Goal: Task Accomplishment & Management: Complete application form

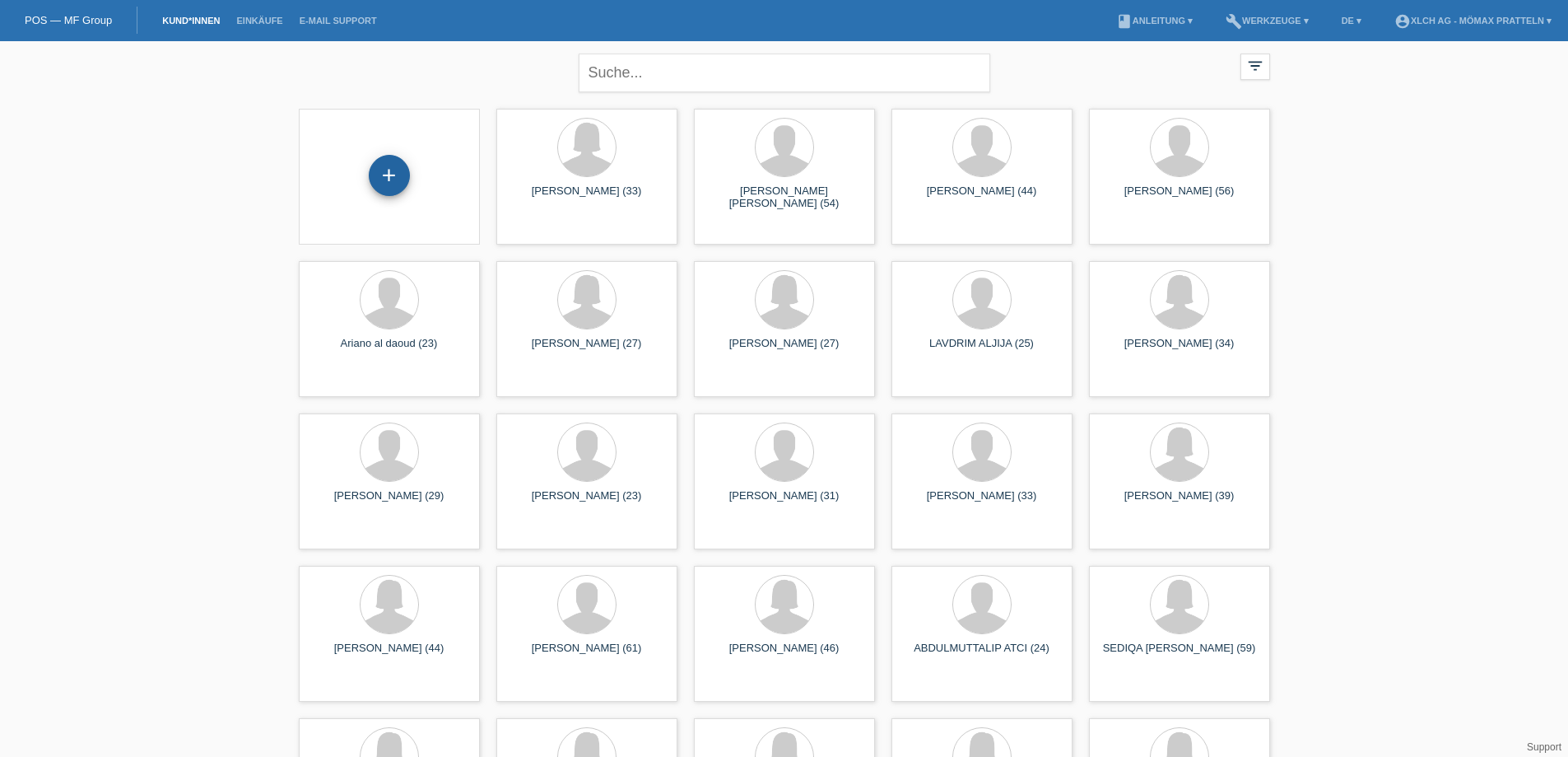
click at [388, 185] on div "+" at bounding box center [389, 175] width 41 height 41
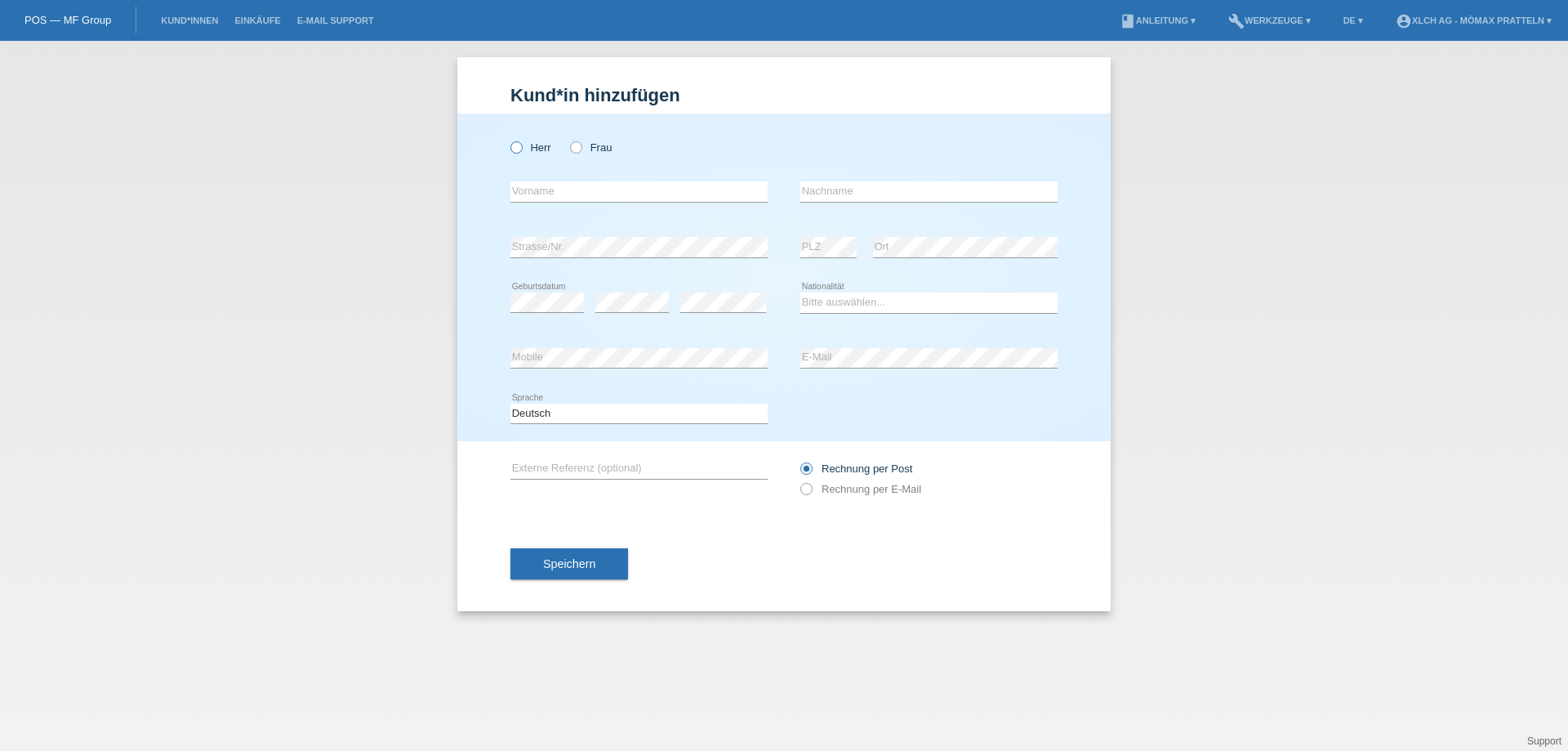
click at [539, 147] on label "Herr" at bounding box center [531, 147] width 41 height 13
click at [521, 147] on input "Herr" at bounding box center [516, 146] width 11 height 11
radio input "true"
click at [704, 188] on input "text" at bounding box center [639, 192] width 257 height 20
type input "HURIYE"
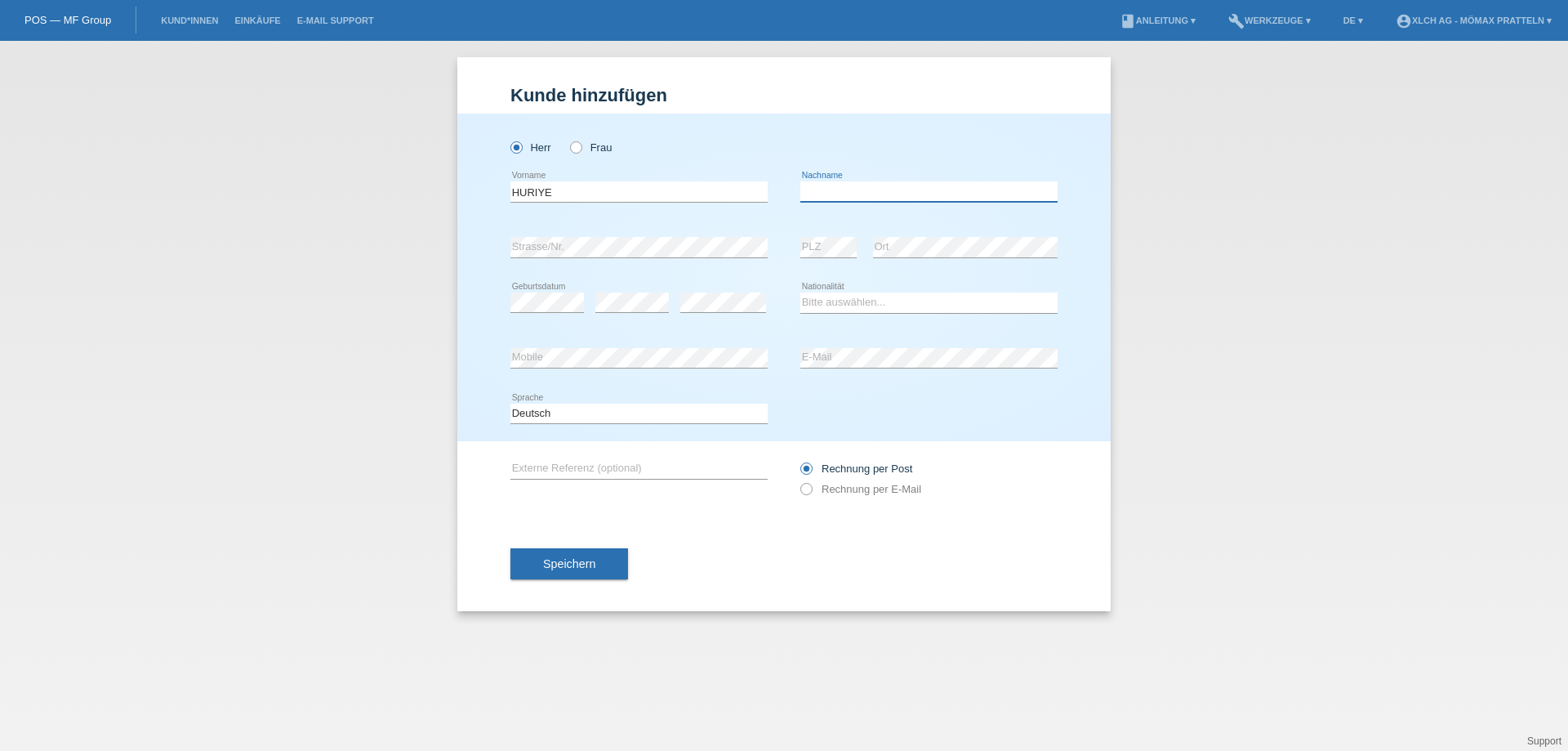
click at [914, 187] on input "text" at bounding box center [929, 192] width 257 height 20
type input "ERDEM"
click at [704, 292] on div "error" at bounding box center [723, 303] width 86 height 55
click at [868, 298] on select "Bitte auswählen... Schweiz Deutschland Liechtenstein Österreich ------------ Af…" at bounding box center [929, 302] width 257 height 19
select select "TR"
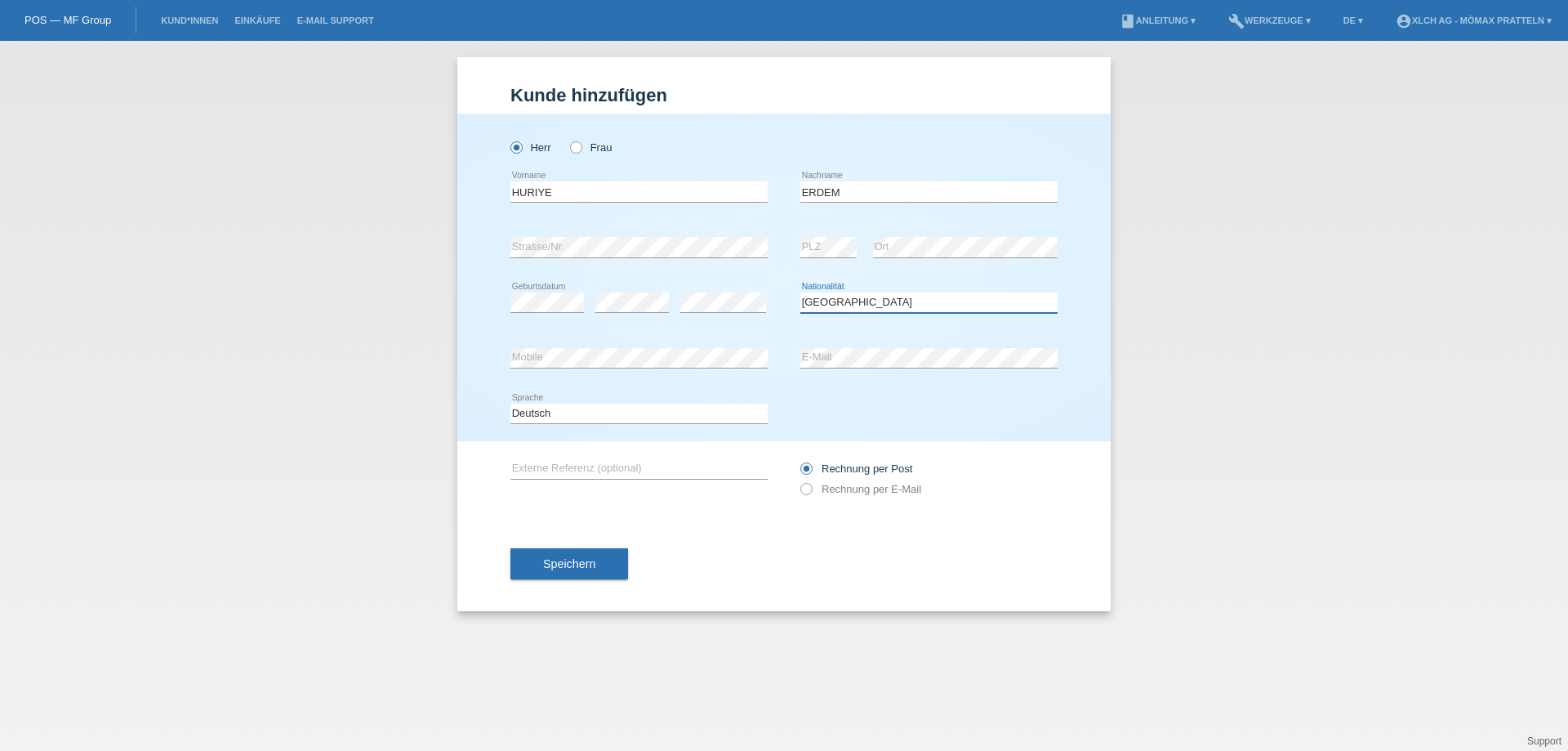
click at [801, 293] on select "Bitte auswählen... Schweiz Deutschland Liechtenstein Österreich ------------ Af…" at bounding box center [929, 302] width 257 height 19
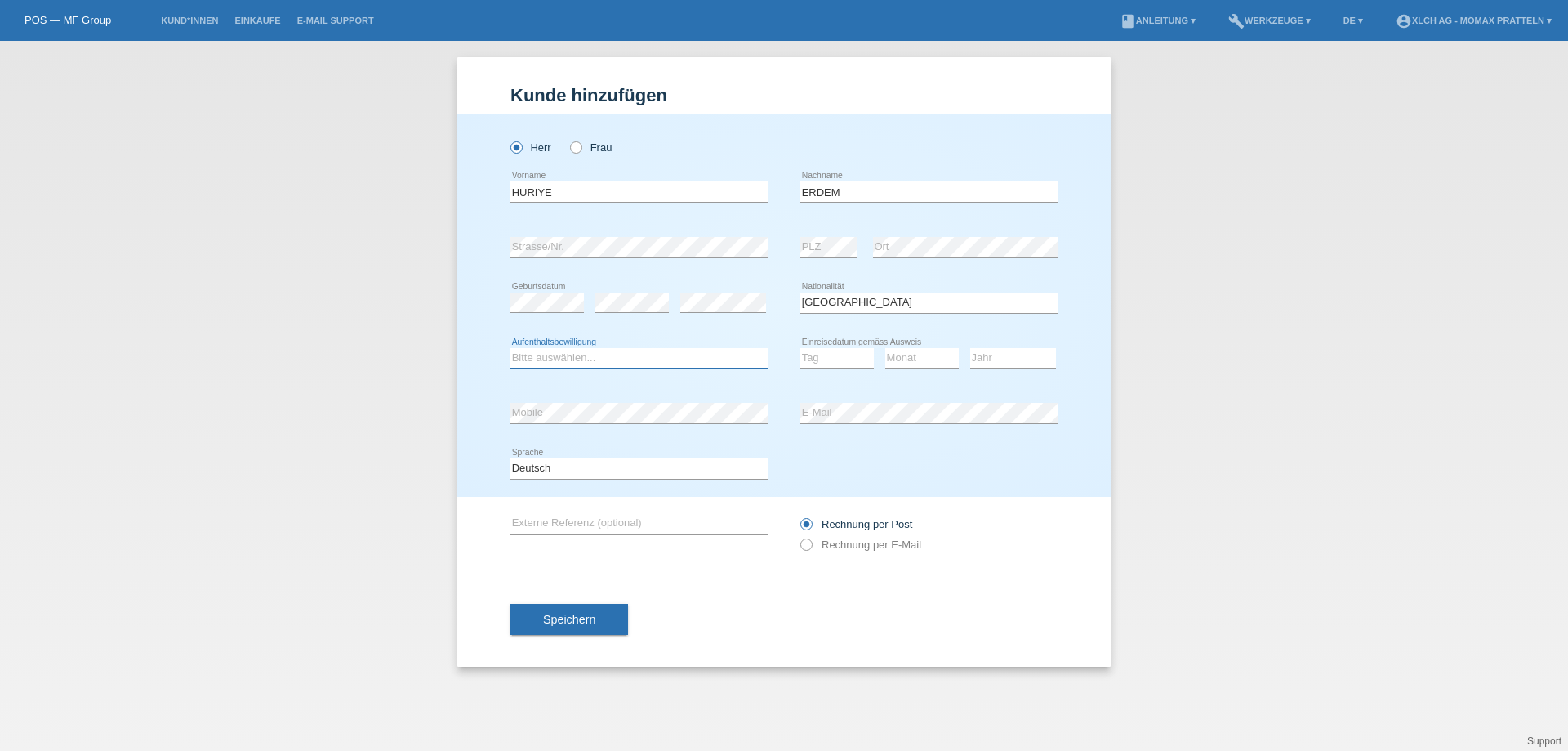
click at [581, 363] on select "Bitte auswählen... C B B - Flüchtlingsstatus Andere" at bounding box center [639, 357] width 257 height 19
select select "C"
click at [511, 348] on select "Bitte auswählen... C B B - Flüchtlingsstatus Andere" at bounding box center [639, 357] width 257 height 19
click at [825, 353] on select "Tag 01 02 03 04 05 06 07 08 09 10 11" at bounding box center [837, 357] width 74 height 19
select select "04"
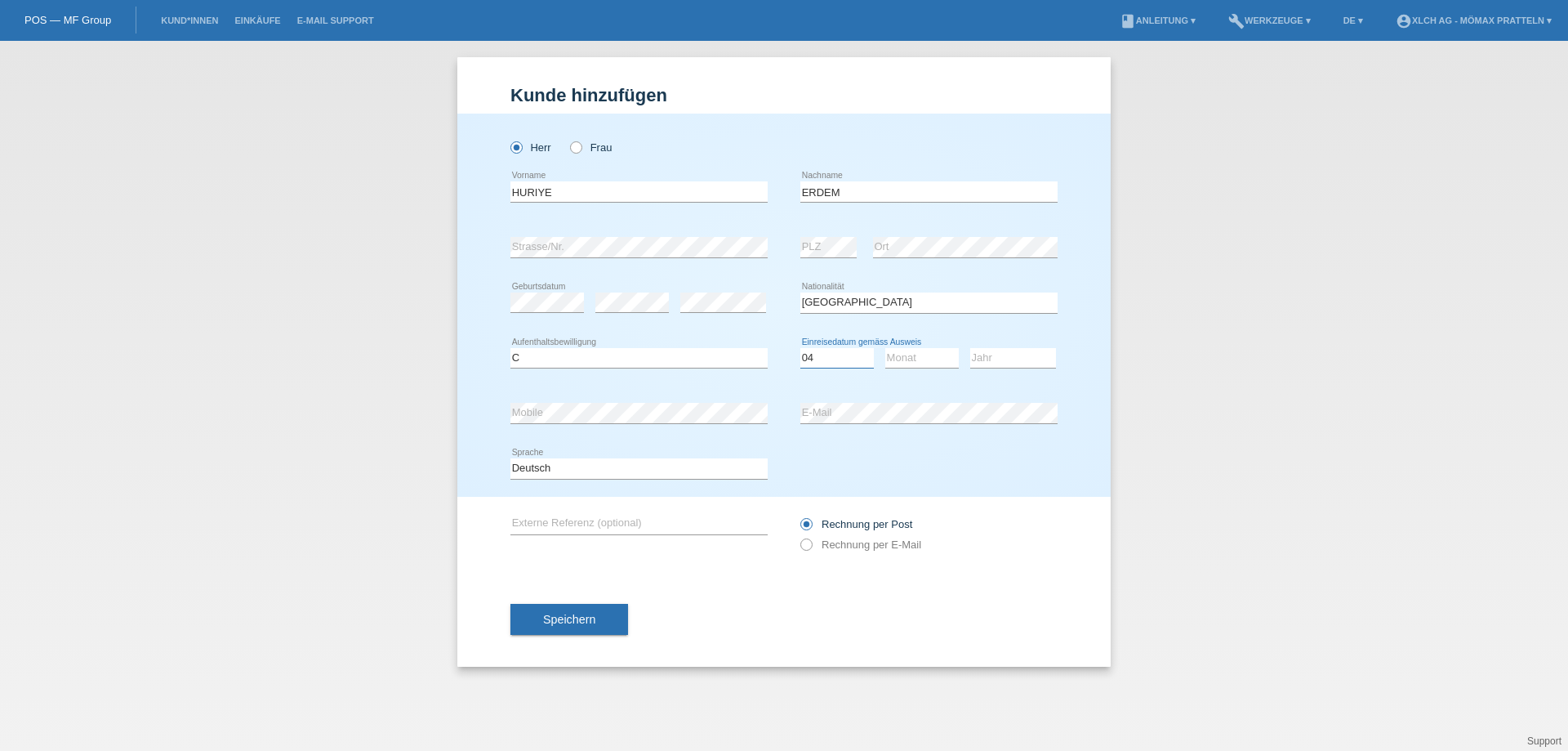
click at [801, 348] on select "Tag 01 02 03 04 05 06 07 08 09 10 11" at bounding box center [837, 357] width 74 height 19
click at [896, 366] on select "Monat 01 02 03 04 05 06 07 08 09 10 11" at bounding box center [922, 357] width 74 height 19
select select "03"
click at [885, 348] on select "Monat 01 02 03 04 05 06 07 08 09 10 11" at bounding box center [922, 357] width 74 height 19
click at [1010, 360] on select "Jahr 2025 2024 2023 2022 2021 2020 2019 2018 2017 2016 2015 2014 2013 2012 2011…" at bounding box center [1013, 357] width 86 height 19
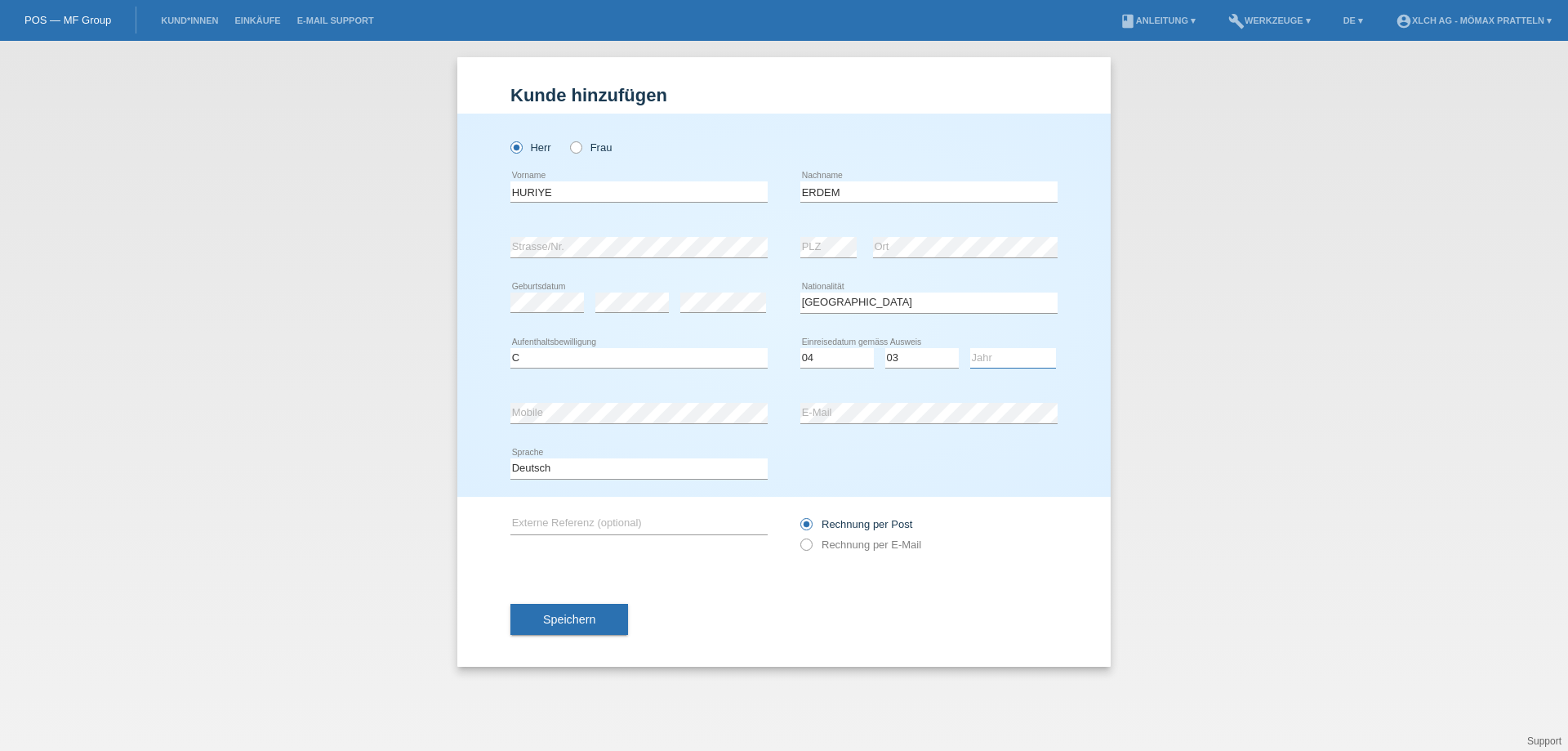
select select "2009"
click at [970, 348] on select "Jahr 2025 2024 2023 2022 2021 2020 2019 2018 2017 2016 2015 2014 2013 2012 2011…" at bounding box center [1013, 357] width 86 height 19
click at [539, 617] on button "Speichern" at bounding box center [569, 619] width 118 height 31
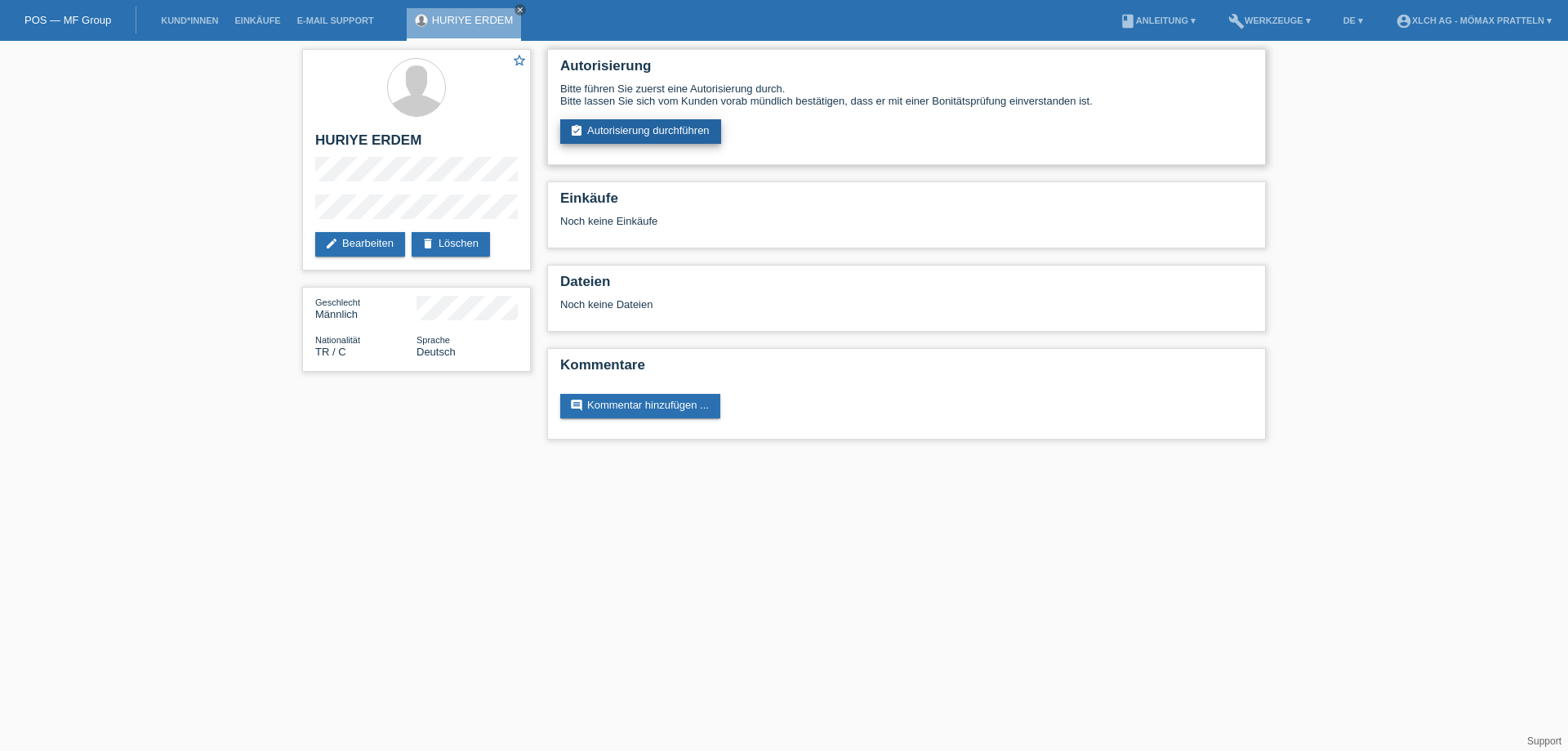
click at [672, 133] on link "assignment_turned_in Autorisierung durchführen" at bounding box center [640, 131] width 160 height 24
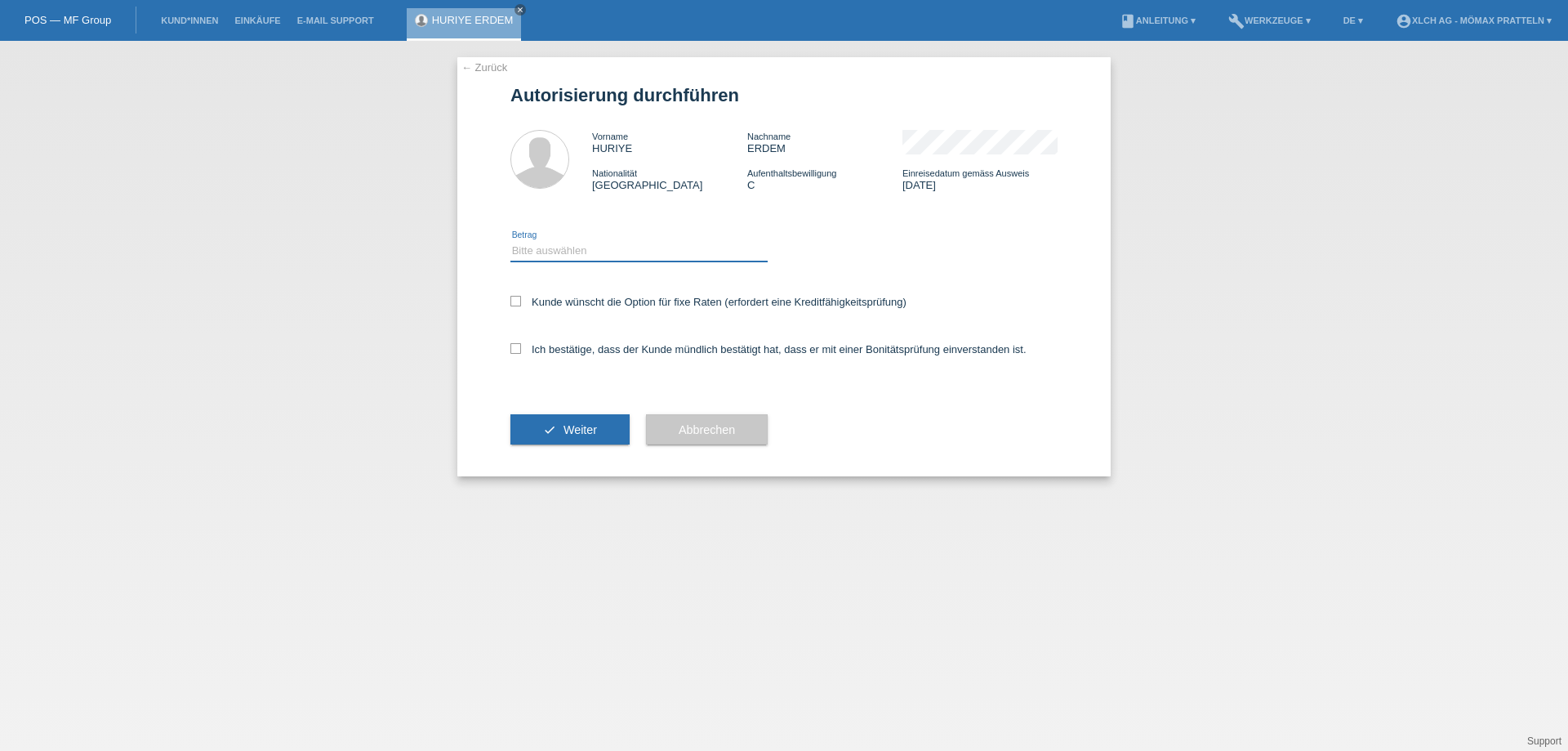
click at [637, 253] on select "Bitte auswählen CHF 1.00 - CHF 499.00 CHF 500.00 - CHF 1'999.00 CHF 2'000.00 - …" at bounding box center [639, 250] width 257 height 19
select select "2"
click at [511, 241] on select "Bitte auswählen CHF 1.00 - CHF 499.00 CHF 500.00 - CHF 1'999.00 CHF 2'000.00 - …" at bounding box center [639, 250] width 257 height 19
click at [644, 304] on label "Kunde wünscht die Option für fixe Raten (erfordert eine Kreditfähigkeitsprüfung)" at bounding box center [709, 302] width 396 height 13
click at [521, 304] on input "Kunde wünscht die Option für fixe Raten (erfordert eine Kreditfähigkeitsprüfung)" at bounding box center [516, 301] width 11 height 11
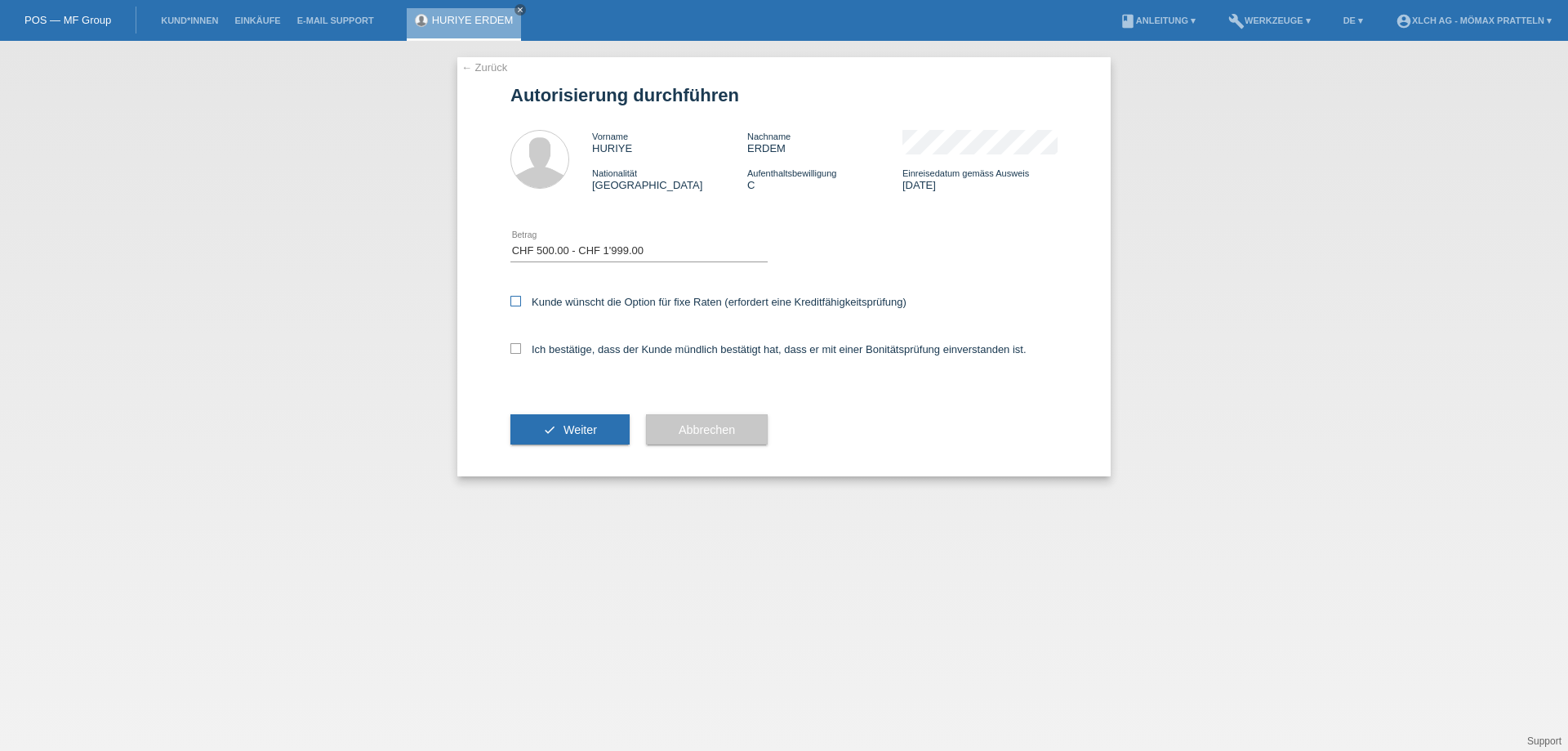
checkbox input "true"
click at [636, 340] on div "Ich bestätige, dass der Kunde mündlich bestätigt hat, dass er mit einer Bonität…" at bounding box center [784, 355] width 547 height 55
click at [633, 353] on label "Ich bestätige, dass der Kunde mündlich bestätigt hat, dass er mit einer Bonität…" at bounding box center [769, 349] width 517 height 13
click at [521, 353] on input "Ich bestätige, dass der Kunde mündlich bestätigt hat, dass er mit einer Bonität…" at bounding box center [516, 348] width 11 height 11
checkbox input "true"
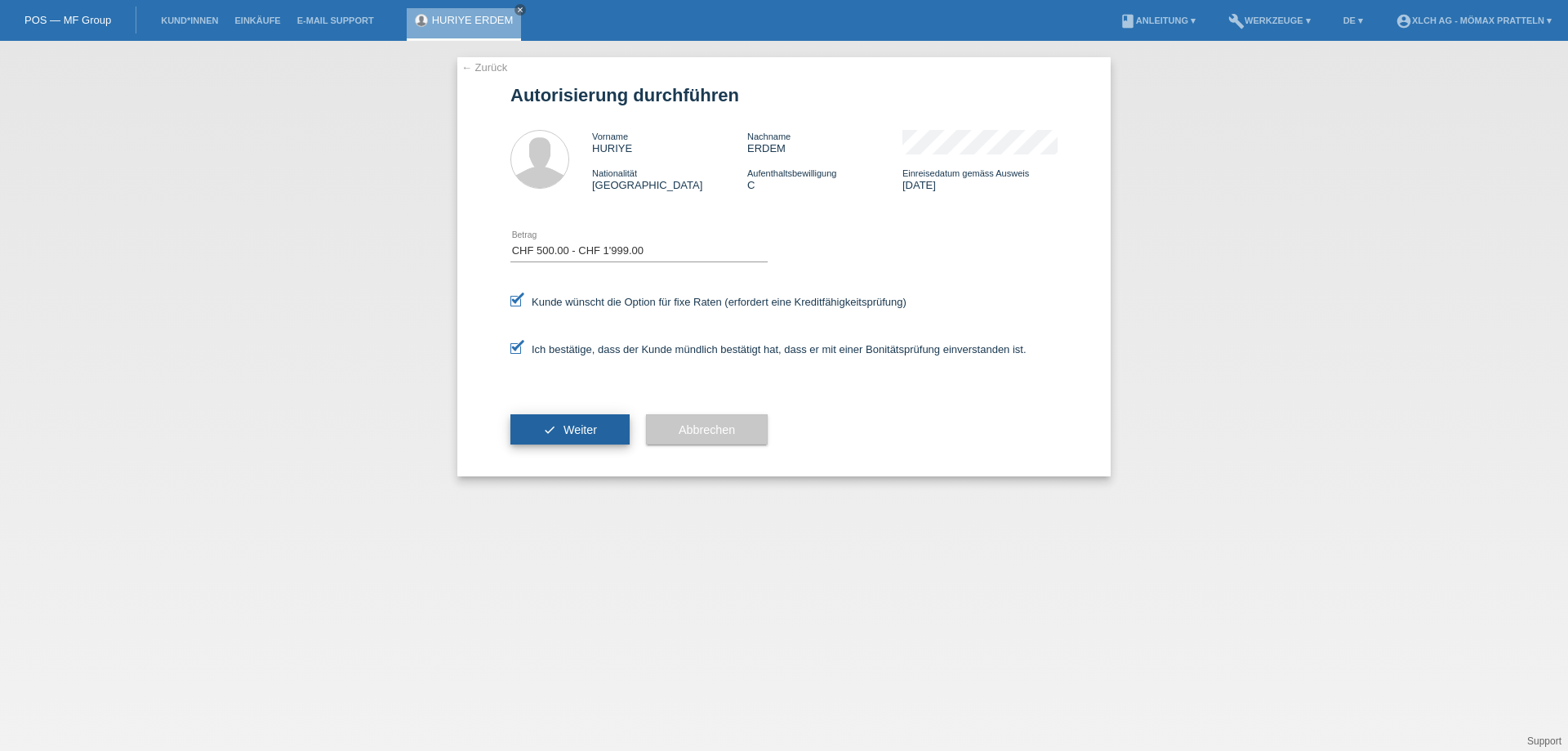
click at [573, 434] on span "Weiter" at bounding box center [580, 430] width 33 height 13
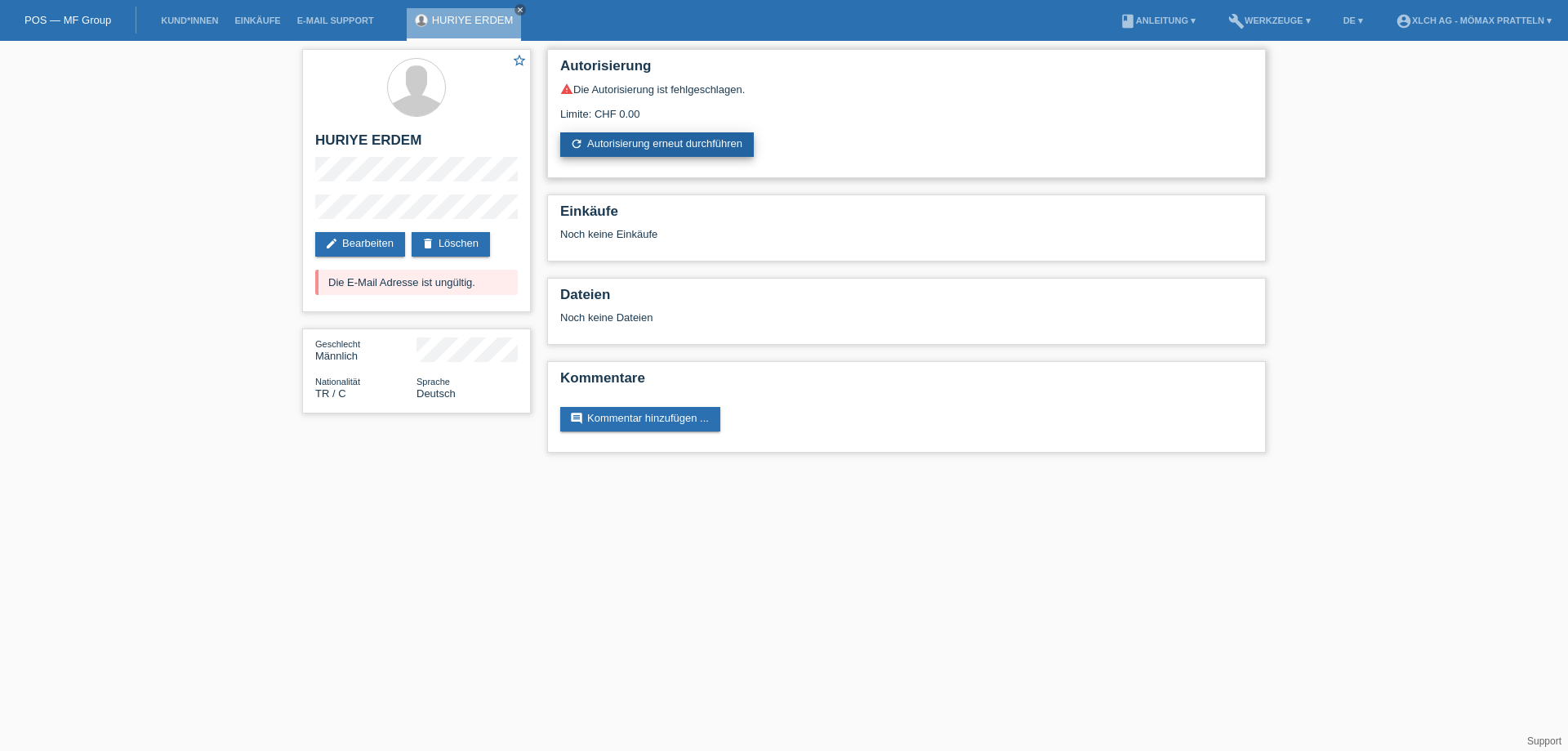
click at [629, 149] on link "refresh Autorisierung erneut durchführen" at bounding box center [657, 144] width 194 height 24
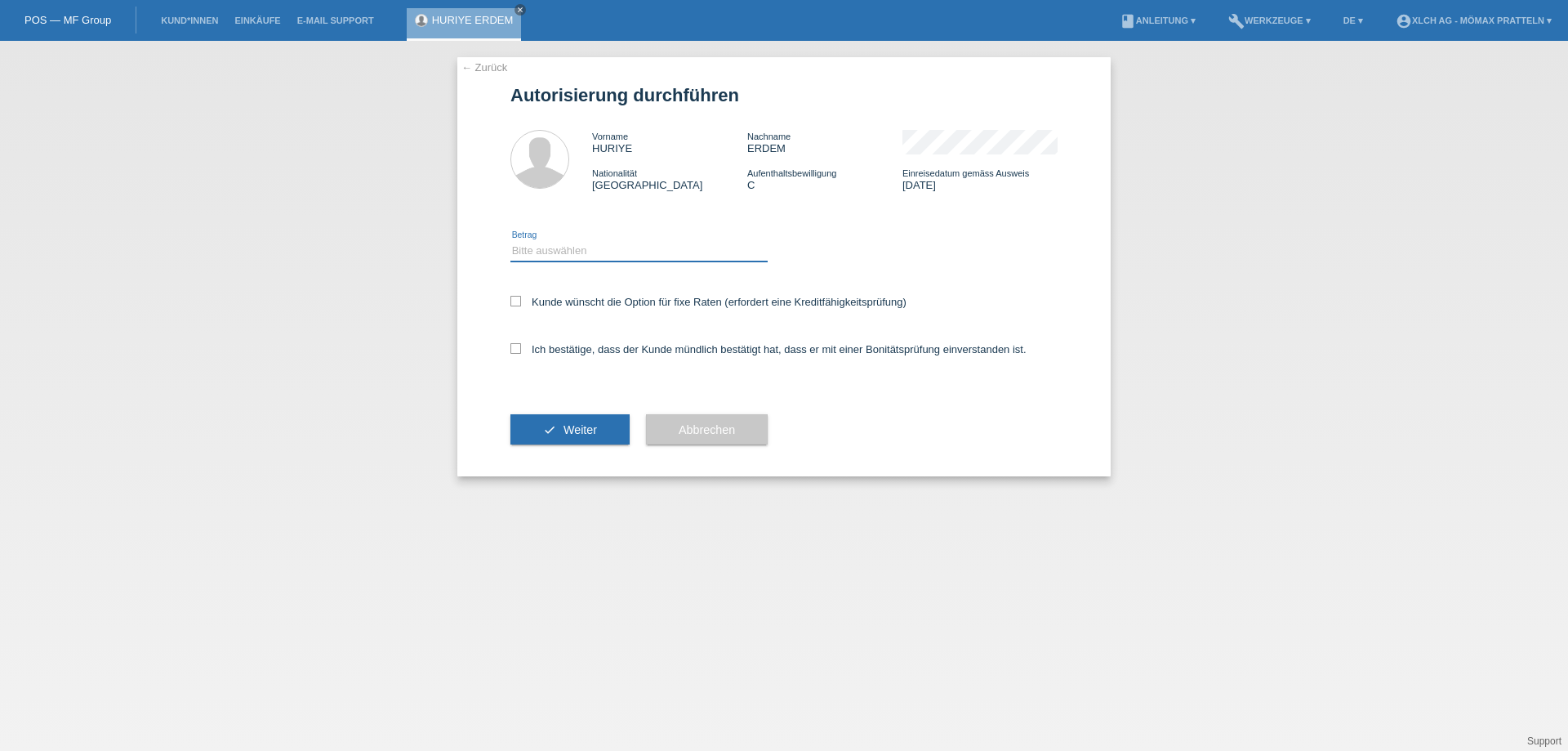
click at [586, 258] on select "Bitte auswählen CHF 1.00 - CHF 499.00 CHF 500.00 - CHF 1'999.00 CHF 2'000.00 - …" at bounding box center [639, 250] width 257 height 19
select select "2"
click at [511, 241] on select "Bitte auswählen CHF 1.00 - CHF 499.00 CHF 500.00 - CHF 1'999.00 CHF 2'000.00 - …" at bounding box center [639, 250] width 257 height 19
click at [616, 304] on label "Kunde wünscht die Option für fixe Raten (erfordert eine Kreditfähigkeitsprüfung)" at bounding box center [709, 302] width 396 height 13
click at [521, 304] on input "Kunde wünscht die Option für fixe Raten (erfordert eine Kreditfähigkeitsprüfung)" at bounding box center [516, 301] width 11 height 11
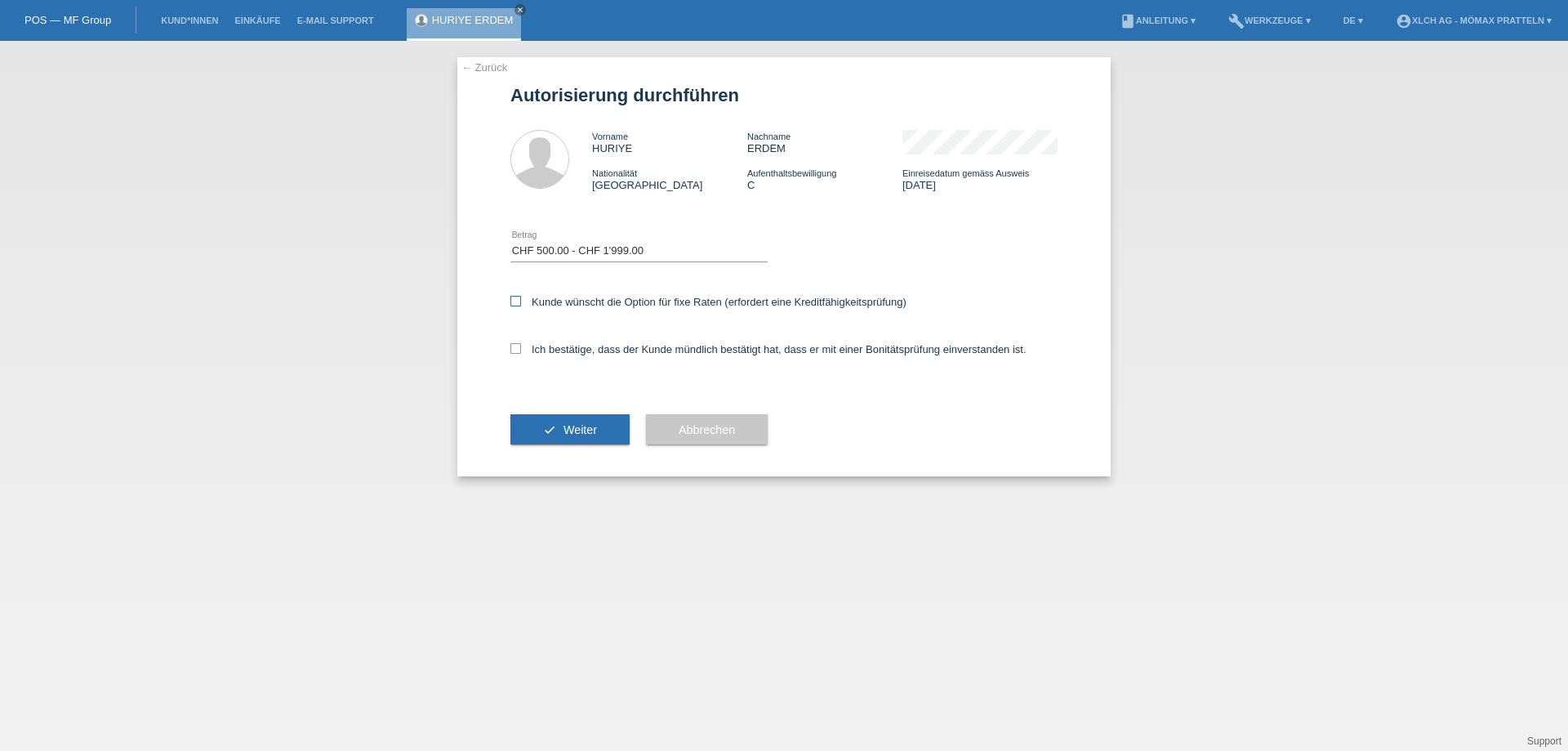
checkbox input "true"
click at [614, 343] on label "Ich bestätige, dass der Kunde mündlich bestätigt hat, dass er mit einer Bonität…" at bounding box center [769, 349] width 517 height 13
click at [521, 343] on input "Ich bestätige, dass der Kunde mündlich bestätigt hat, dass er mit einer Bonität…" at bounding box center [516, 348] width 11 height 11
checkbox input "true"
click at [578, 424] on span "Weiter" at bounding box center [580, 430] width 33 height 13
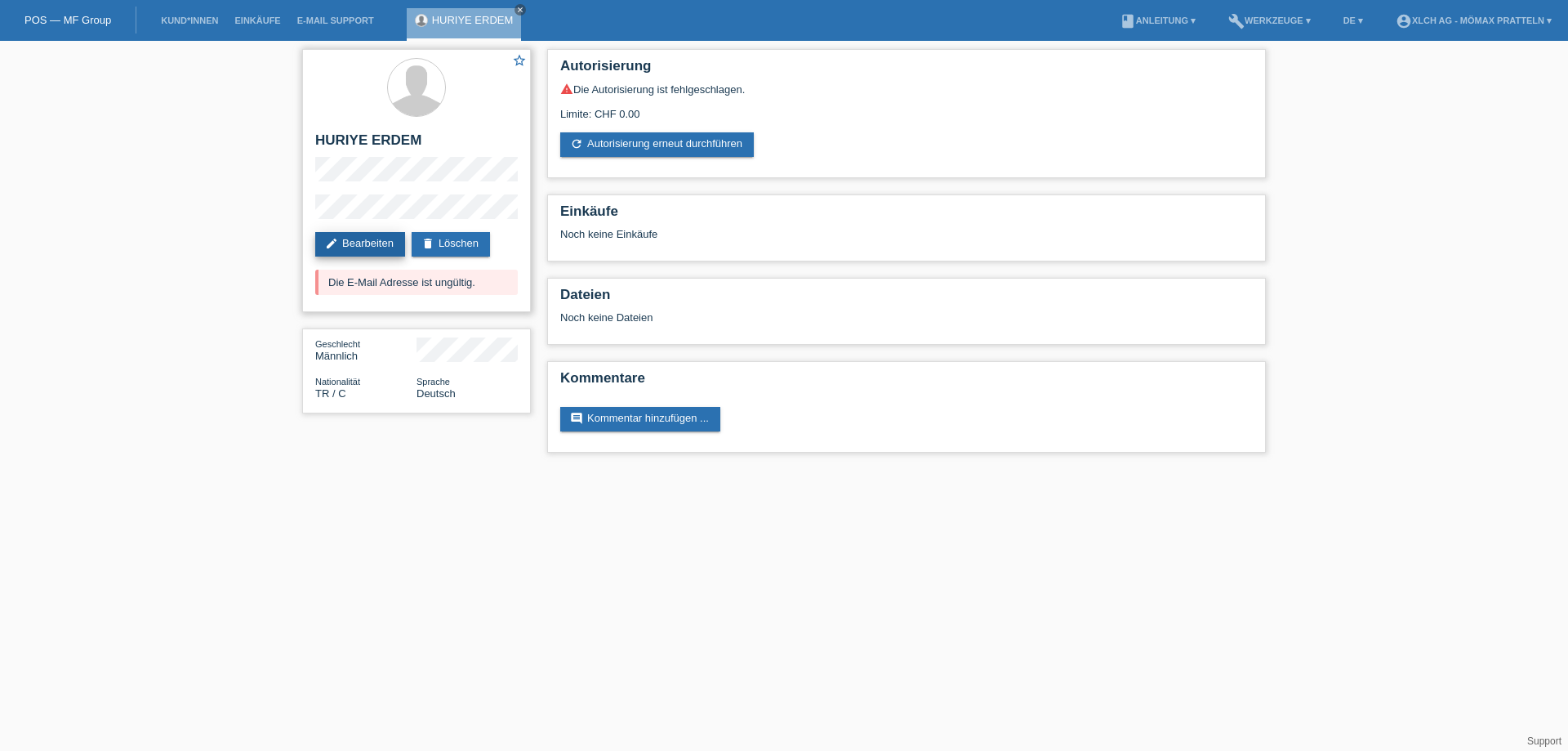
click at [385, 237] on link "edit Bearbeiten" at bounding box center [359, 244] width 89 height 24
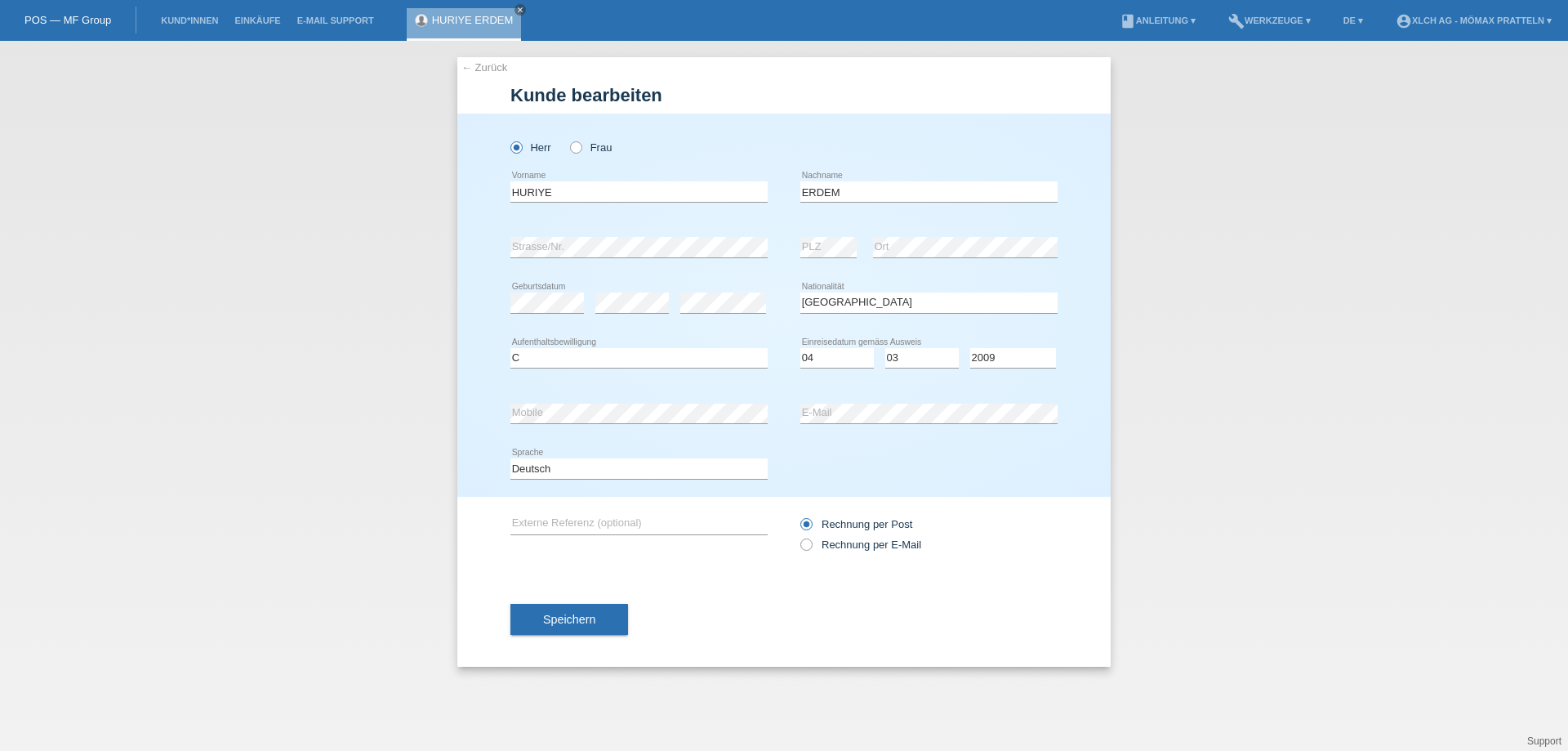
select select "TR"
select select "C"
select select "04"
select select "03"
select select "2009"
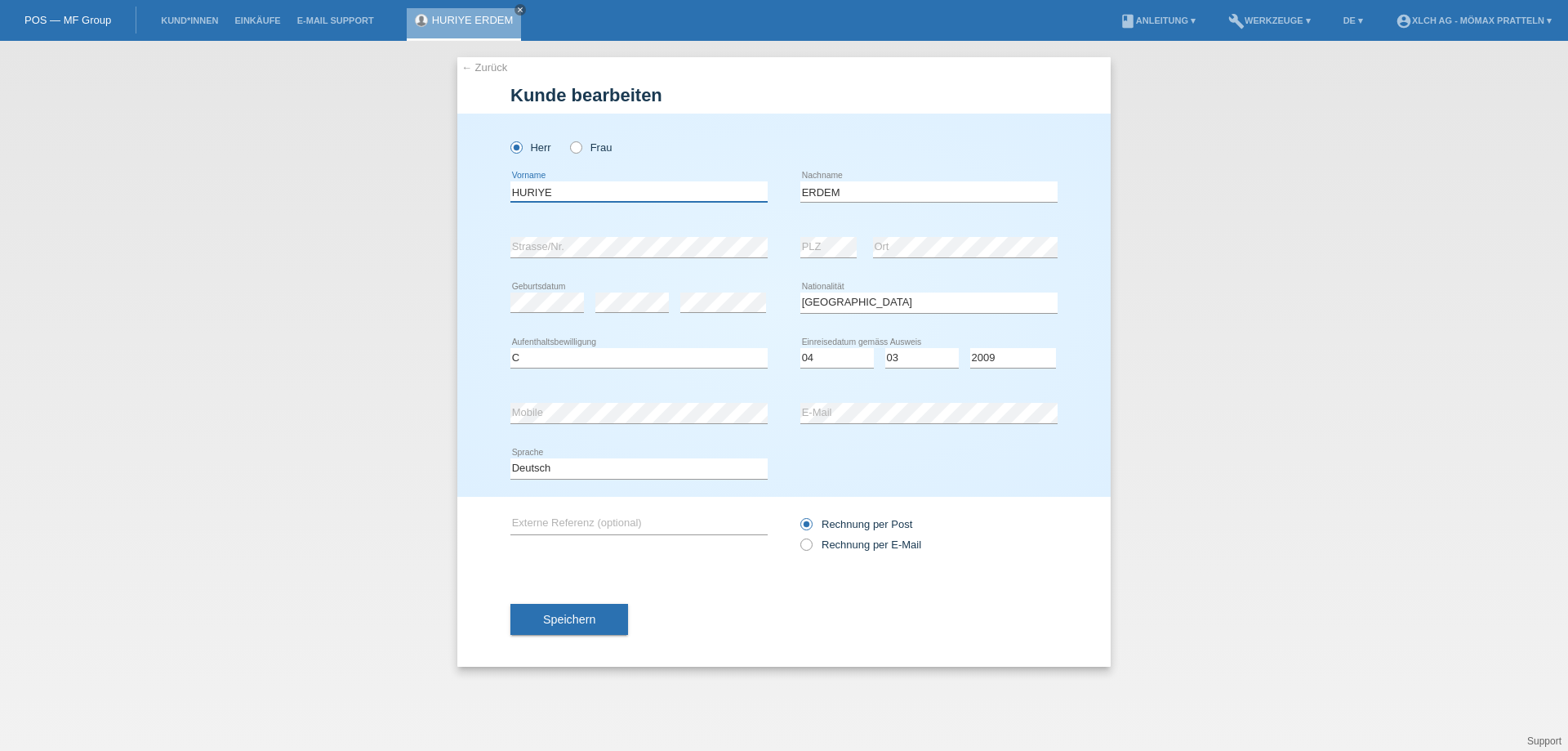
click at [598, 191] on input "HURIYE" at bounding box center [639, 192] width 257 height 20
click at [883, 194] on input "ERDEM" at bounding box center [929, 192] width 257 height 20
click at [583, 616] on span "Speichern" at bounding box center [569, 620] width 53 height 13
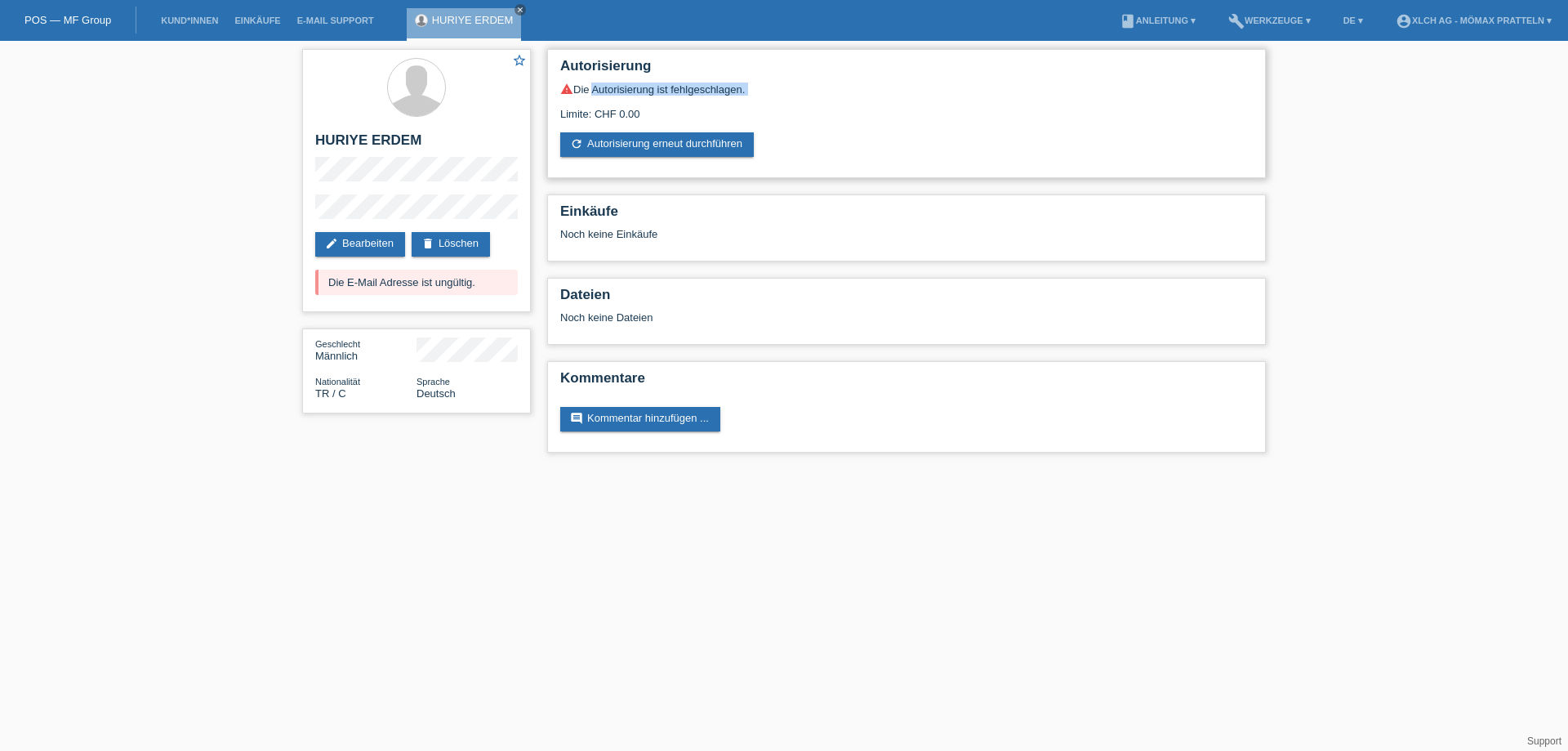
drag, startPoint x: 589, startPoint y: 92, endPoint x: 741, endPoint y: 100, distance: 152.2
click at [740, 100] on div "warning Die Autorisierung ist fehlgeschlagen. Limite: CHF 0.00 refresh Autorisi…" at bounding box center [906, 120] width 693 height 74
click at [741, 100] on div "Limite: CHF 0.00" at bounding box center [906, 107] width 693 height 24
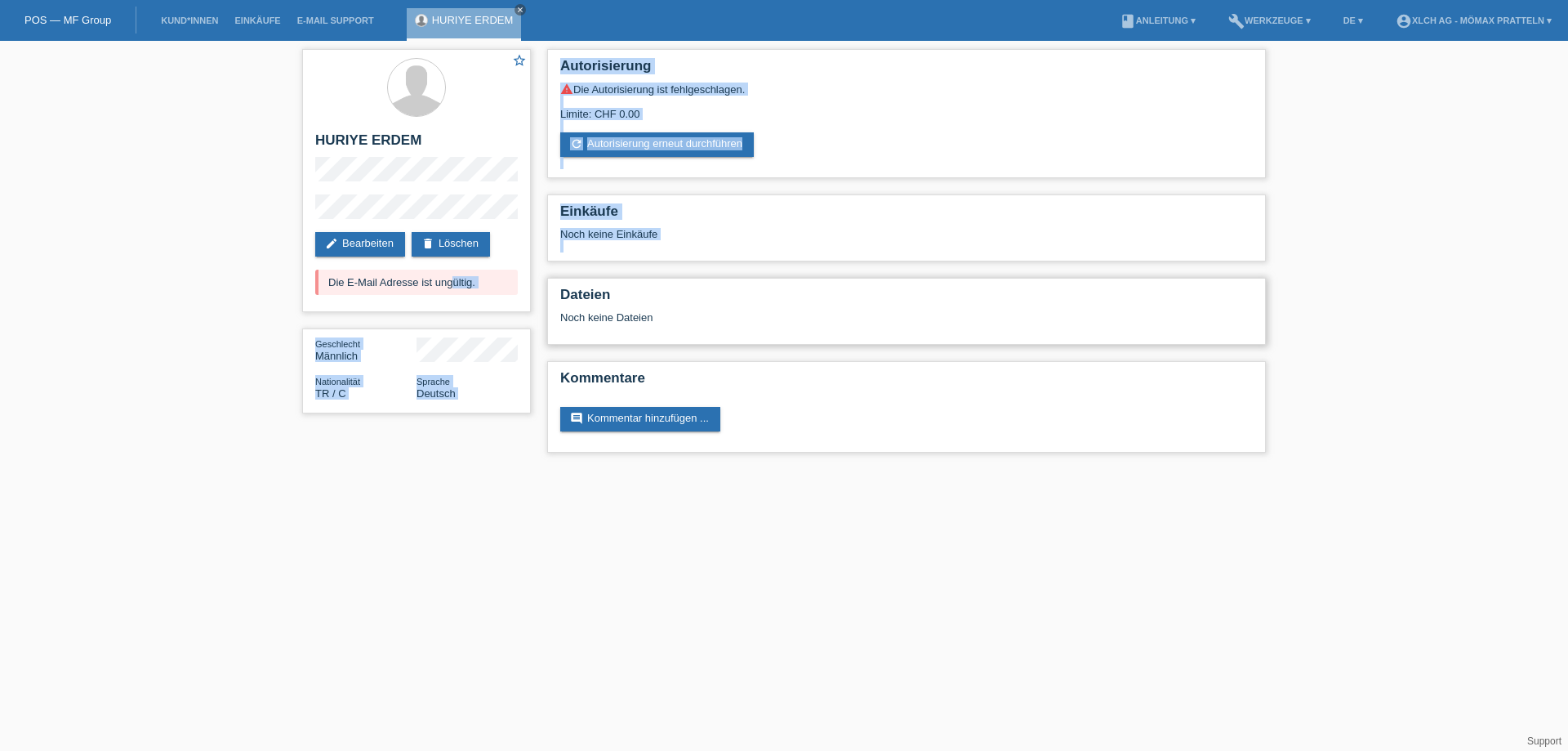
drag, startPoint x: 355, startPoint y: 282, endPoint x: 563, endPoint y: 305, distance: 209.3
click at [563, 305] on div "star_border HURIYE ERDEM edit Bearbeiten delete Löschen Die E-Mail Adresse ist …" at bounding box center [784, 255] width 980 height 428
click at [458, 287] on div "Die E-Mail Adresse ist ungültig." at bounding box center [416, 282] width 202 height 25
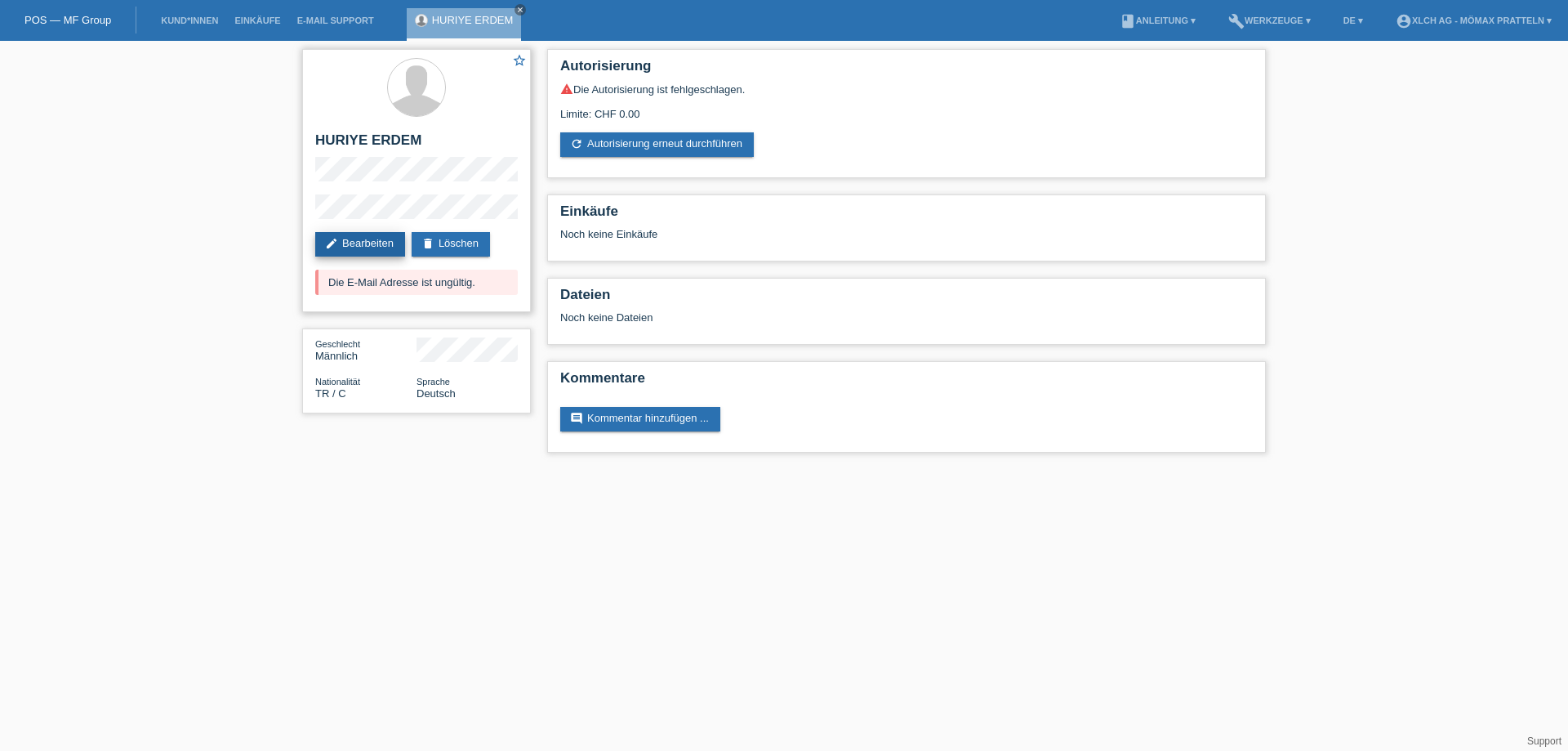
click at [372, 238] on link "edit Bearbeiten" at bounding box center [359, 244] width 89 height 24
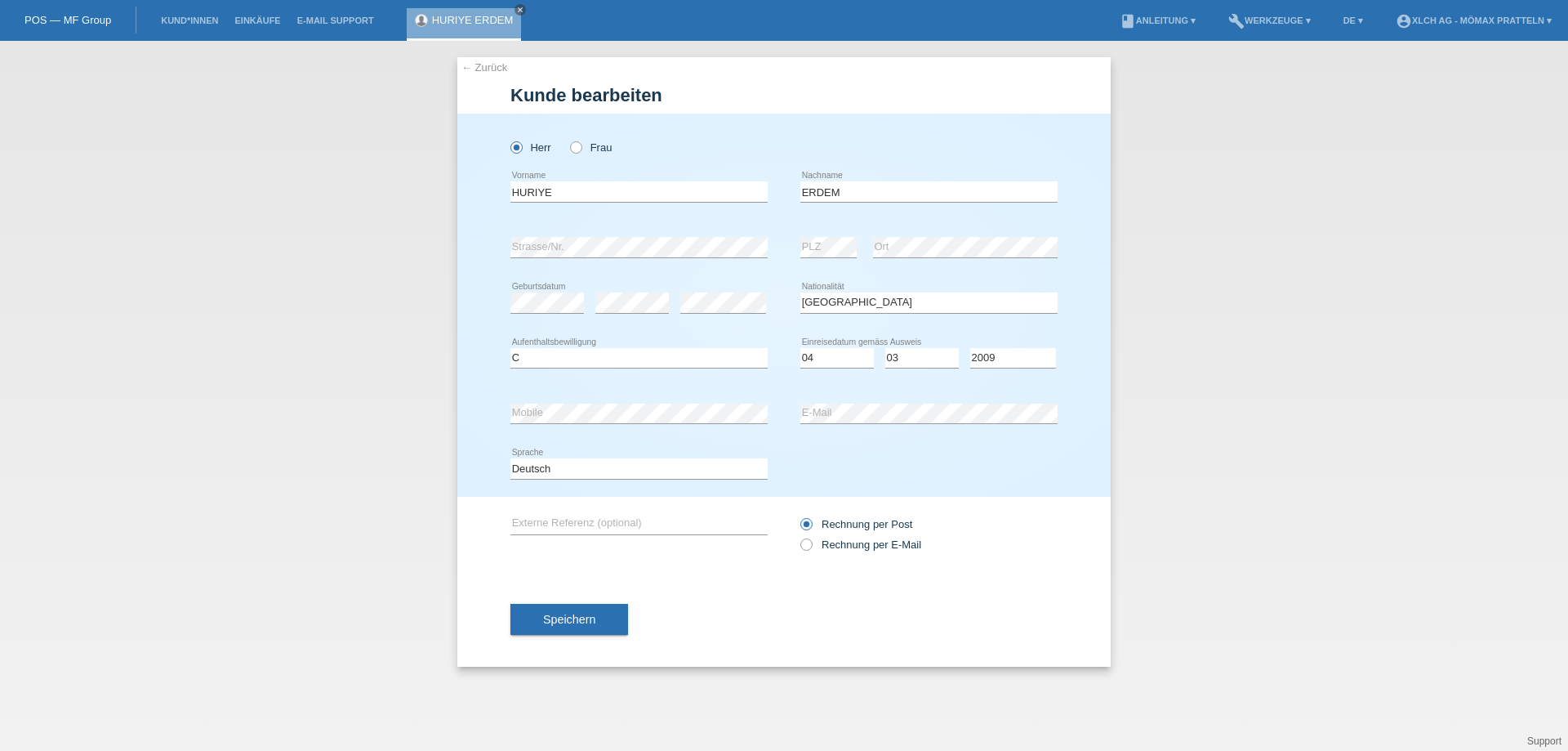
select select "TR"
select select "C"
select select "04"
select select "03"
select select "2009"
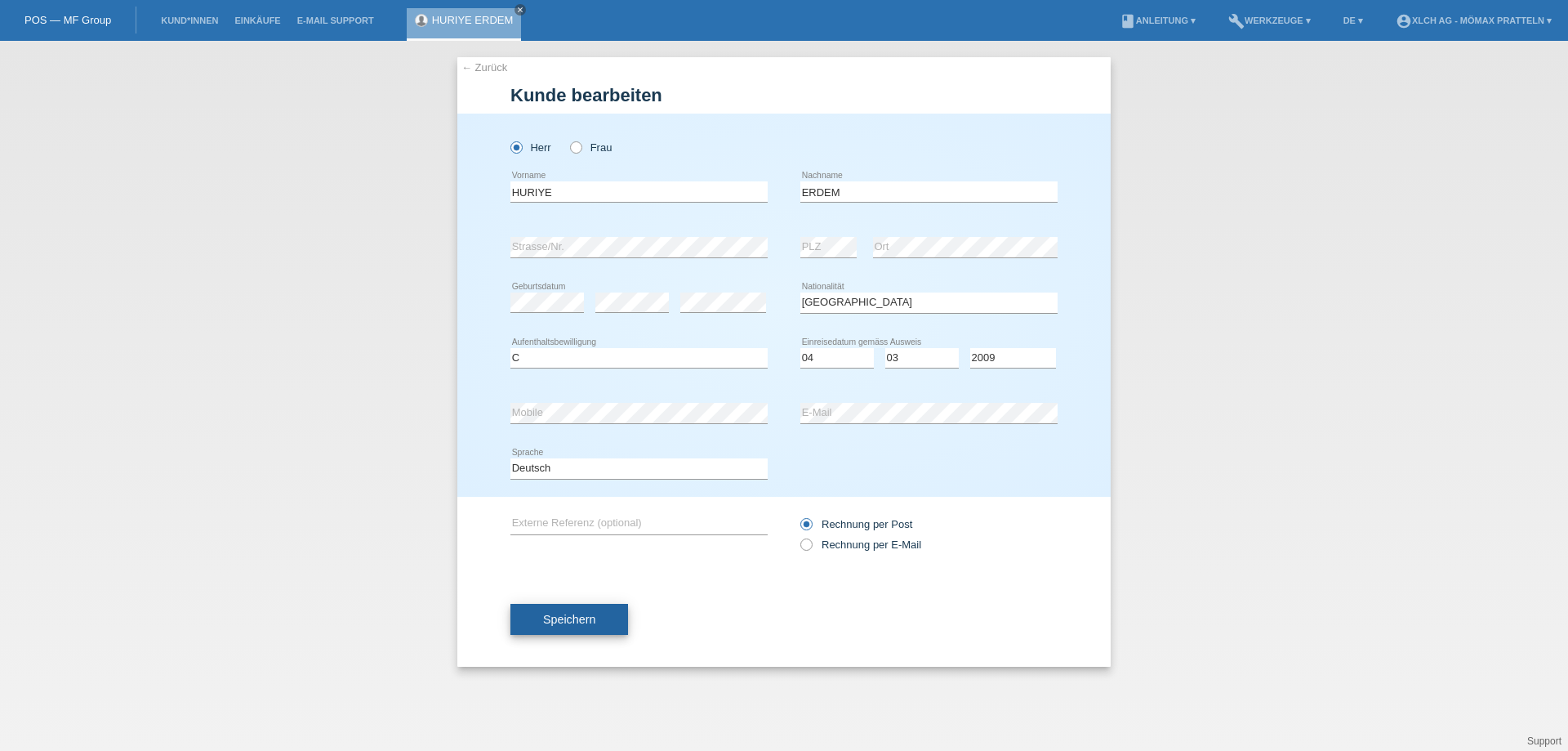
click at [571, 619] on span "Speichern" at bounding box center [569, 620] width 53 height 13
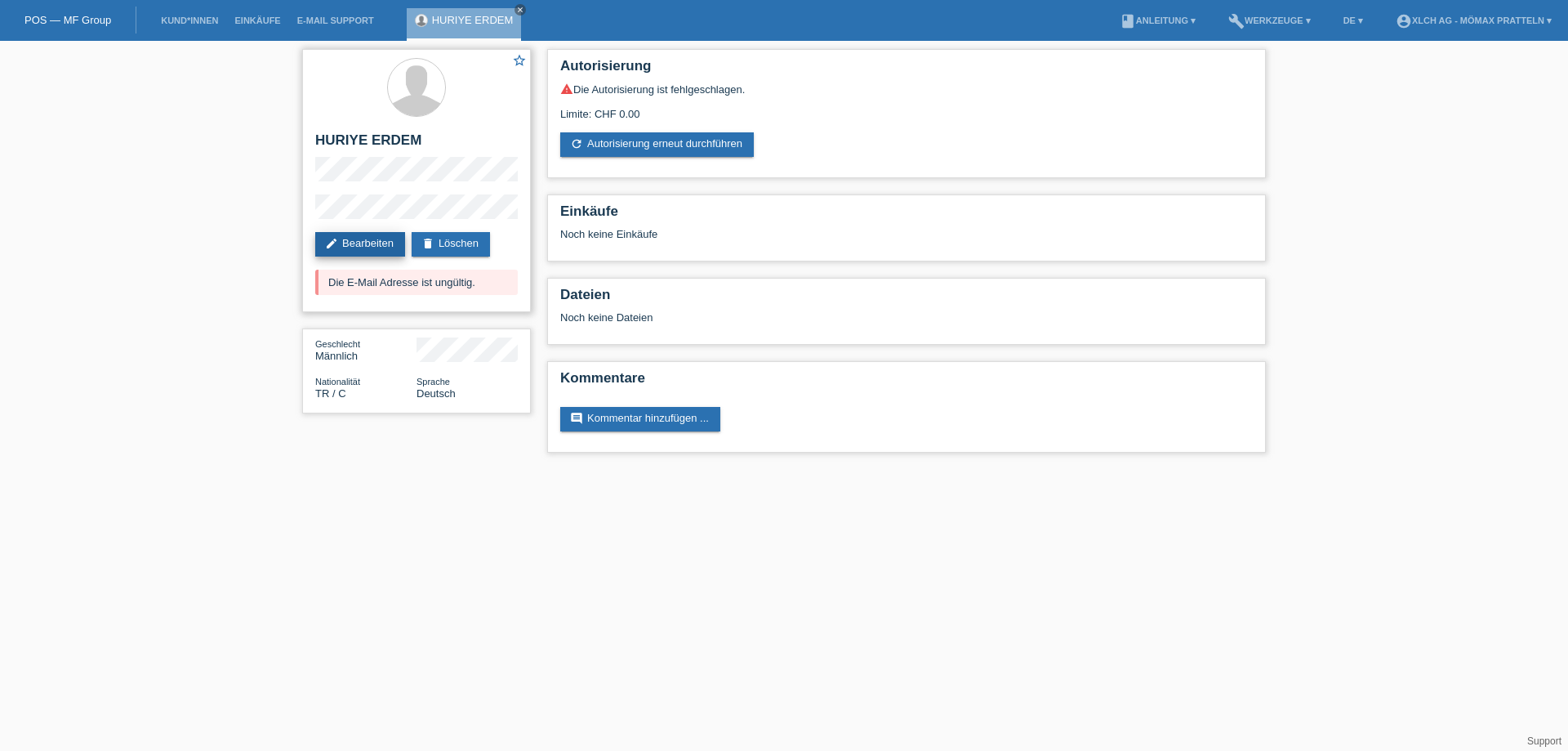
click at [384, 243] on link "edit Bearbeiten" at bounding box center [359, 244] width 89 height 24
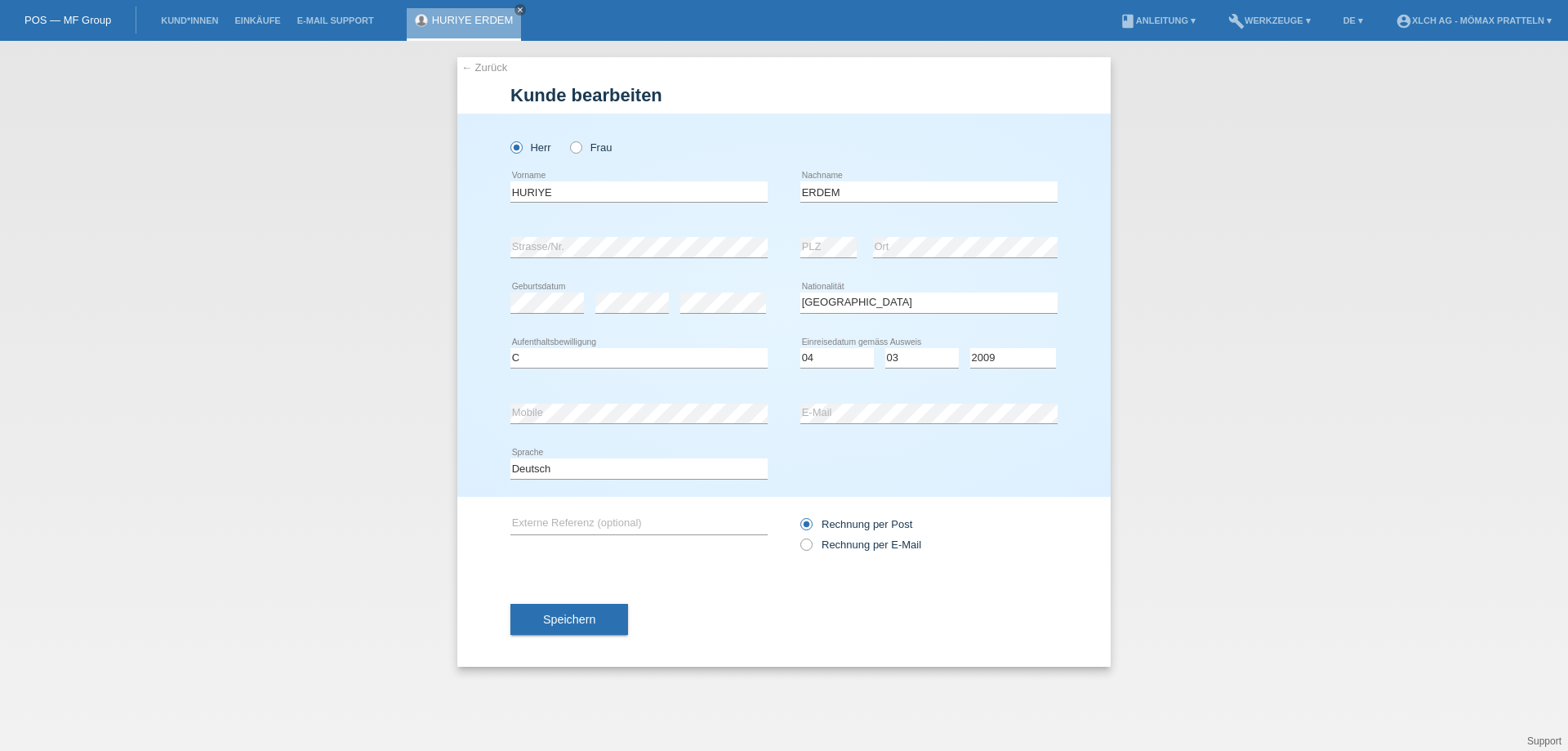
select select "TR"
select select "C"
select select "04"
select select "03"
select select "2009"
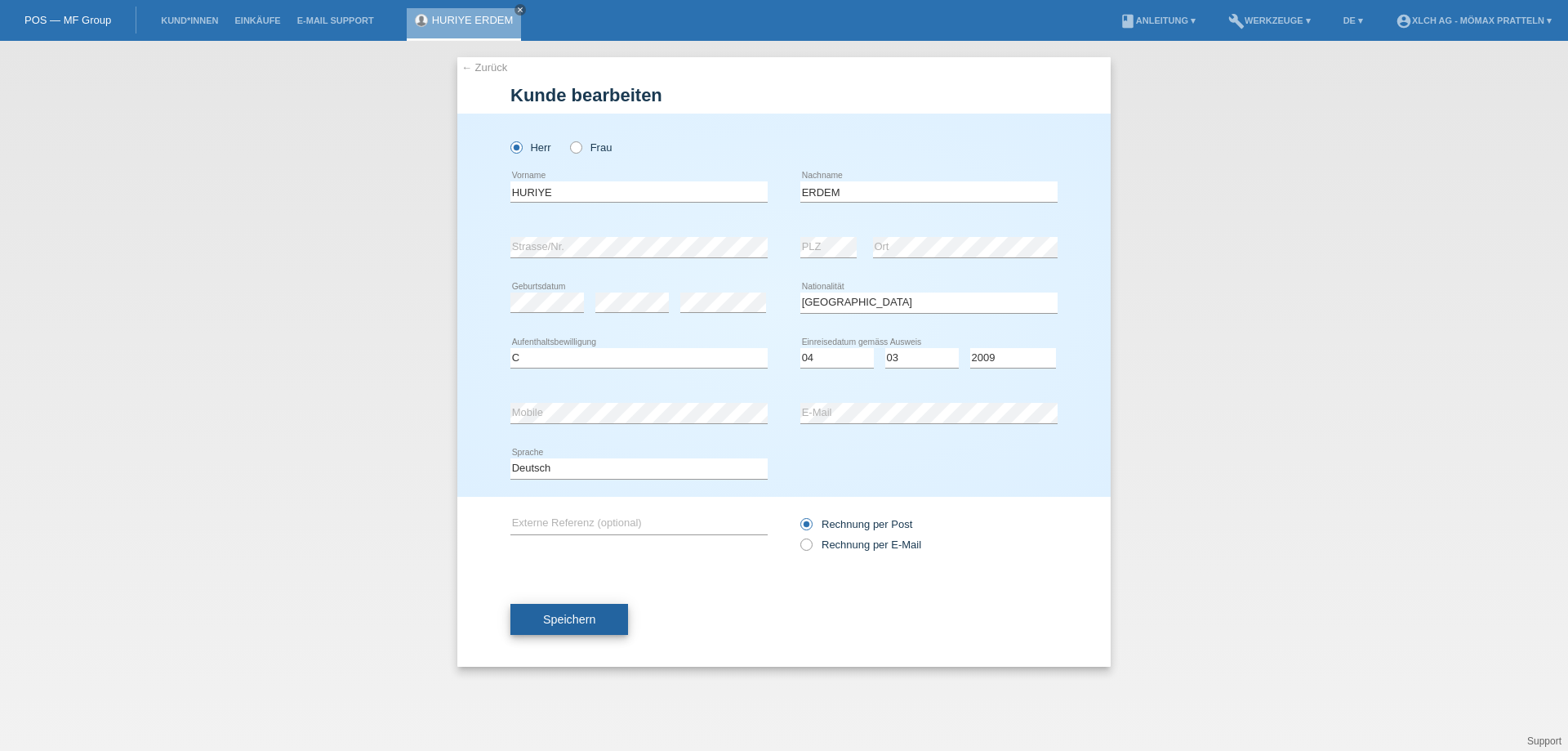
click at [613, 628] on button "Speichern" at bounding box center [569, 619] width 118 height 31
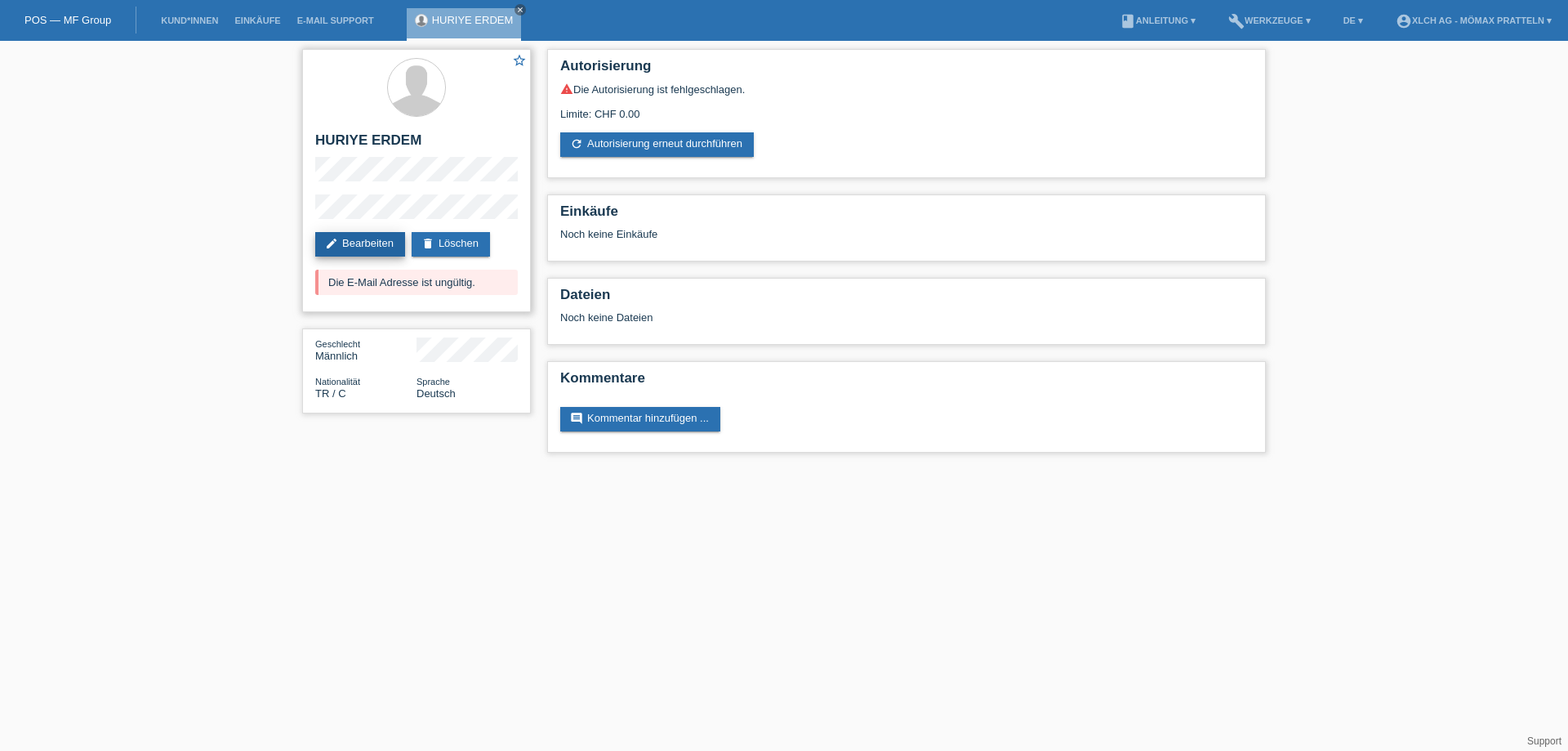
click at [396, 243] on link "edit Bearbeiten" at bounding box center [359, 244] width 89 height 24
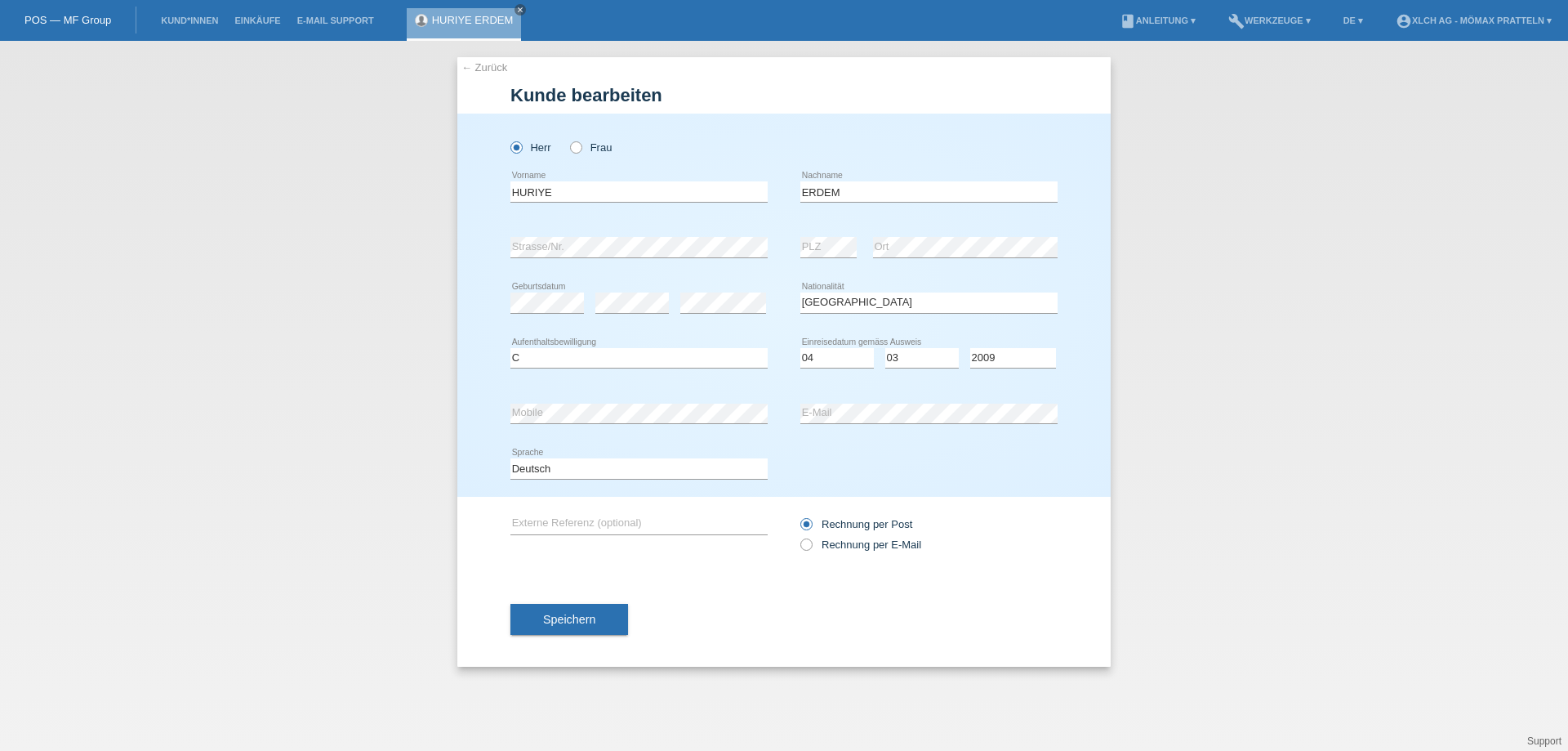
select select "TR"
select select "C"
select select "04"
select select "03"
select select "2009"
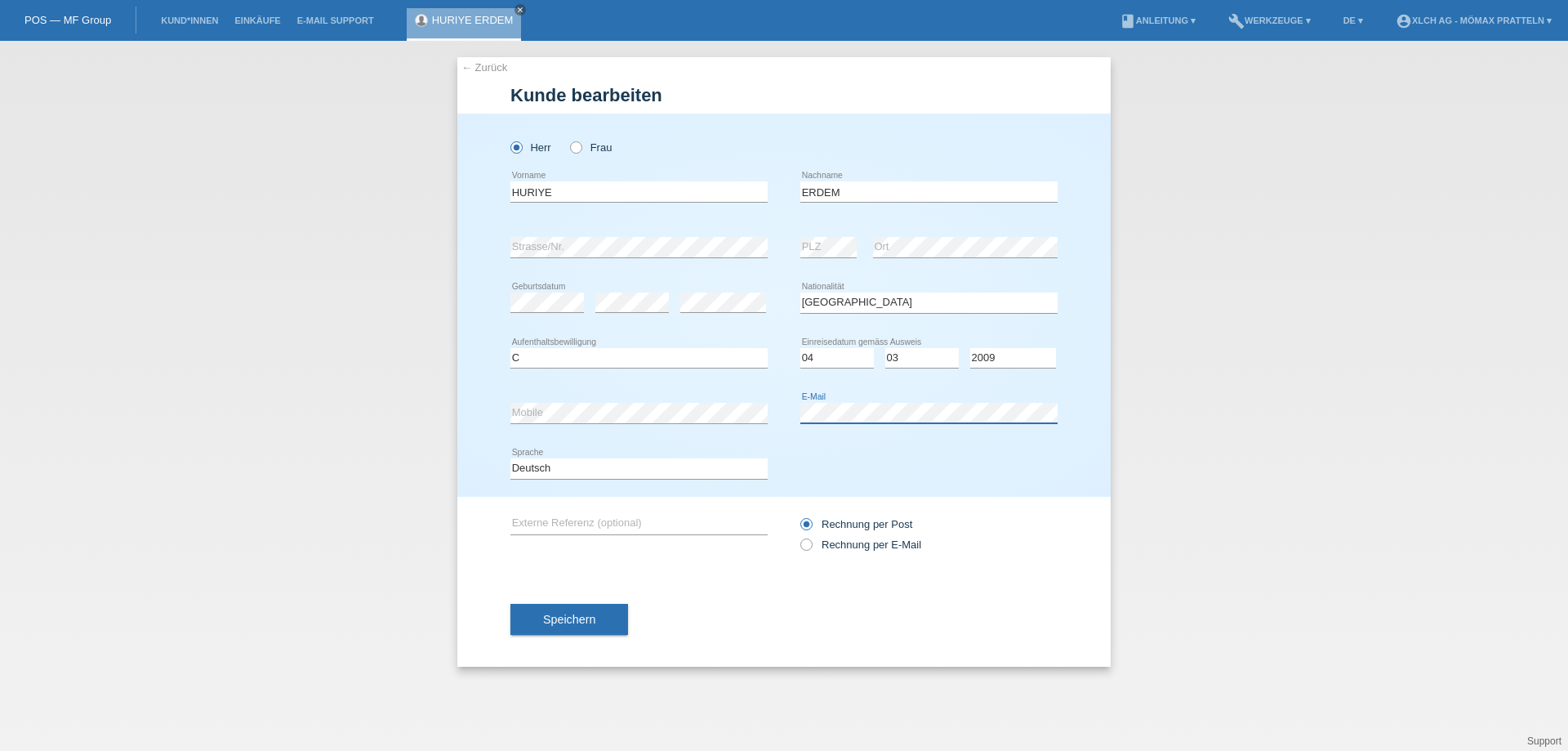
click at [498, 456] on div "Herr Frau [GEOGRAPHIC_DATA] error Vorname C" at bounding box center [784, 305] width 654 height 383
click at [624, 625] on button "Speichern" at bounding box center [569, 619] width 118 height 31
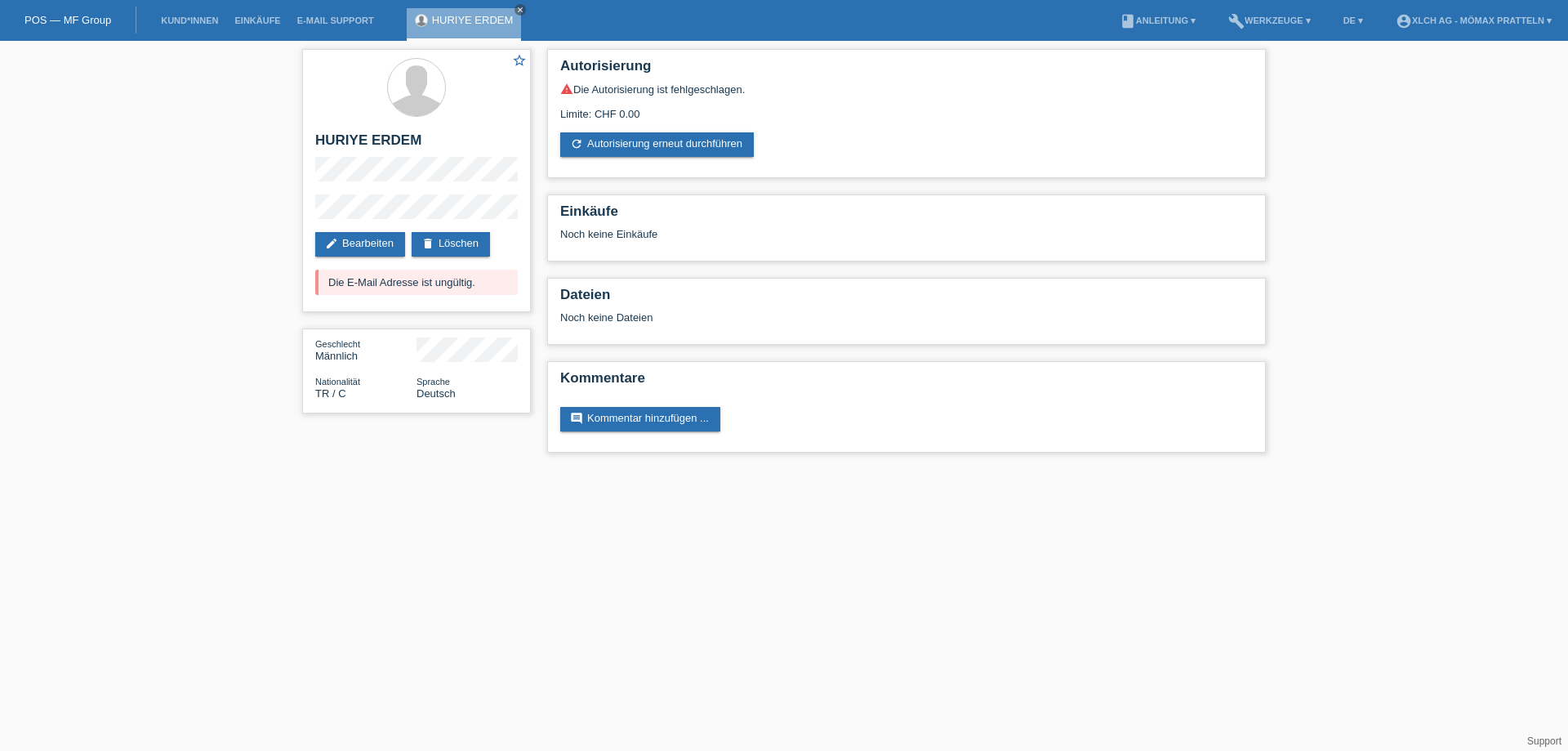
drag, startPoint x: 491, startPoint y: 278, endPoint x: 269, endPoint y: 294, distance: 222.6
click at [277, 294] on div "star_border HURIYE ERDEM edit Bearbeiten delete Löschen Die E-Mail Adresse ist …" at bounding box center [784, 255] width 1568 height 428
click at [265, 292] on div "star_border HURIYE ERDEM edit Bearbeiten delete Löschen Die E-Mail Adresse ist …" at bounding box center [784, 255] width 1568 height 428
drag, startPoint x: 478, startPoint y: 282, endPoint x: 294, endPoint y: 288, distance: 184.1
click at [295, 288] on div "star_border HURIYE ERDEM edit Bearbeiten delete Löschen Die E-Mail Adresse ist …" at bounding box center [416, 235] width 245 height 389
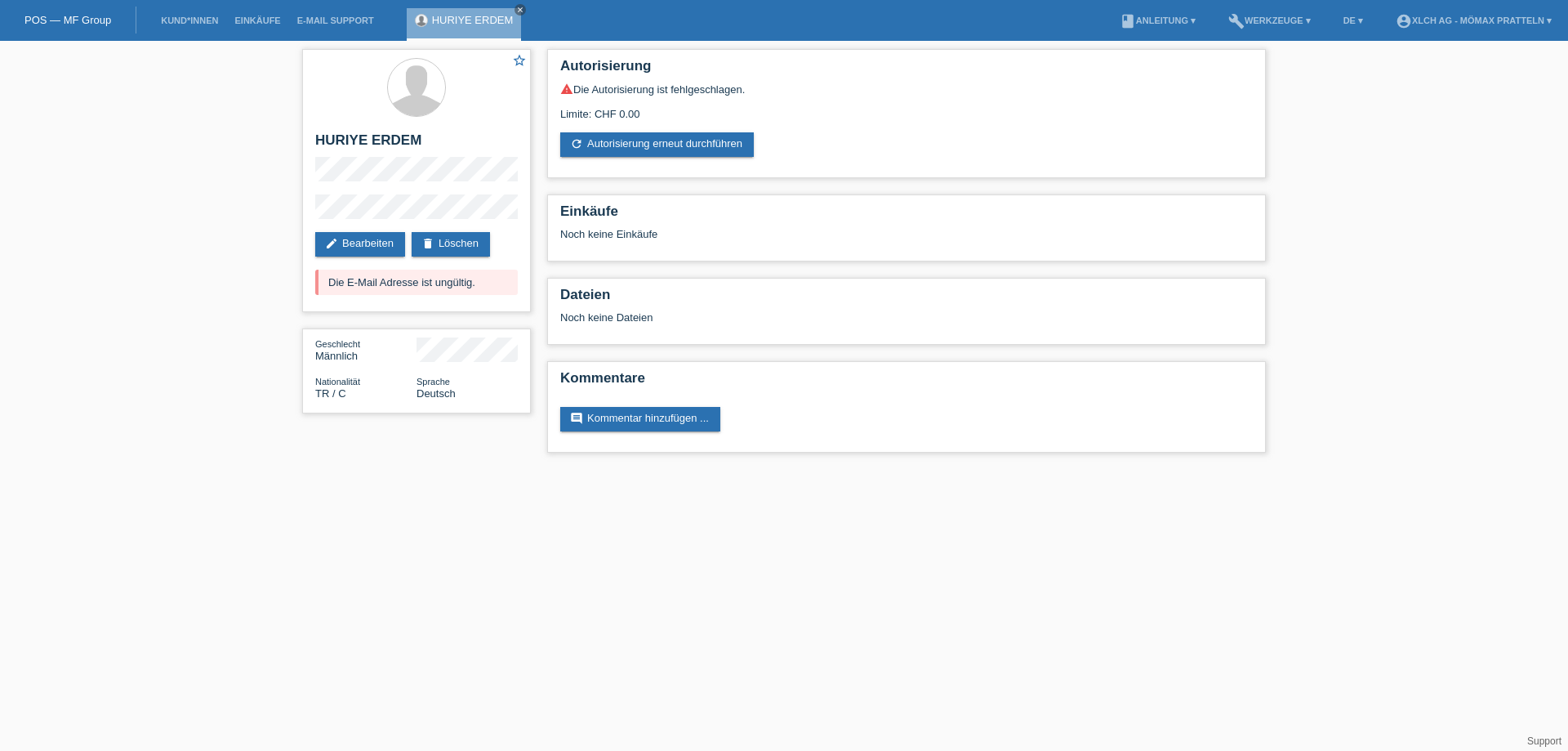
click at [293, 288] on div "star_border HURIYE ERDEM edit Bearbeiten delete Löschen Die E-Mail Adresse ist …" at bounding box center [784, 255] width 1568 height 428
drag, startPoint x: 480, startPoint y: 277, endPoint x: 191, endPoint y: 286, distance: 289.1
click at [192, 284] on div "star_border HURIYE ERDEM edit Bearbeiten delete Löschen Die E-Mail Adresse ist …" at bounding box center [784, 255] width 1568 height 428
click at [188, 287] on div "star_border HURIYE ERDEM edit Bearbeiten delete Löschen Die E-Mail Adresse ist …" at bounding box center [784, 255] width 1568 height 428
click at [380, 247] on link "edit Bearbeiten" at bounding box center [359, 244] width 89 height 24
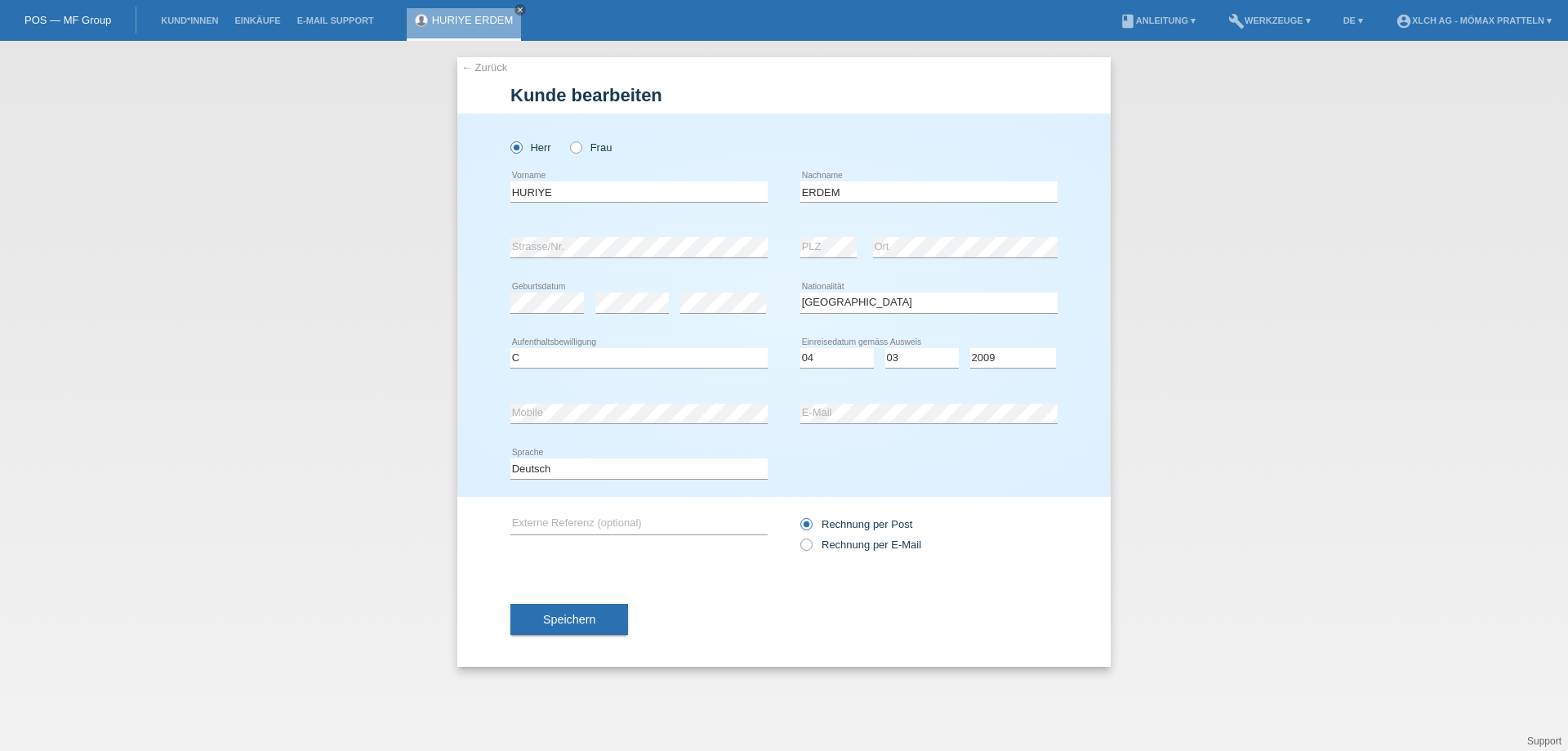
select select "TR"
select select "C"
select select "04"
select select "03"
select select "2009"
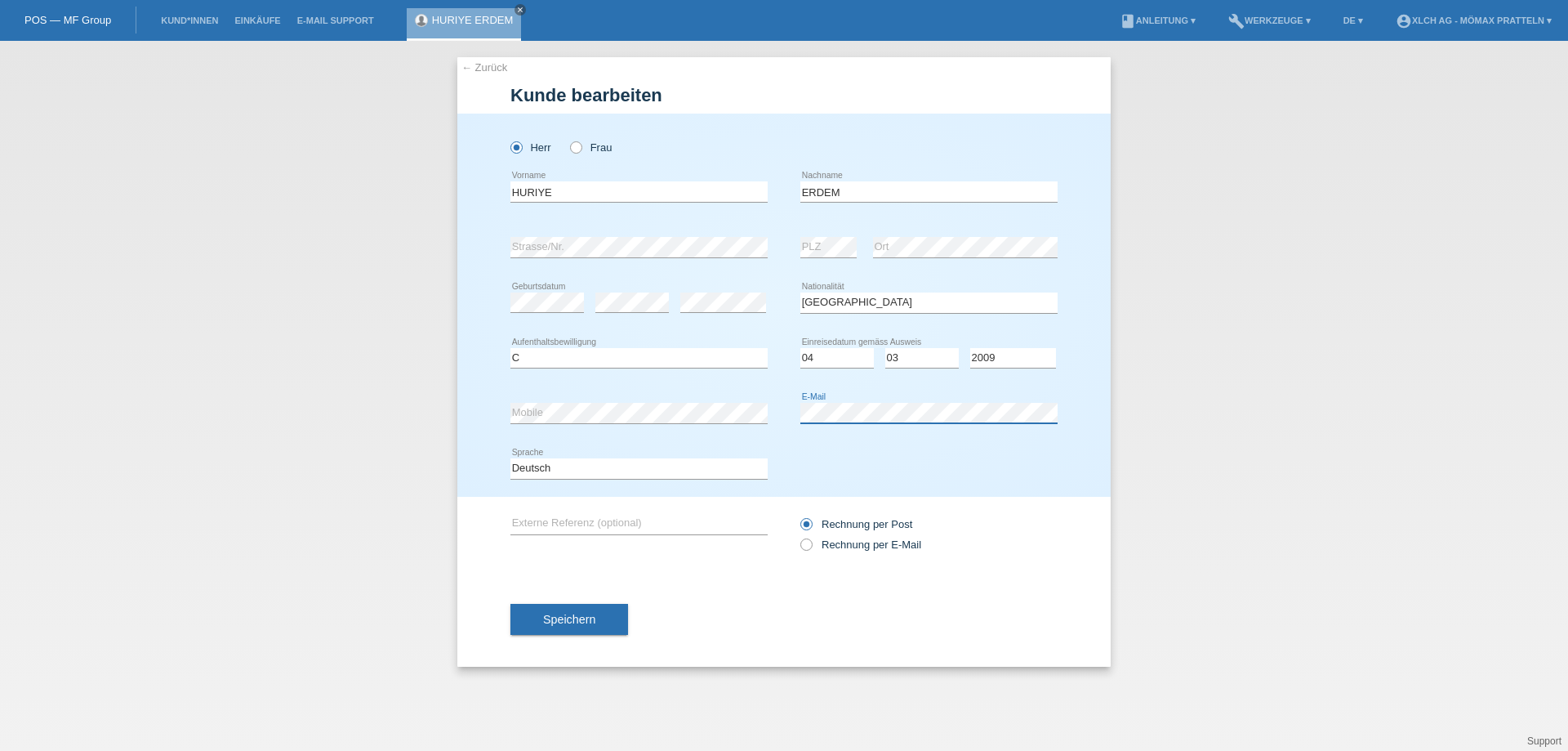
click at [696, 409] on div "error Mobile error E-Mail" at bounding box center [784, 413] width 547 height 55
click at [615, 611] on button "Speichern" at bounding box center [569, 619] width 118 height 31
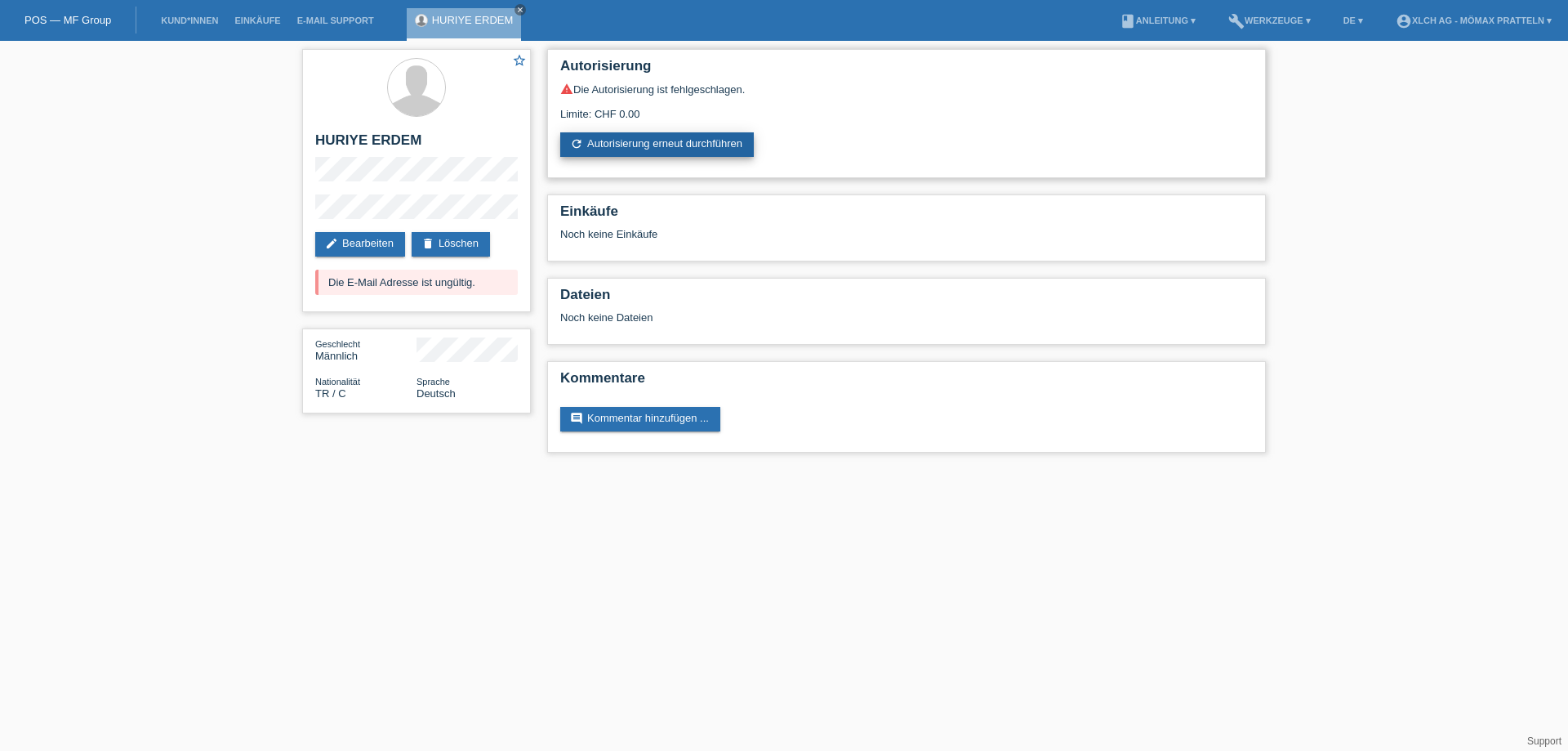
click at [664, 150] on link "refresh Autorisierung erneut durchführen" at bounding box center [657, 144] width 194 height 24
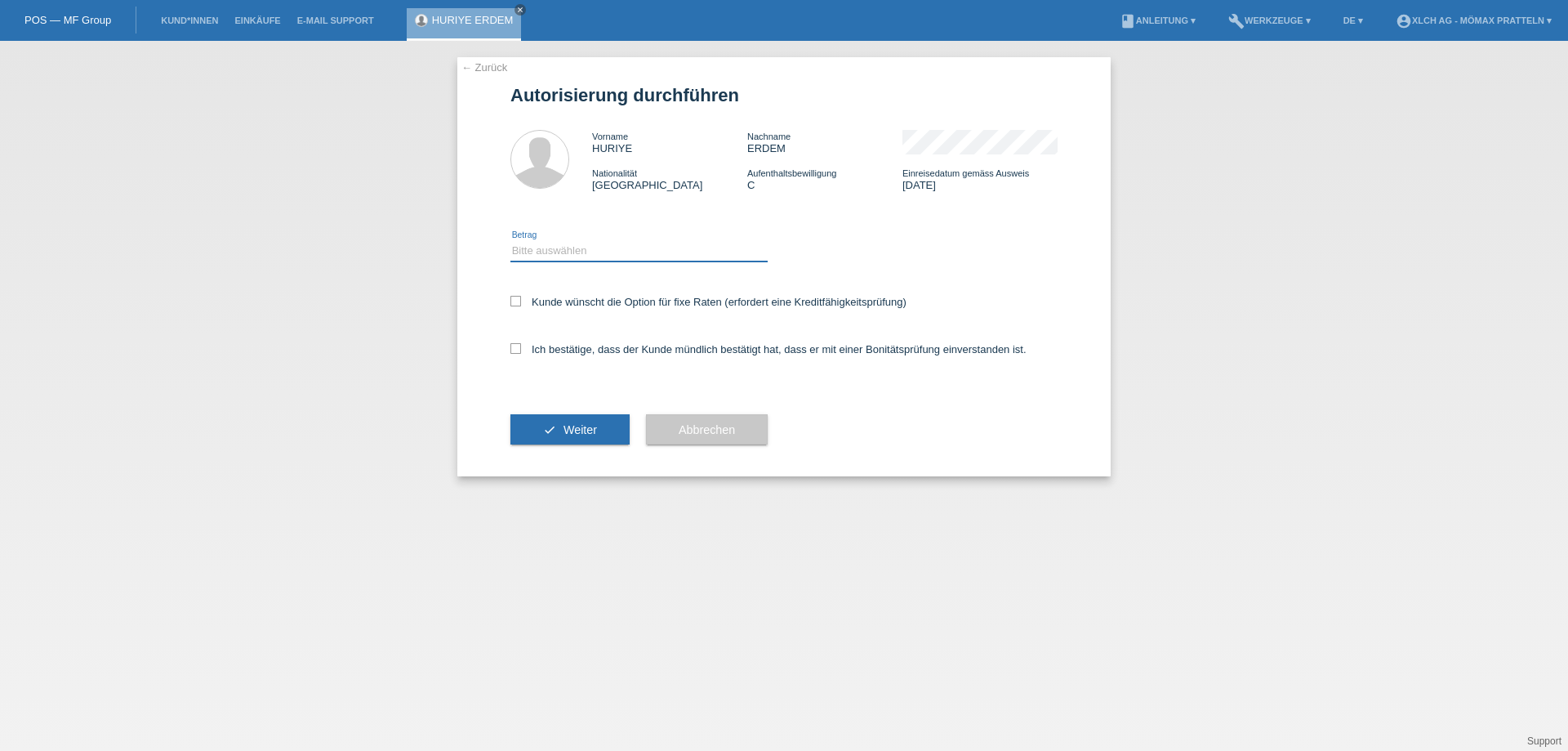
click at [557, 257] on select "Bitte auswählen CHF 1.00 - CHF 499.00 CHF 500.00 - CHF 1'999.00 CHF 2'000.00 - …" at bounding box center [639, 250] width 257 height 19
select select "2"
click at [511, 241] on select "Bitte auswählen CHF 1.00 - CHF 499.00 CHF 500.00 - CHF 1'999.00 CHF 2'000.00 - …" at bounding box center [639, 250] width 257 height 19
click at [517, 307] on label "Kunde wünscht die Option für fixe Raten (erfordert eine Kreditfähigkeitsprüfung)" at bounding box center [709, 302] width 396 height 13
click at [517, 306] on input "Kunde wünscht die Option für fixe Raten (erfordert eine Kreditfähigkeitsprüfung)" at bounding box center [516, 301] width 11 height 11
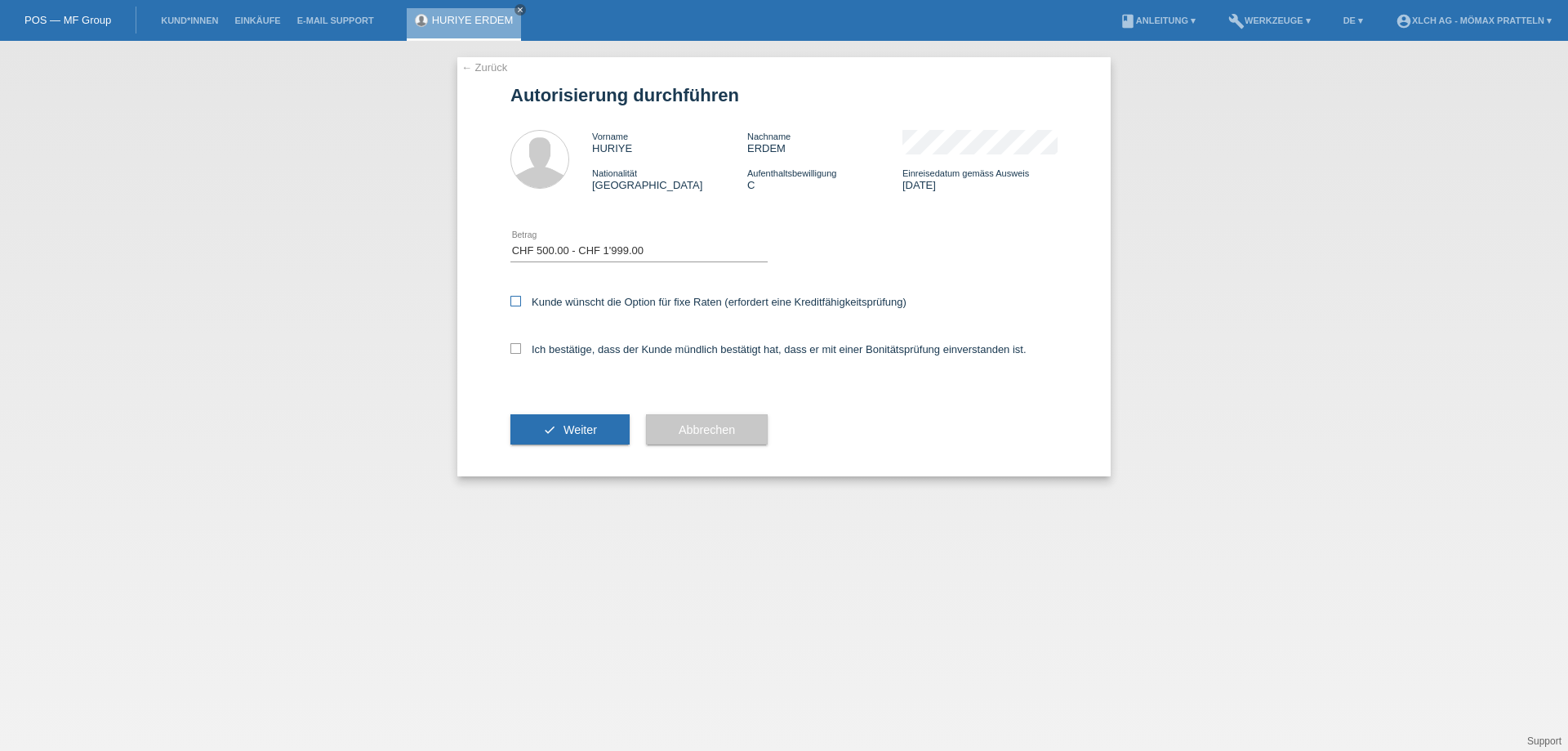
checkbox input "true"
click at [522, 354] on label "Ich bestätige, dass der Kunde mündlich bestätigt hat, dass er mit einer Bonität…" at bounding box center [769, 349] width 517 height 13
click at [521, 354] on input "Ich bestätige, dass der Kunde mündlich bestätigt hat, dass er mit einer Bonität…" at bounding box center [516, 348] width 11 height 11
checkbox input "true"
click at [580, 428] on span "Weiter" at bounding box center [580, 430] width 33 height 13
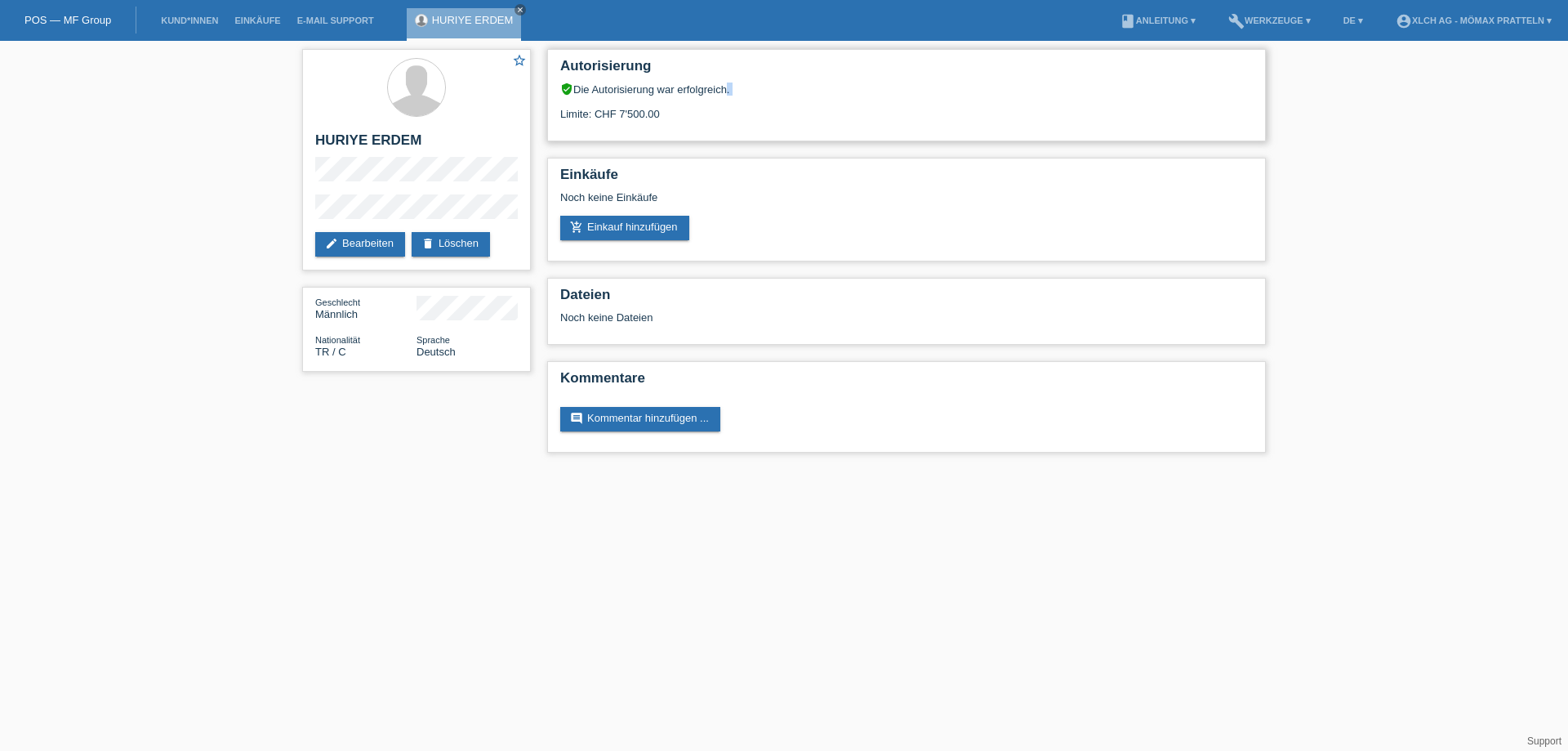
drag, startPoint x: 722, startPoint y: 87, endPoint x: 554, endPoint y: 100, distance: 168.5
click at [554, 100] on div "Autorisierung verified_user Die Autorisierung war erfolgreich. Limite: CHF 7'50…" at bounding box center [907, 95] width 719 height 92
click at [925, 118] on div "Limite: CHF 7'500.00" at bounding box center [906, 107] width 693 height 24
drag, startPoint x: 741, startPoint y: 84, endPoint x: 562, endPoint y: 91, distance: 179.1
click at [562, 91] on div "verified_user Die Autorisierung war erfolgreich." at bounding box center [906, 89] width 693 height 13
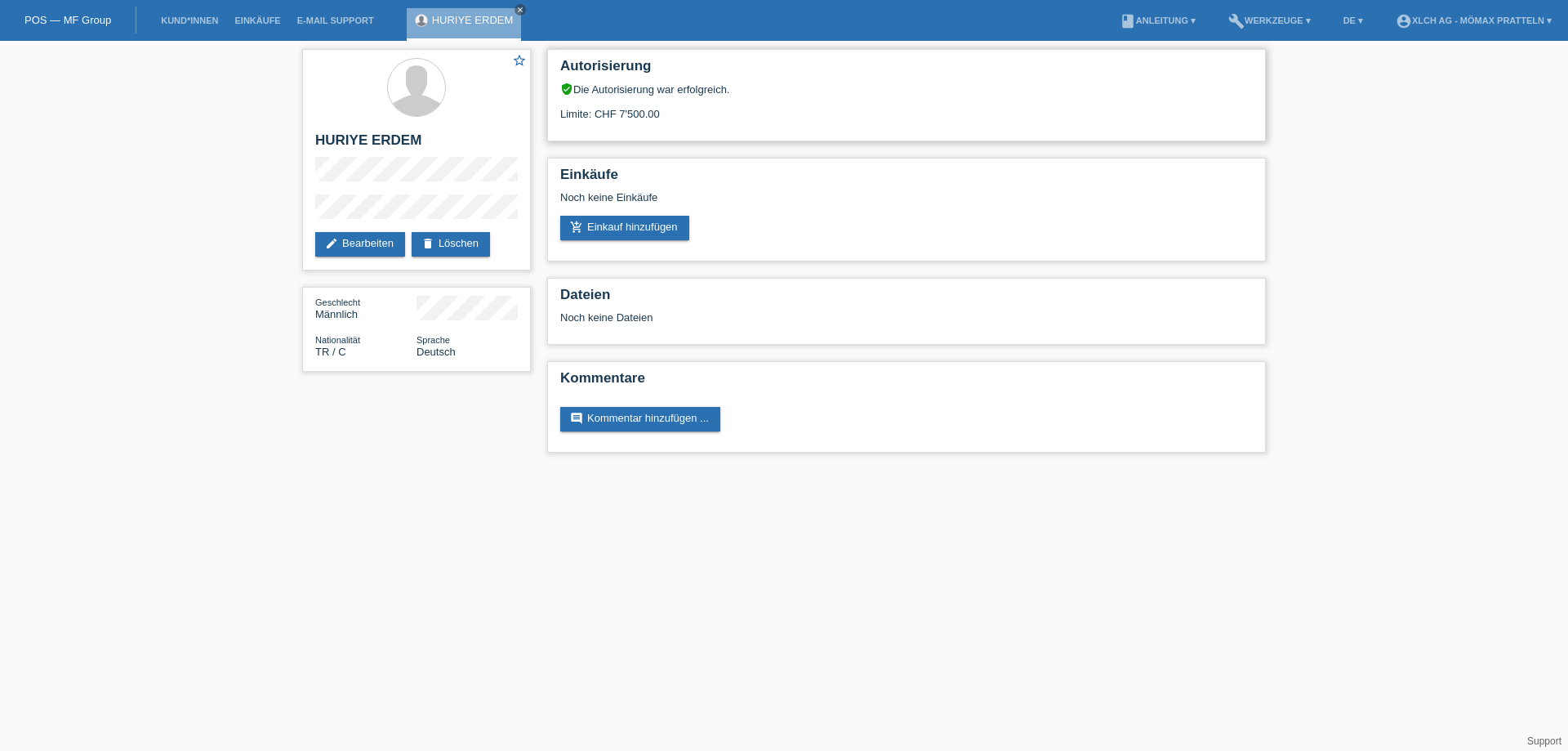
click at [808, 135] on div "Autorisierung verified_user Die Autorisierung war erfolgreich. Limite: CHF 7'50…" at bounding box center [907, 95] width 719 height 92
drag, startPoint x: 740, startPoint y: 87, endPoint x: 562, endPoint y: 89, distance: 178.0
click at [562, 89] on div "verified_user Die Autorisierung war erfolgreich." at bounding box center [906, 89] width 693 height 13
click at [912, 184] on h2 "Einkäufe" at bounding box center [906, 178] width 693 height 24
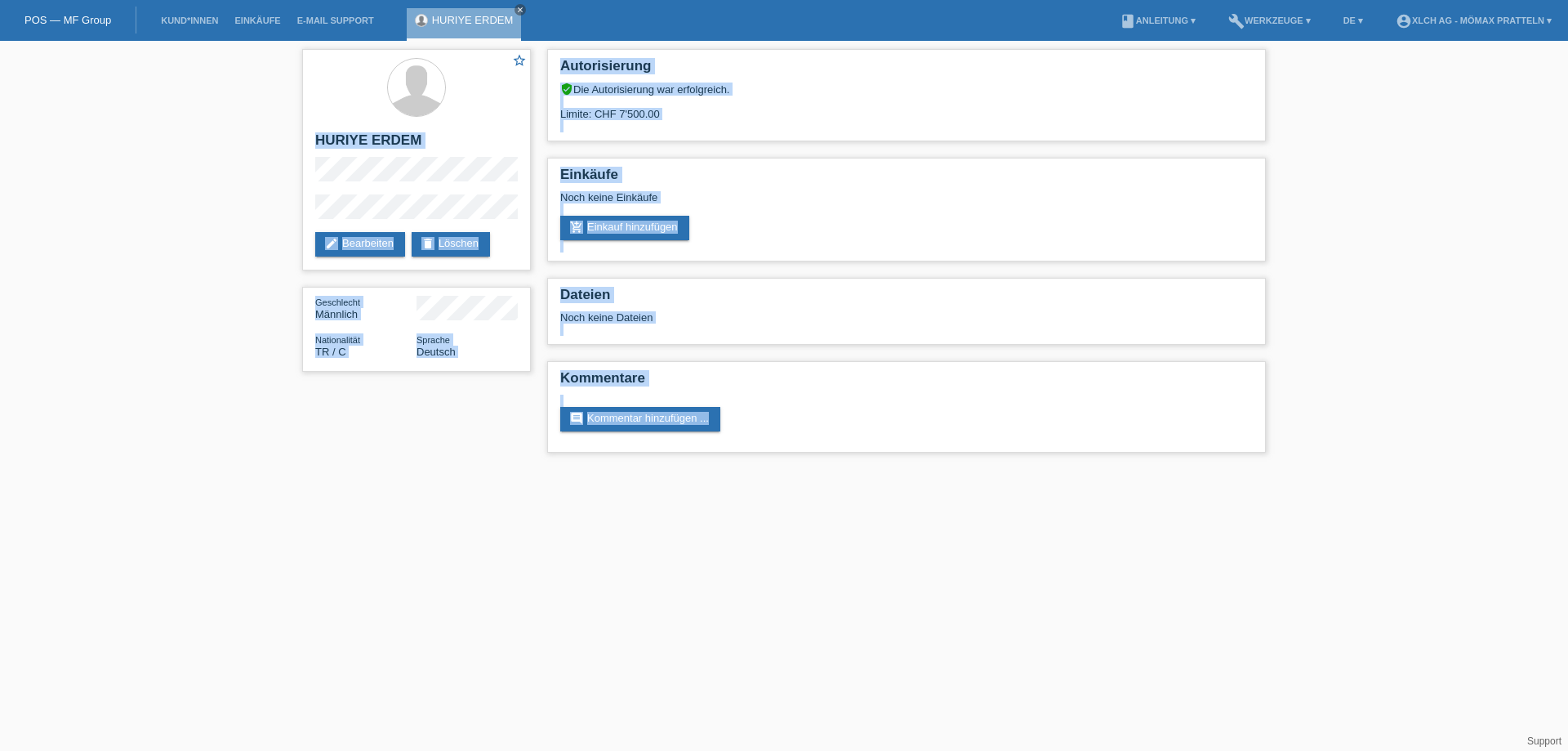
drag, startPoint x: 318, startPoint y: 137, endPoint x: 870, endPoint y: 461, distance: 640.1
click at [870, 461] on div "star_border [PERSON_NAME] edit Bearbeiten delete Löschen Geschlecht Männlich Na…" at bounding box center [784, 255] width 980 height 428
click at [837, 376] on h2 "Kommentare" at bounding box center [906, 382] width 693 height 24
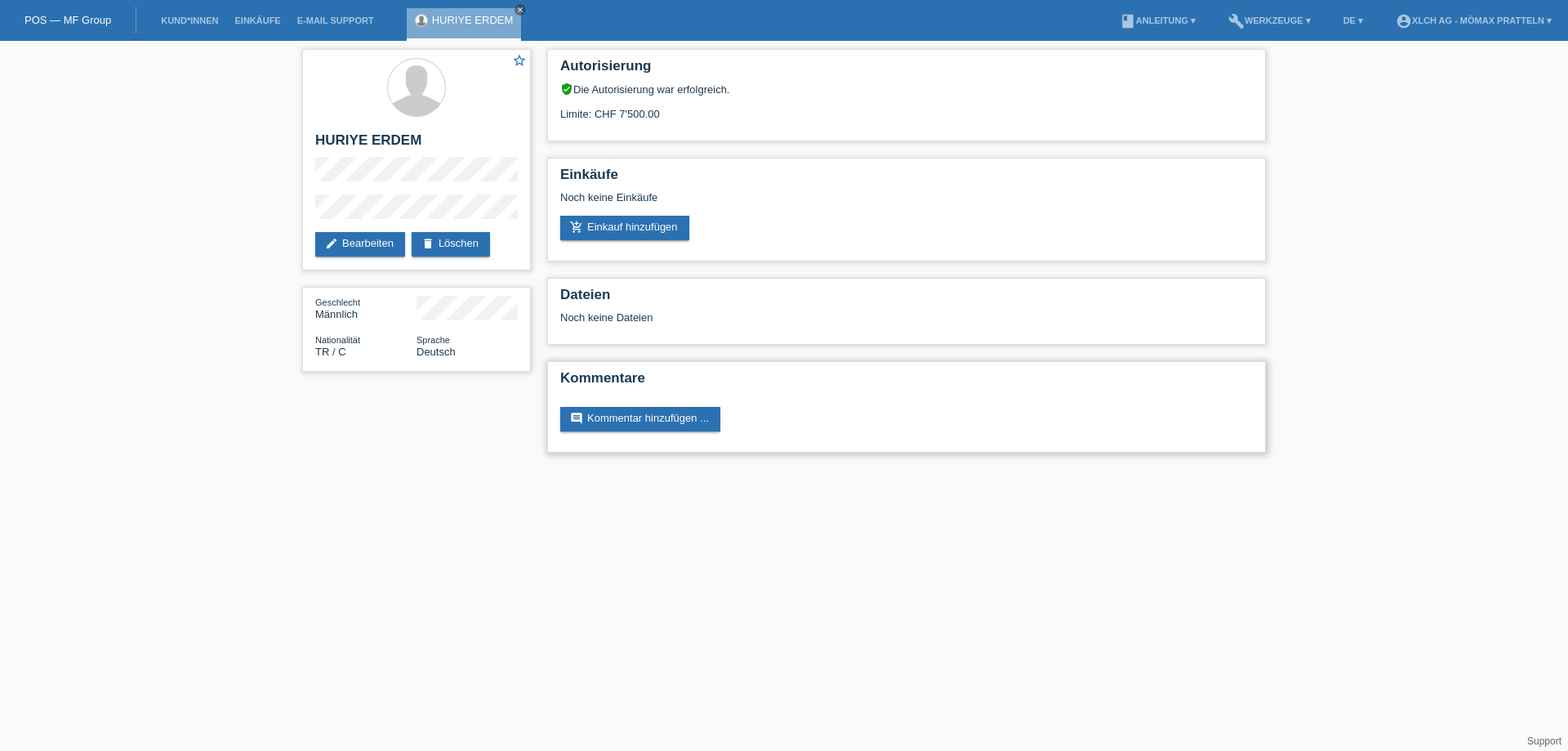
drag, startPoint x: 316, startPoint y: 136, endPoint x: 867, endPoint y: 407, distance: 614.0
click at [867, 407] on div "star_border HURIYE ERDEM edit Bearbeiten delete Löschen Geschlecht Männlich Nat…" at bounding box center [784, 255] width 980 height 428
click at [867, 407] on div "comment Kommentar hinzufügen ..." at bounding box center [906, 419] width 693 height 24
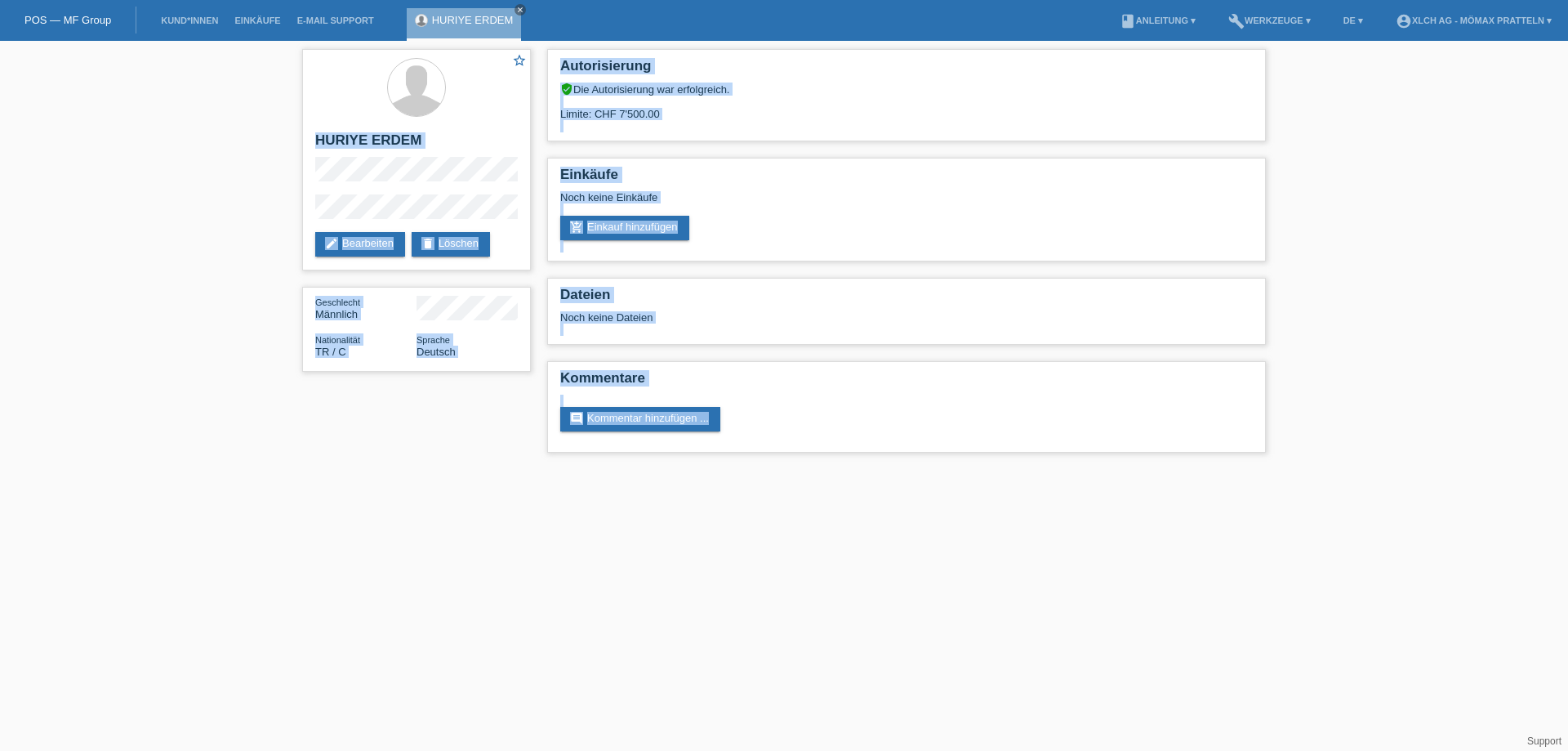
drag, startPoint x: 315, startPoint y: 135, endPoint x: 927, endPoint y: 525, distance: 725.7
click at [927, 469] on html "POS — MF Group Kund*innen Einkäufe E-Mail Support HURIYE ERDEM close menu" at bounding box center [784, 234] width 1568 height 469
click at [799, 325] on div "Dateien Noch keine Dateien" at bounding box center [907, 311] width 719 height 67
drag, startPoint x: 316, startPoint y: 137, endPoint x: 877, endPoint y: 437, distance: 636.2
click at [877, 437] on div "star_border HURIYE ERDEM edit Bearbeiten delete Löschen Geschlecht Männlich Nat…" at bounding box center [784, 255] width 980 height 428
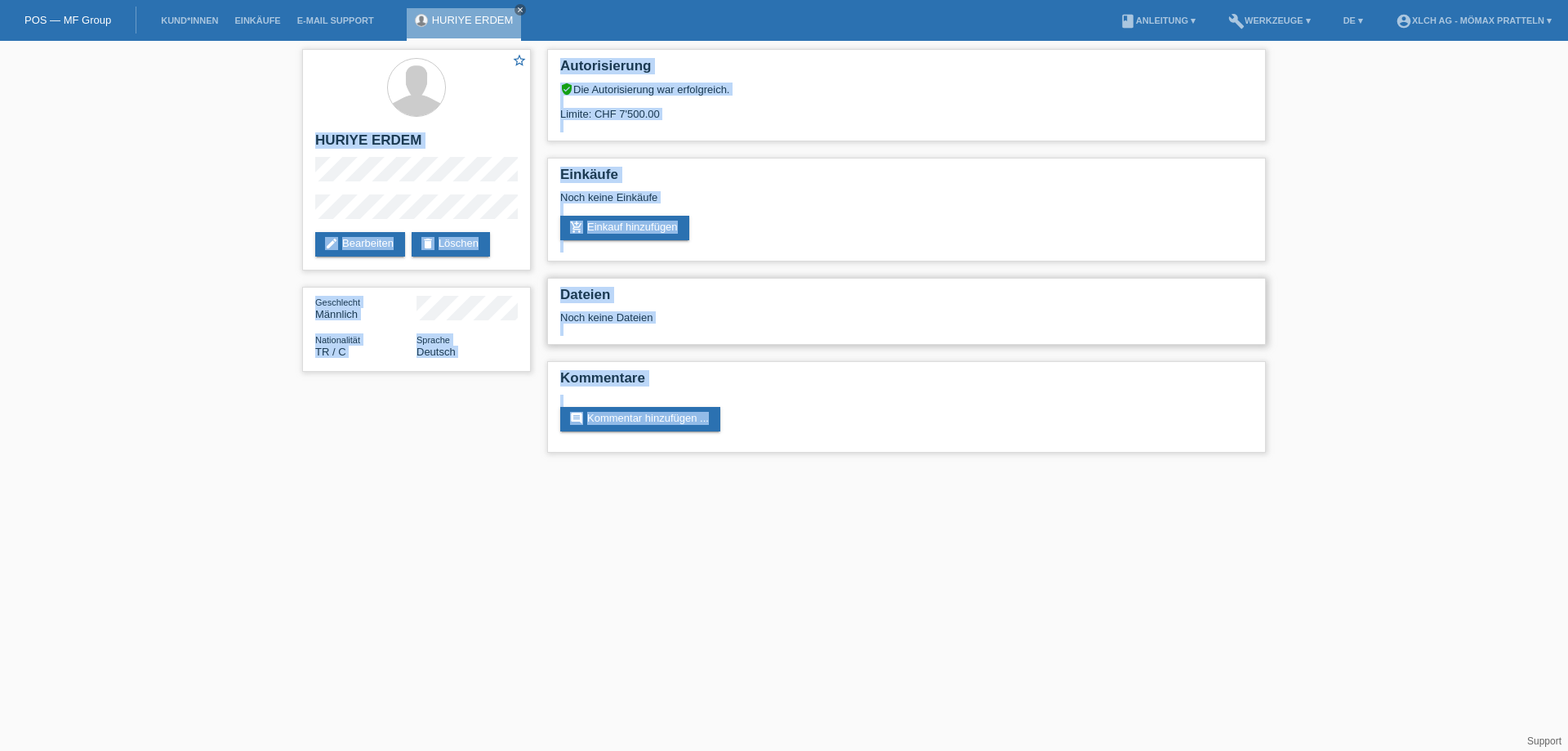
click at [826, 340] on div "Dateien Noch keine Dateien" at bounding box center [907, 311] width 719 height 67
drag, startPoint x: 316, startPoint y: 139, endPoint x: 929, endPoint y: 464, distance: 693.8
click at [936, 469] on html "POS — MF Group Kund*innen Einkäufe E-Mail Support HURIYE ERDEM close menu" at bounding box center [784, 234] width 1568 height 469
click at [886, 349] on div "Autorisierung verified_user Die Autorisierung war erfolgreich. Limite: CHF 7'50…" at bounding box center [906, 255] width 735 height 428
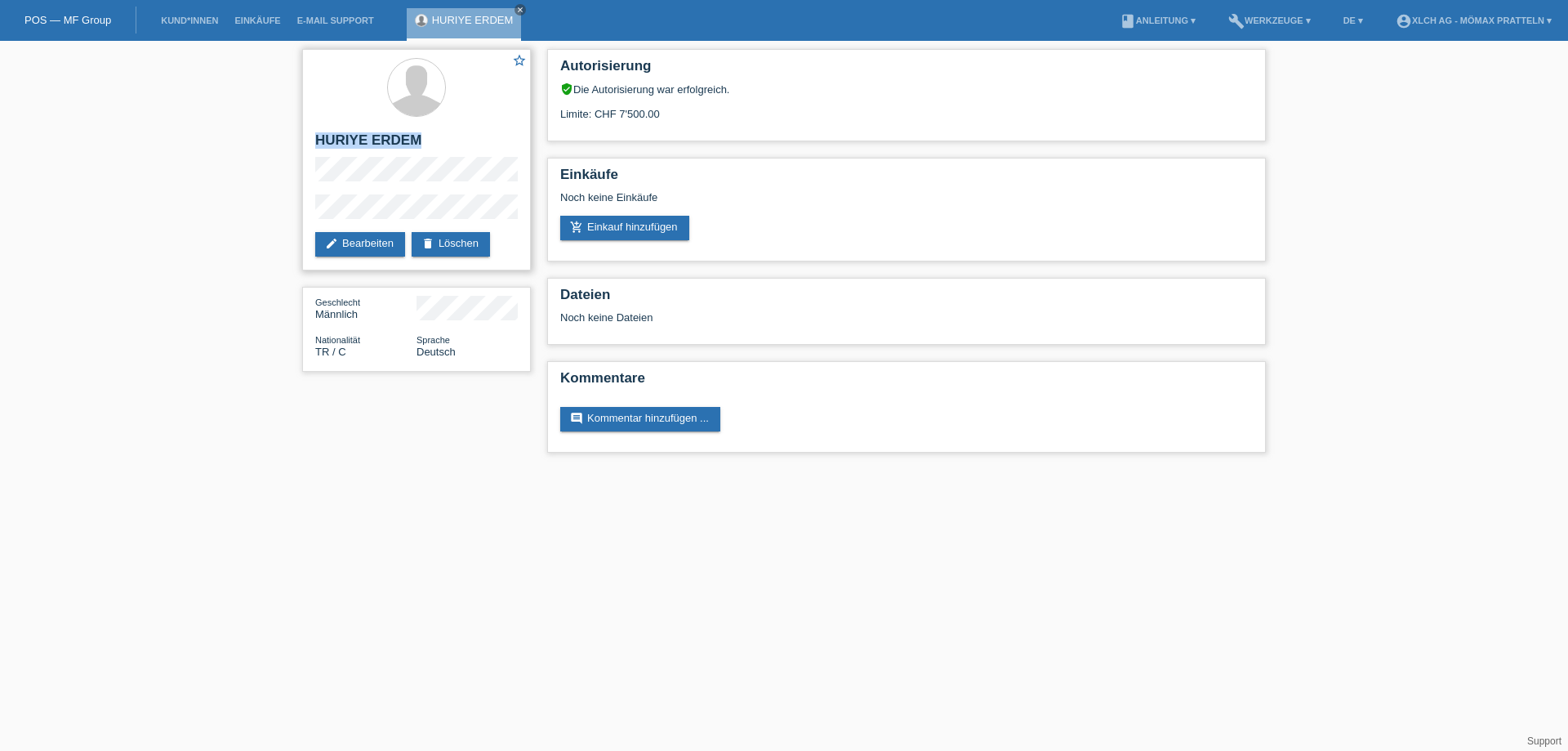
drag, startPoint x: 318, startPoint y: 136, endPoint x: 500, endPoint y: 142, distance: 182.1
click at [500, 142] on h2 "HURIYE ERDEM" at bounding box center [416, 144] width 202 height 24
copy h2 "HURIYE ERDEM"
click at [420, 216] on div "star_border HURIYE ERDEM edit Bearbeiten delete Löschen" at bounding box center [417, 160] width 229 height 222
drag, startPoint x: 315, startPoint y: 138, endPoint x: 490, endPoint y: 130, distance: 175.2
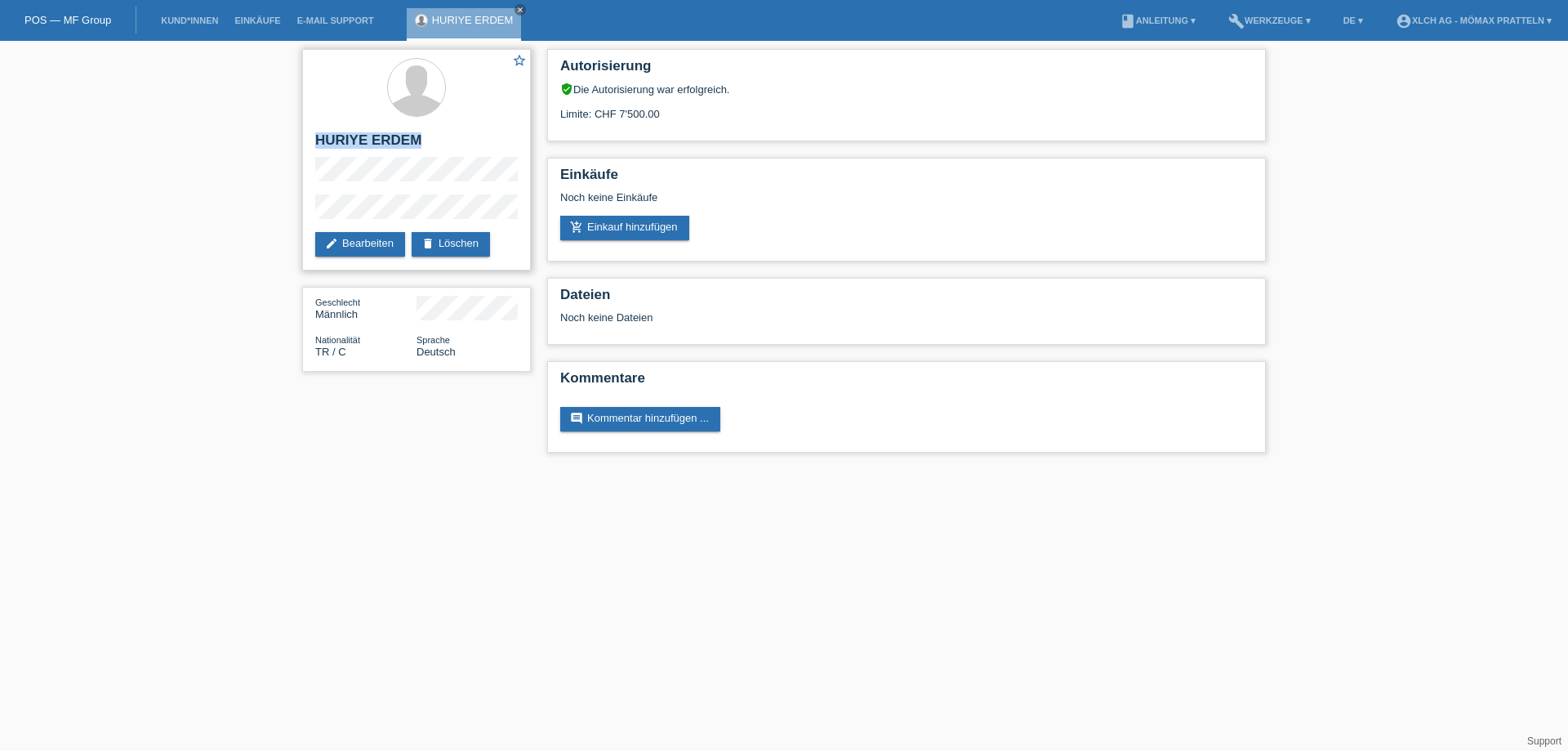
click at [490, 130] on div "star_border HURIYE ERDEM edit Bearbeiten delete Löschen" at bounding box center [417, 160] width 229 height 222
copy h2 "HURIYE ERDEM"
click at [1258, 21] on link "build Werkzeuge ▾" at bounding box center [1270, 21] width 99 height 10
click at [1260, 58] on span "Raten-Kalkulator" at bounding box center [1268, 62] width 84 height 19
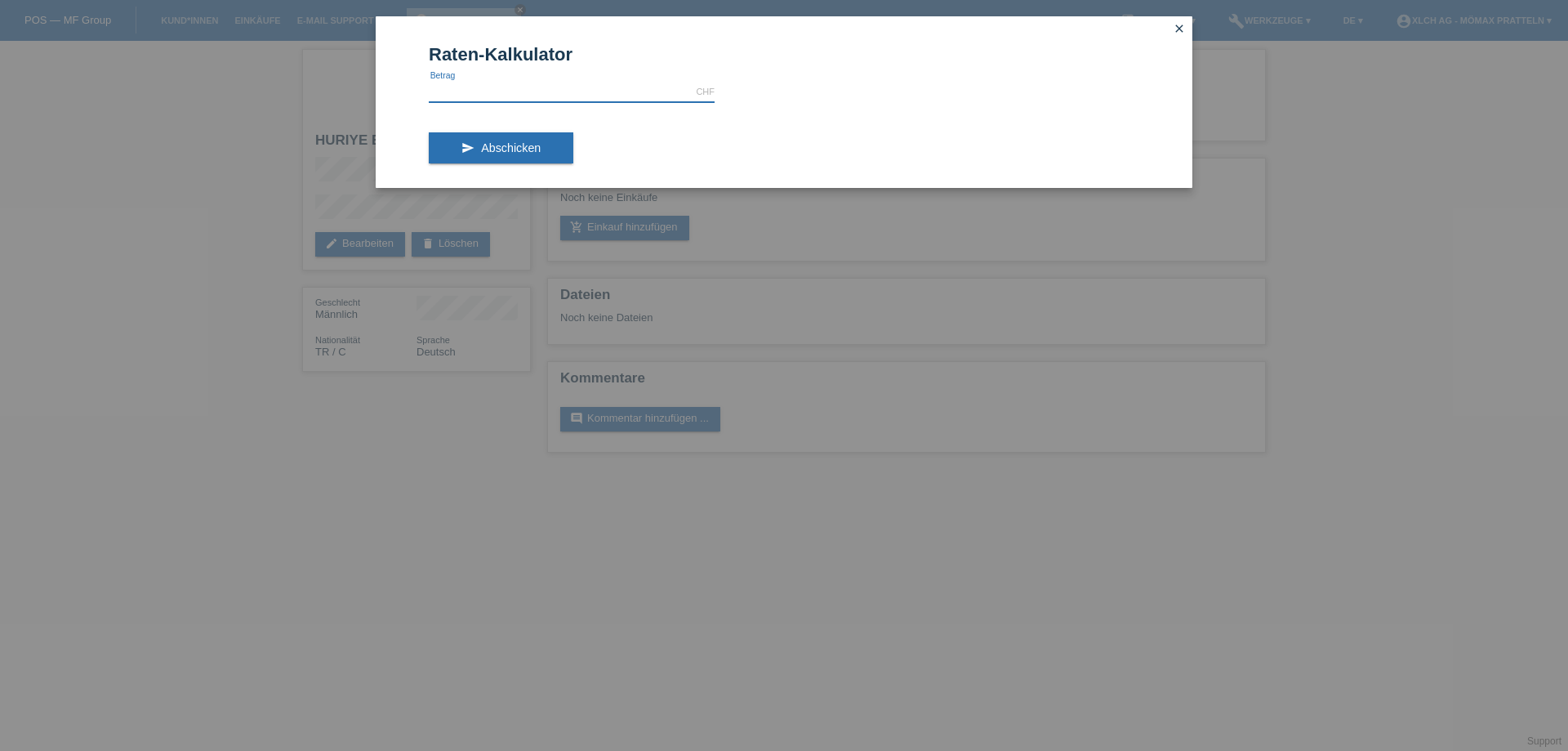
click at [512, 98] on input "text" at bounding box center [572, 92] width 286 height 20
type input "1664.00"
click at [556, 144] on button "send Abschicken" at bounding box center [501, 147] width 145 height 31
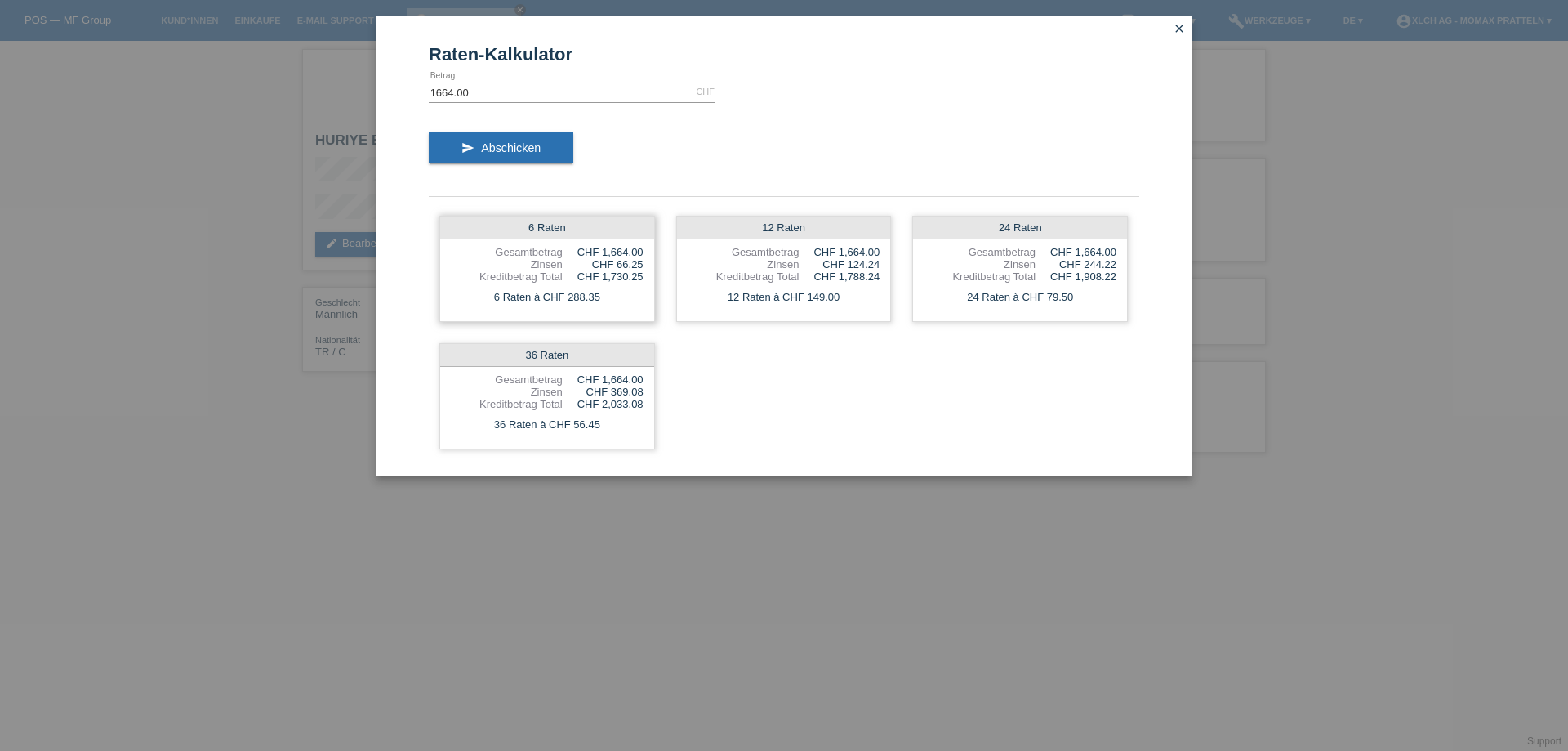
drag, startPoint x: 614, startPoint y: 268, endPoint x: 651, endPoint y: 266, distance: 37.1
click at [651, 266] on div "6 Raten Gesamtbetrag CHF 1,664.00 Zinsen CHF 66.25 Kreditbetrag Total CHF 1,730…" at bounding box center [547, 268] width 216 height 106
drag, startPoint x: 603, startPoint y: 276, endPoint x: 647, endPoint y: 273, distance: 44.1
click at [647, 273] on div "6 Raten Gesamtbetrag CHF 1,664.00 Zinsen CHF 66.25 Kreditbetrag Total CHF 1,730…" at bounding box center [547, 268] width 216 height 106
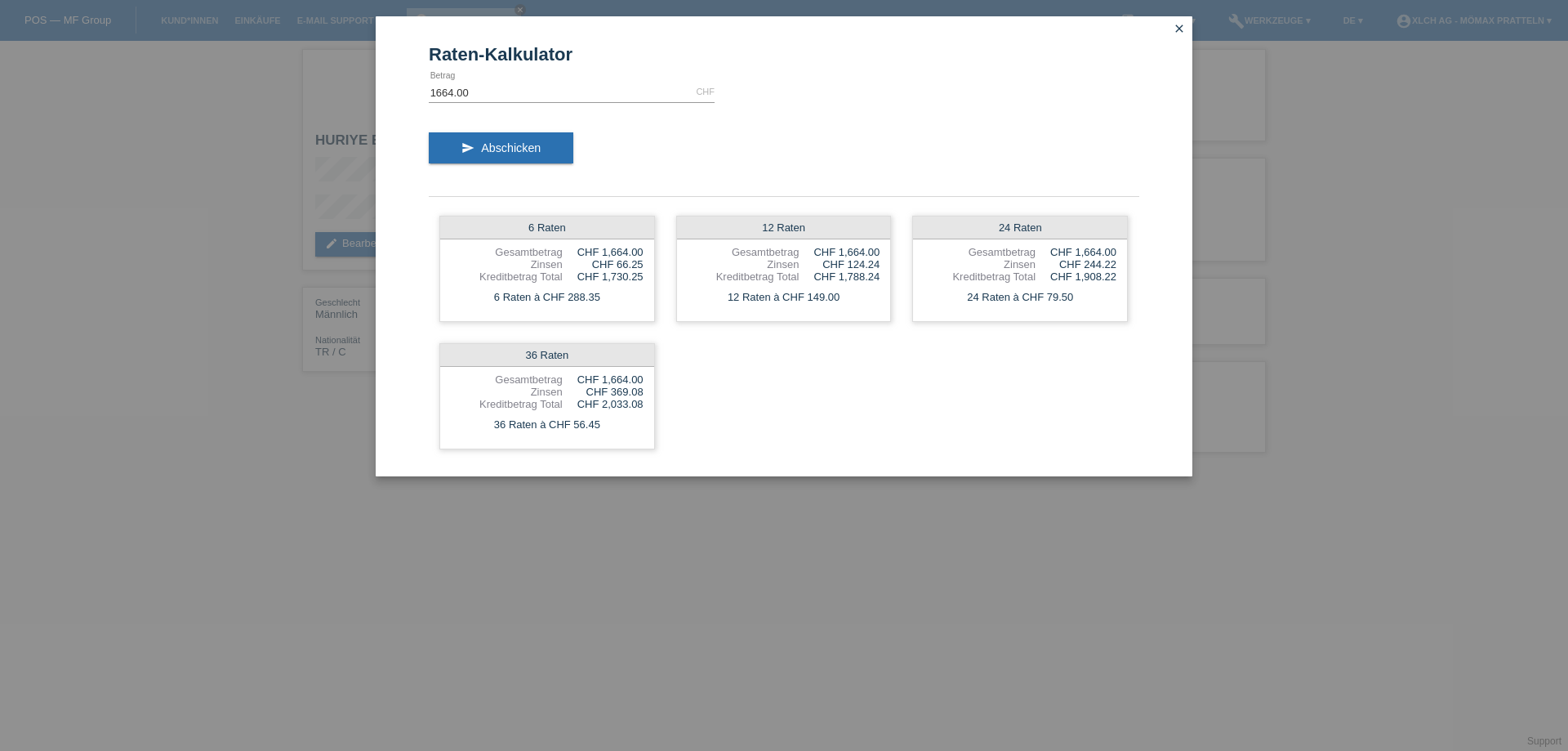
drag, startPoint x: 642, startPoint y: 299, endPoint x: 673, endPoint y: 285, distance: 34.0
click at [643, 300] on div "6 Raten à CHF 288.35" at bounding box center [547, 297] width 214 height 21
click at [1185, 24] on icon "close" at bounding box center [1179, 28] width 13 height 13
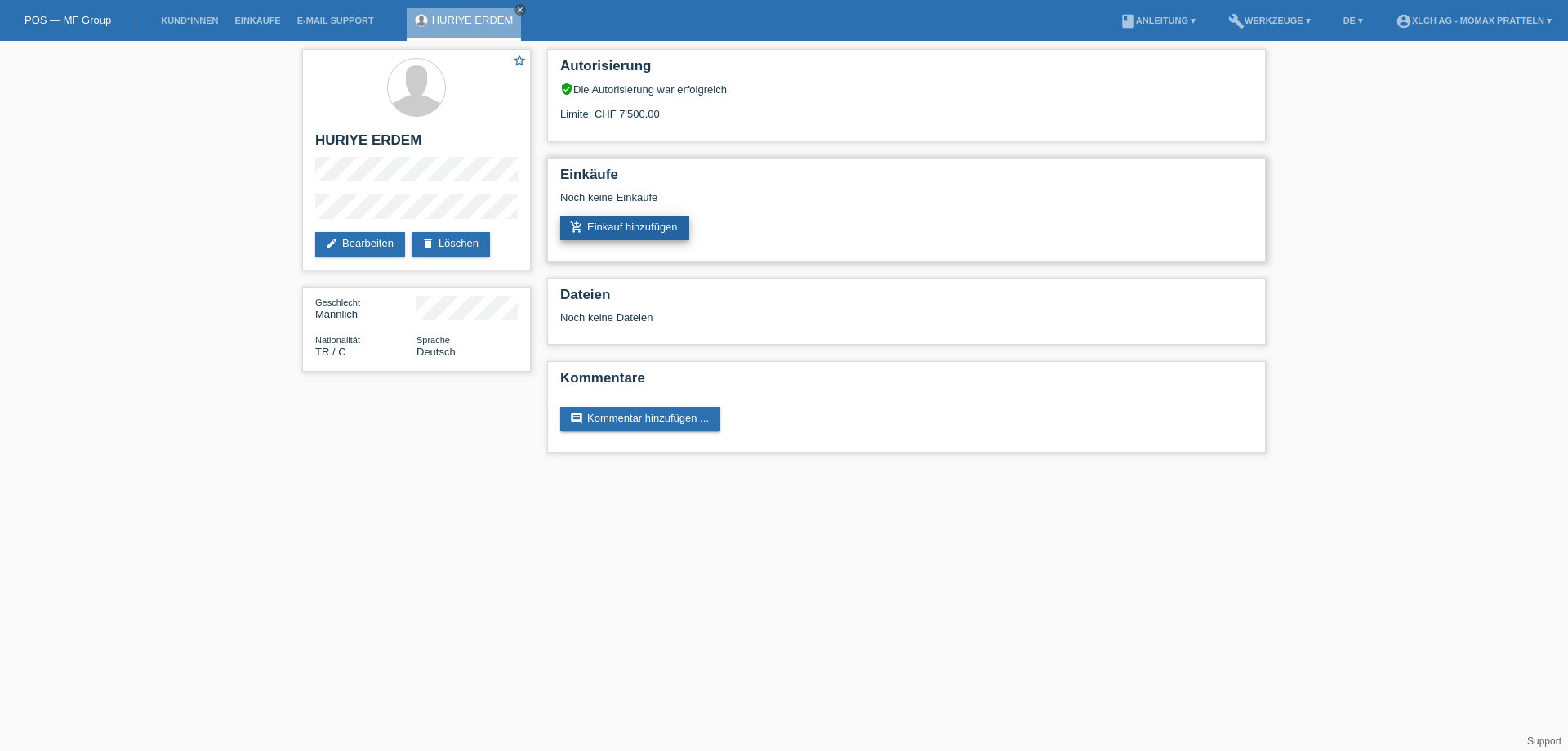
click at [661, 227] on link "add_shopping_cart Einkauf hinzufügen" at bounding box center [624, 227] width 129 height 24
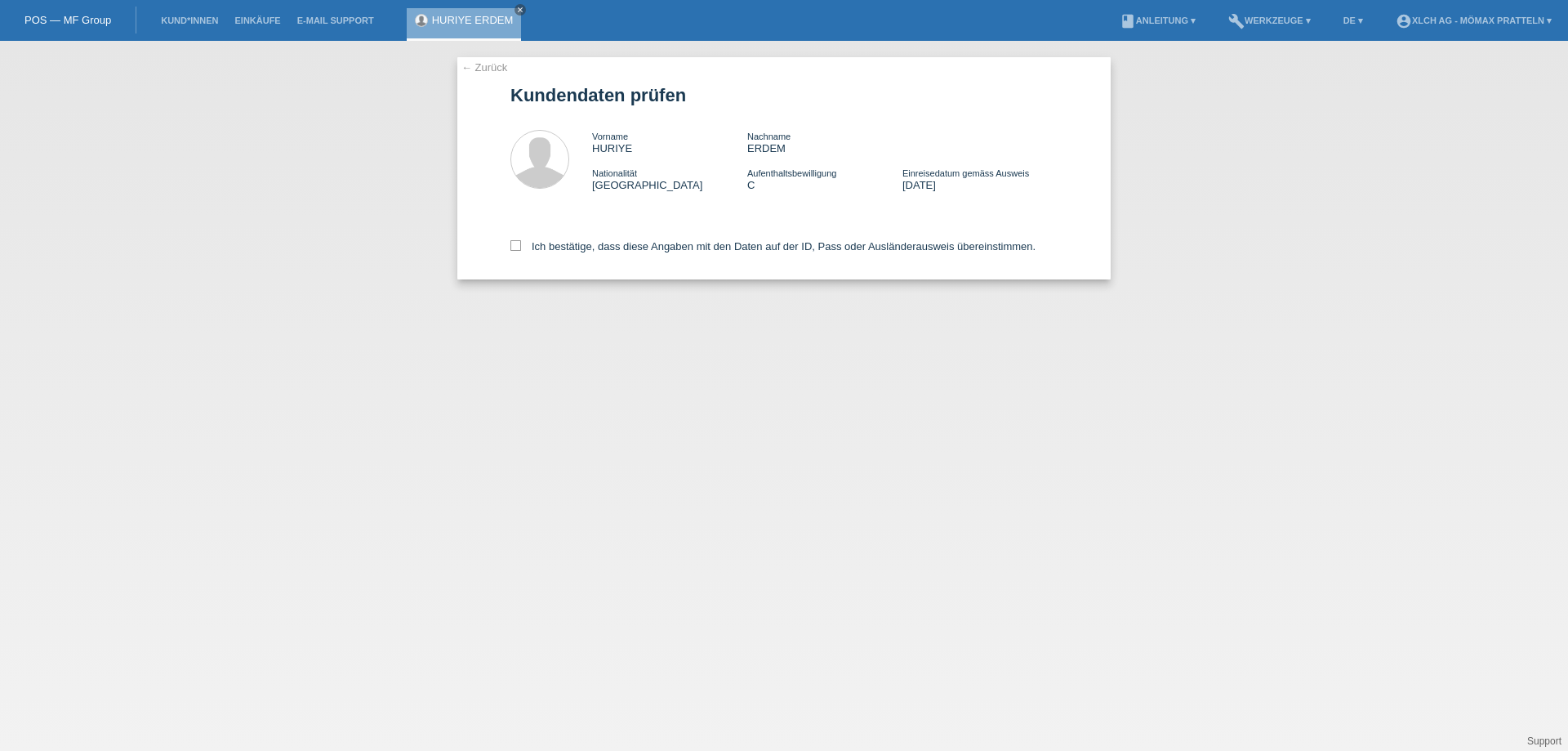
click at [514, 238] on div "Ich bestätige, dass diese Angaben mit den Daten auf der ID, Pass oder Ausländer…" at bounding box center [784, 243] width 547 height 72
click at [515, 243] on icon at bounding box center [516, 245] width 11 height 11
click at [515, 243] on input "Ich bestätige, dass diese Angaben mit den Daten auf der ID, Pass oder Ausländer…" at bounding box center [516, 245] width 11 height 11
checkbox input "true"
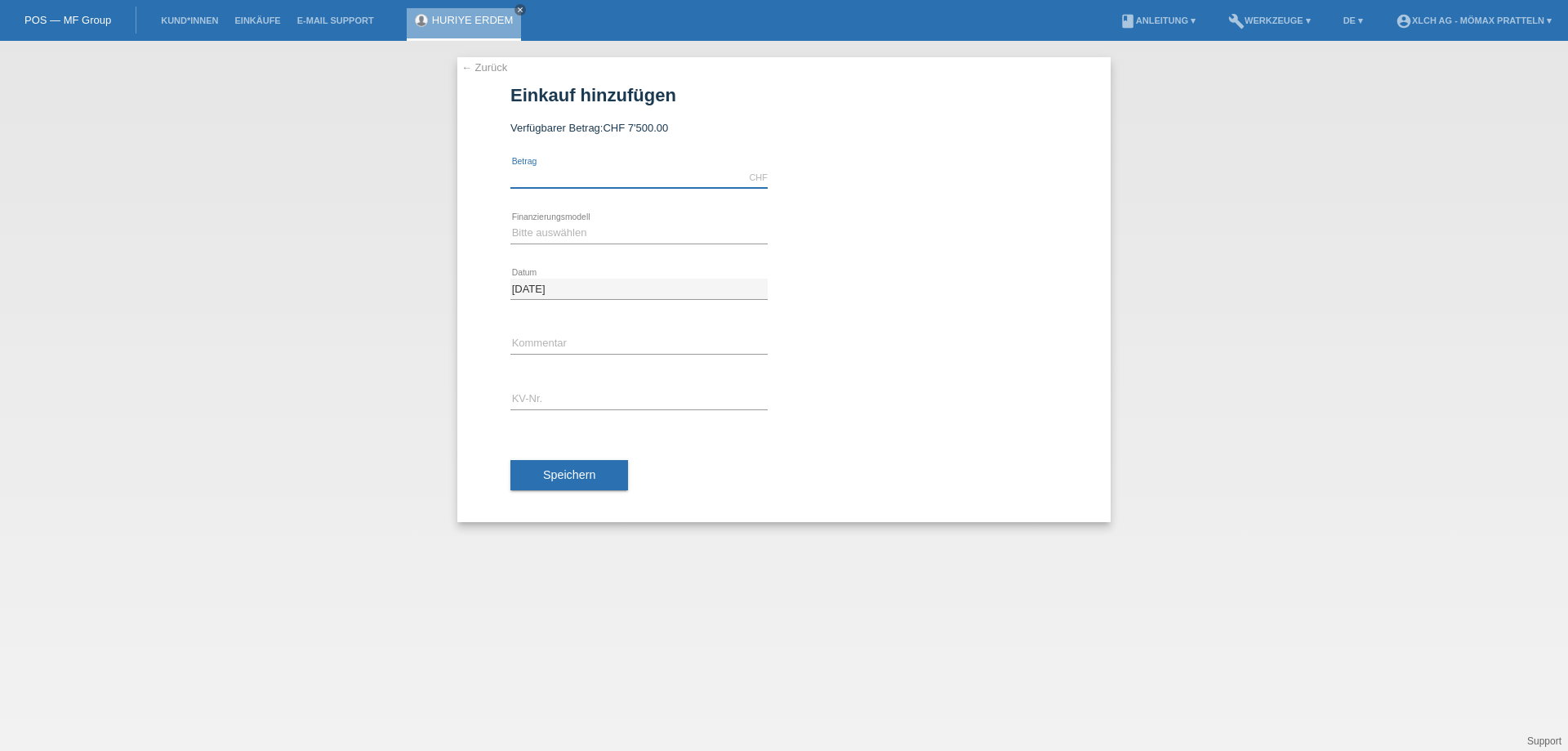
click at [546, 183] on input "text" at bounding box center [639, 177] width 257 height 20
type input "P"
type input "J"
type input "M"
type input "Z"
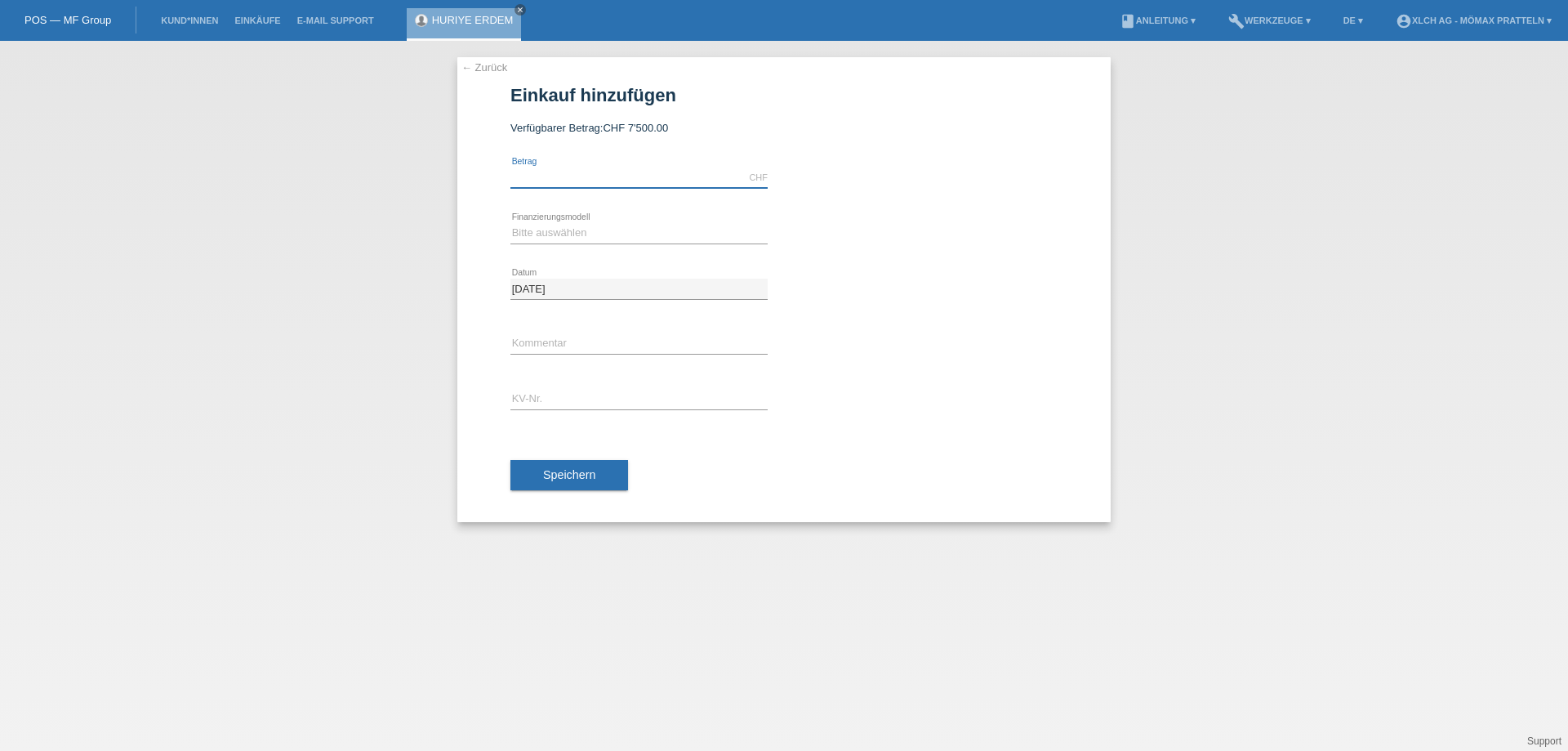
type input "E"
type input "3"
type input "6"
type input "1664.10"
click at [563, 222] on div "Bitte auswählen Kauf auf Rechnung mit Teilzahlungsoption Fixe Raten - Zinsübern…" at bounding box center [639, 233] width 257 height 55
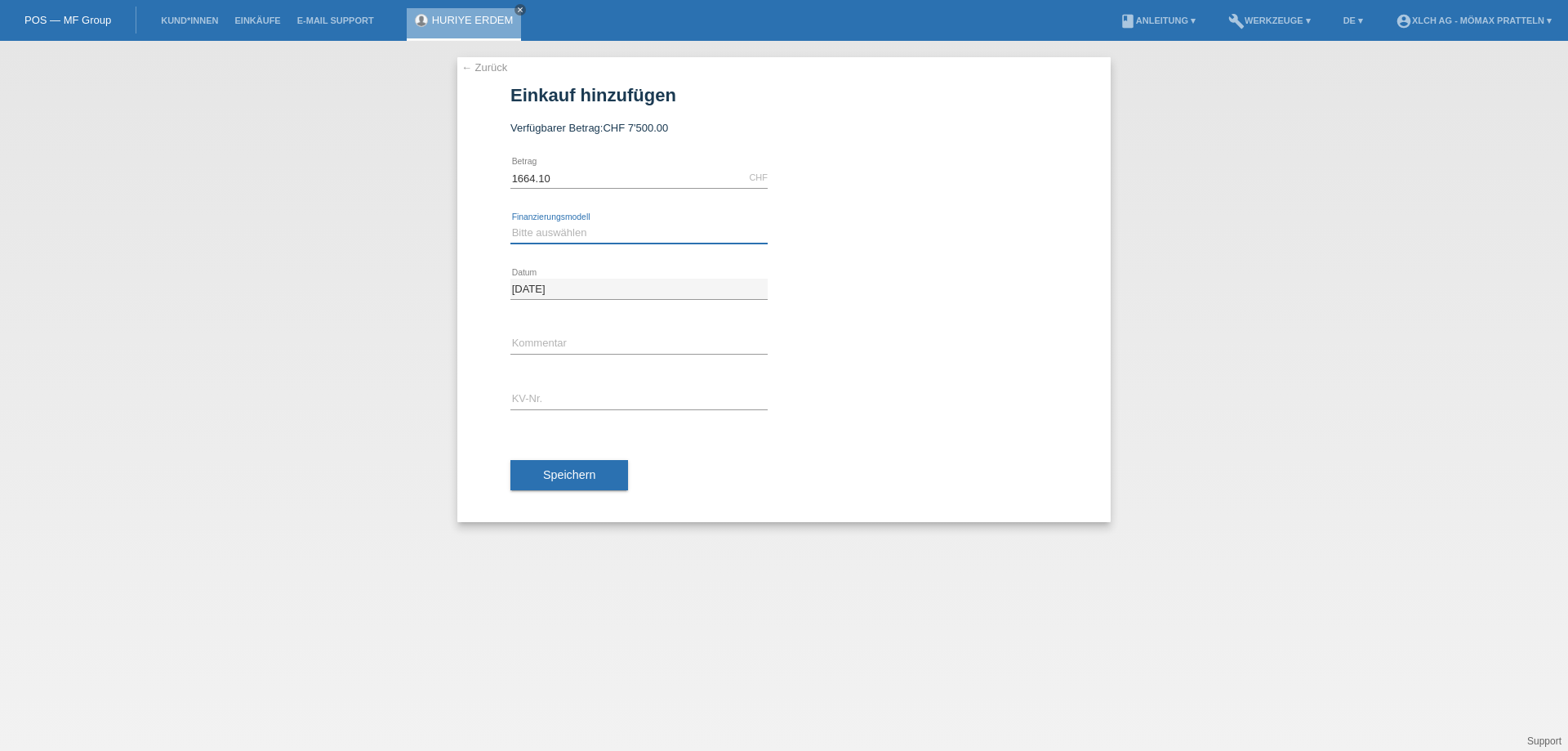
click at [563, 232] on select "Bitte auswählen Kauf auf Rechnung mit Teilzahlungsoption Fixe Raten - Zinsübern…" at bounding box center [639, 232] width 257 height 19
select select "113"
click at [511, 223] on select "Bitte auswählen Kauf auf Rechnung mit Teilzahlungsoption Fixe Raten - Zinsübern…" at bounding box center [639, 232] width 257 height 19
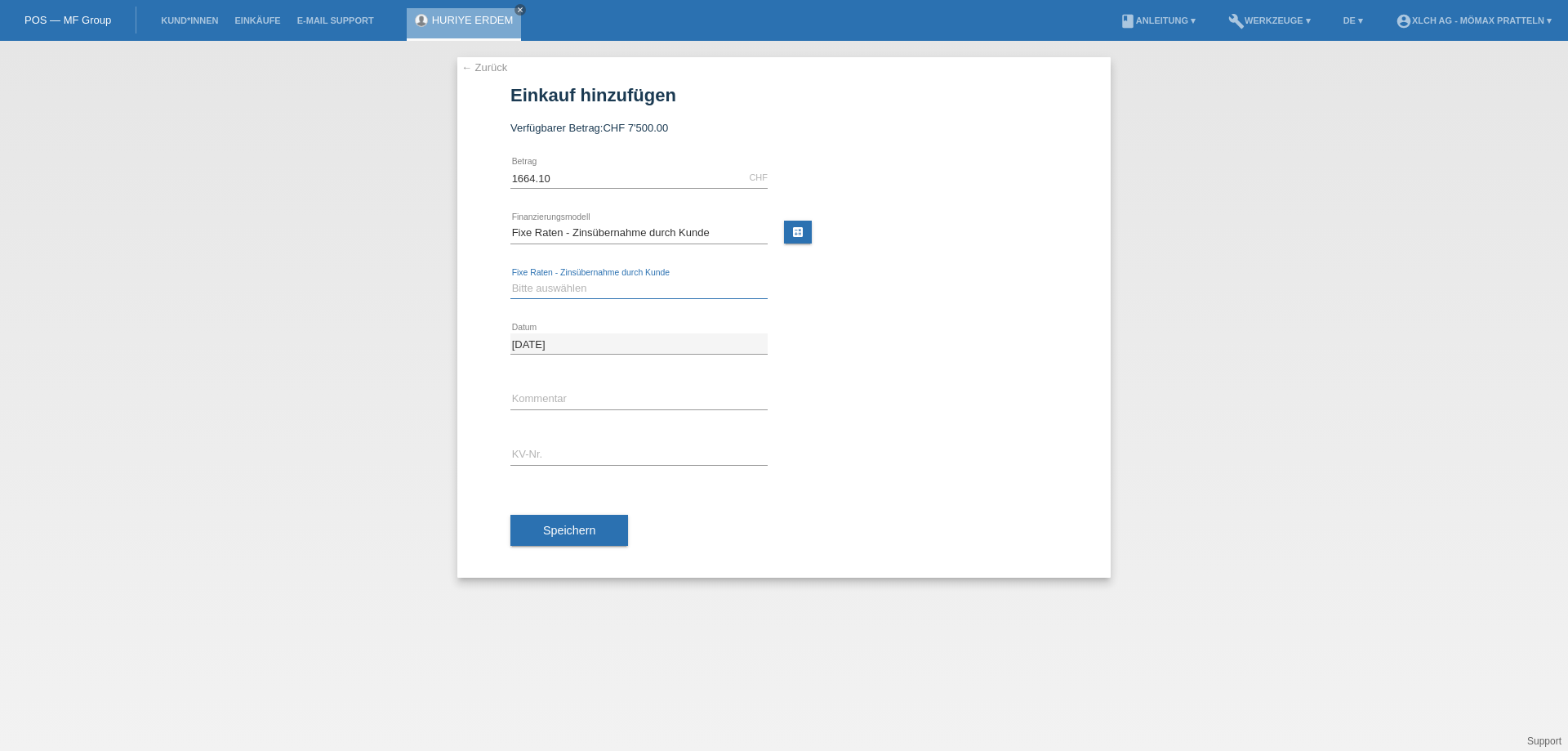
click at [598, 294] on select "Bitte auswählen 6 Raten 12 Raten 24 Raten 36 Raten" at bounding box center [639, 288] width 257 height 19
select select "324"
click at [511, 278] on select "Bitte auswählen 6 Raten 12 Raten 24 Raten 36 Raten" at bounding box center [639, 288] width 257 height 19
click at [574, 398] on input "text" at bounding box center [639, 399] width 257 height 20
click at [571, 447] on input "text" at bounding box center [639, 455] width 257 height 20
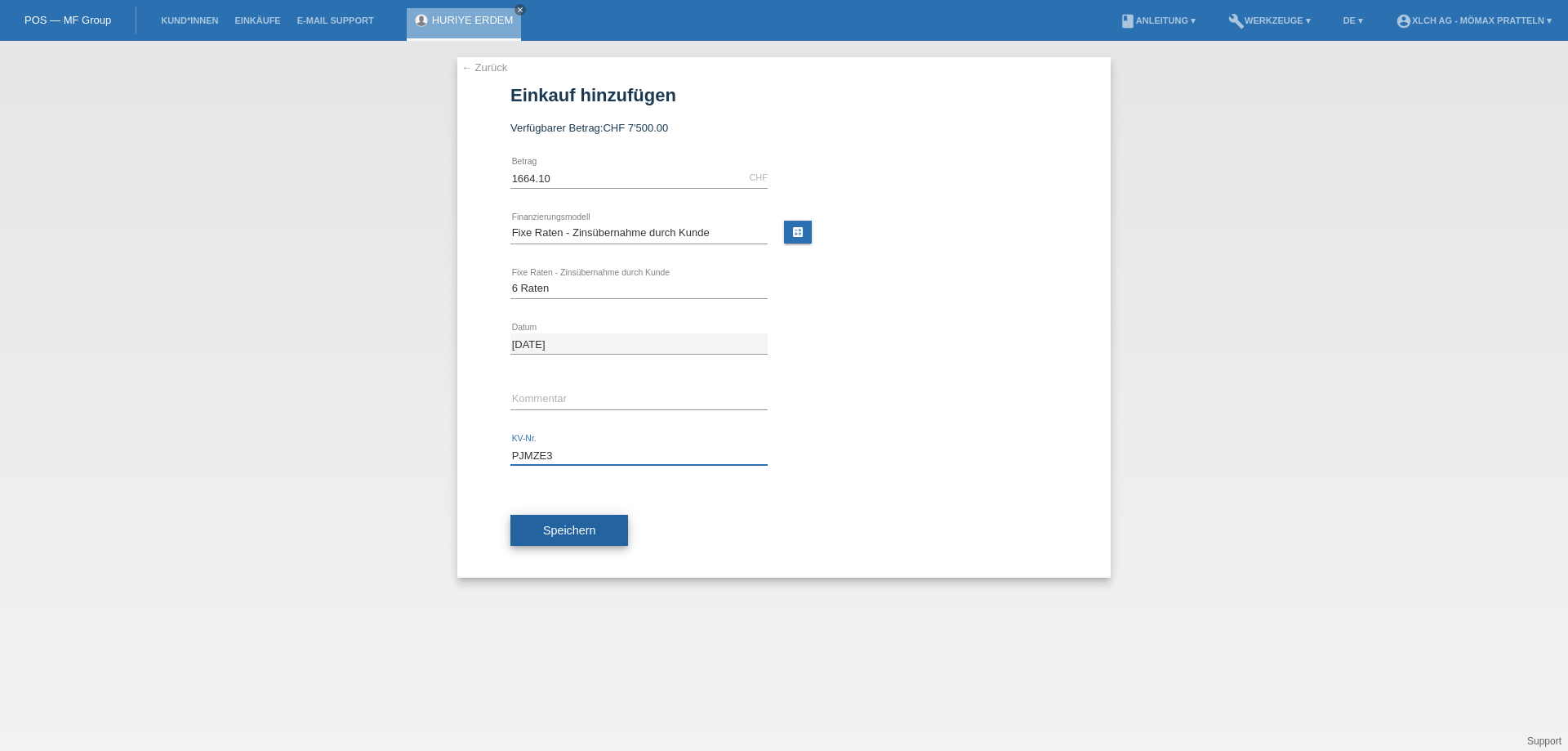
type input "PJMZE3"
click at [585, 518] on button "Speichern" at bounding box center [569, 530] width 118 height 31
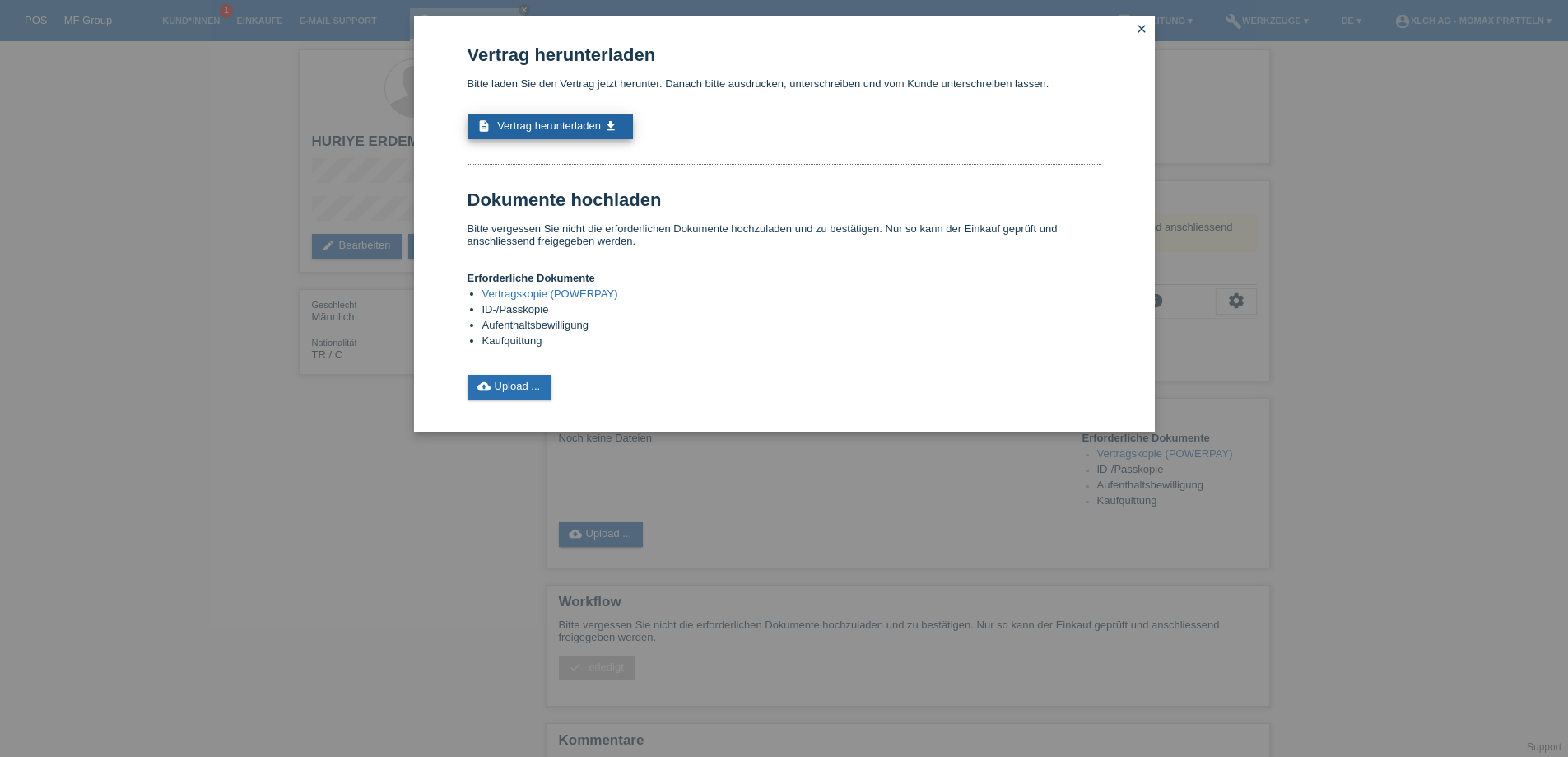
click at [559, 125] on span "Vertrag herunterladen" at bounding box center [549, 126] width 104 height 13
click at [500, 388] on link "cloud_upload Upload ..." at bounding box center [510, 387] width 85 height 24
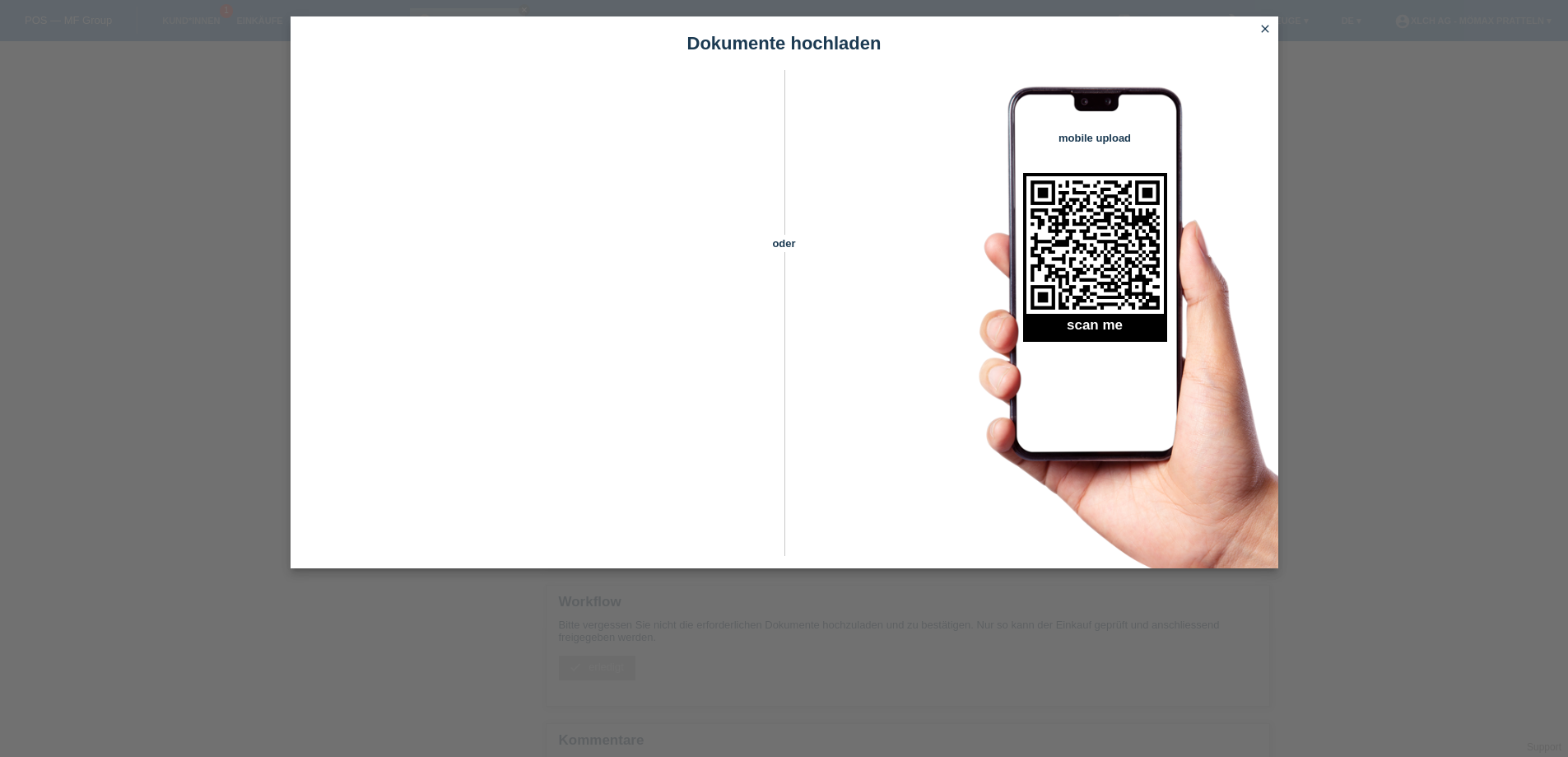
click at [1266, 29] on icon "close" at bounding box center [1266, 29] width 13 height 13
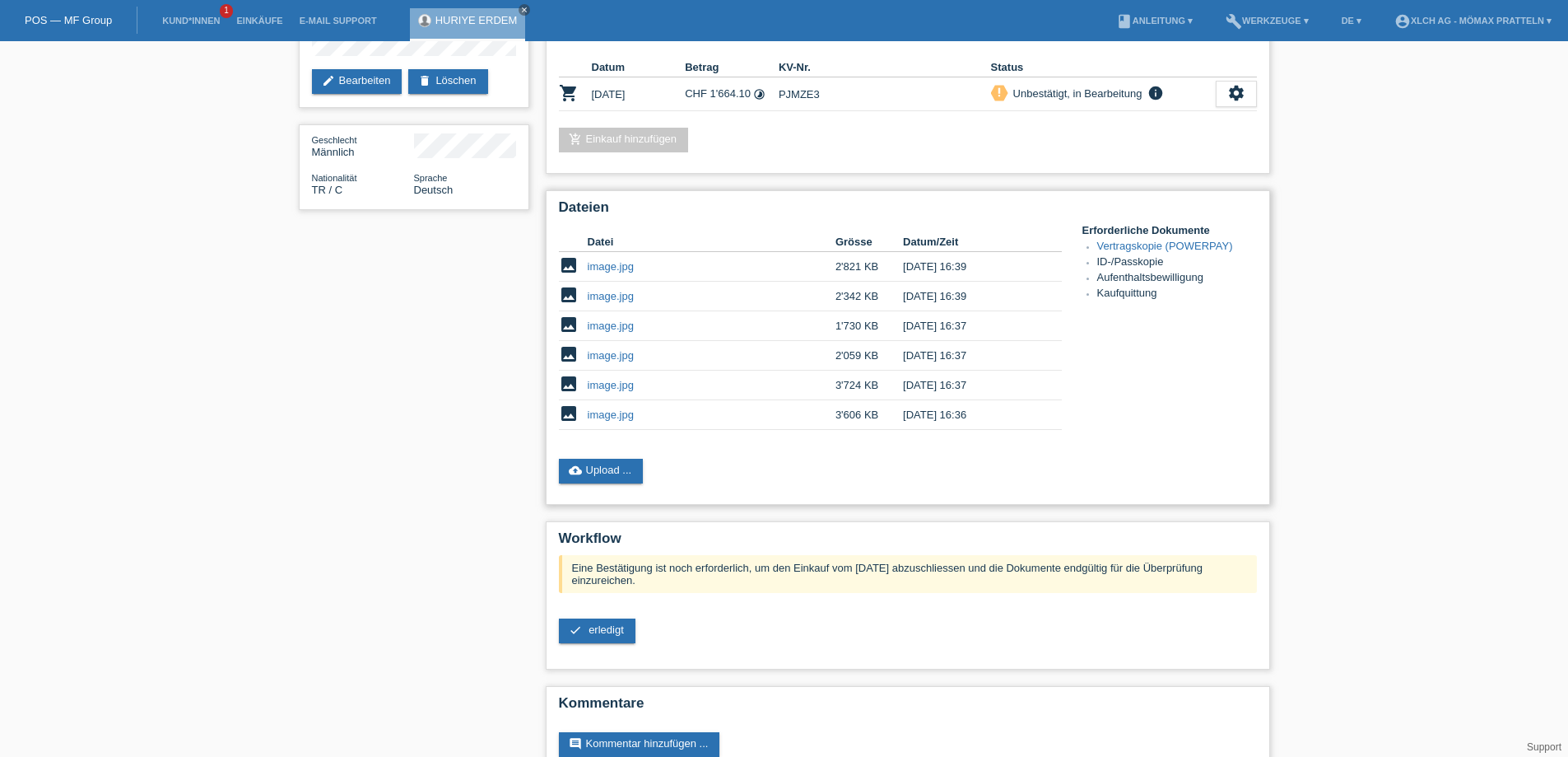
scroll to position [202, 0]
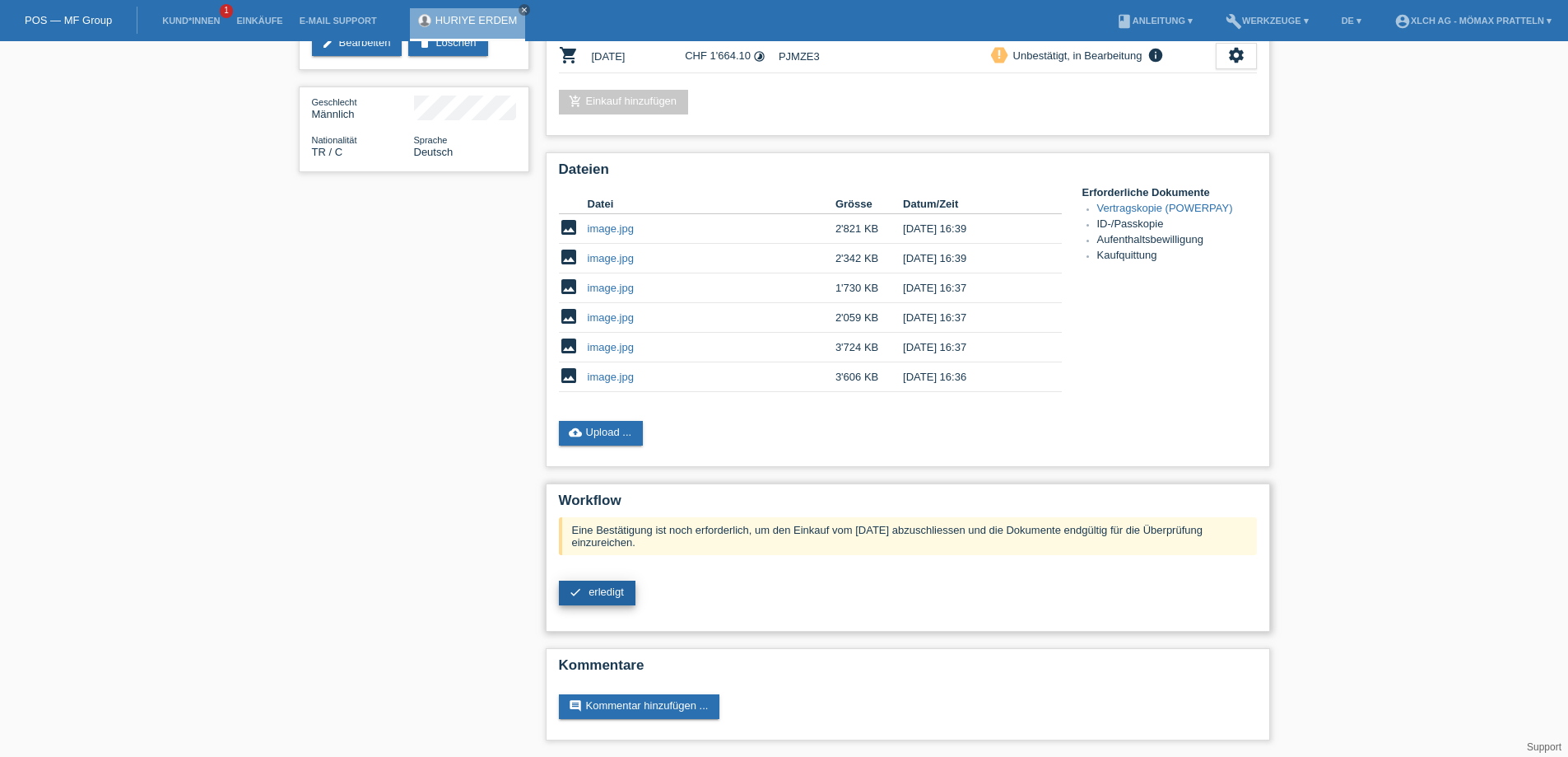
click at [617, 596] on span "erledigt" at bounding box center [607, 592] width 35 height 13
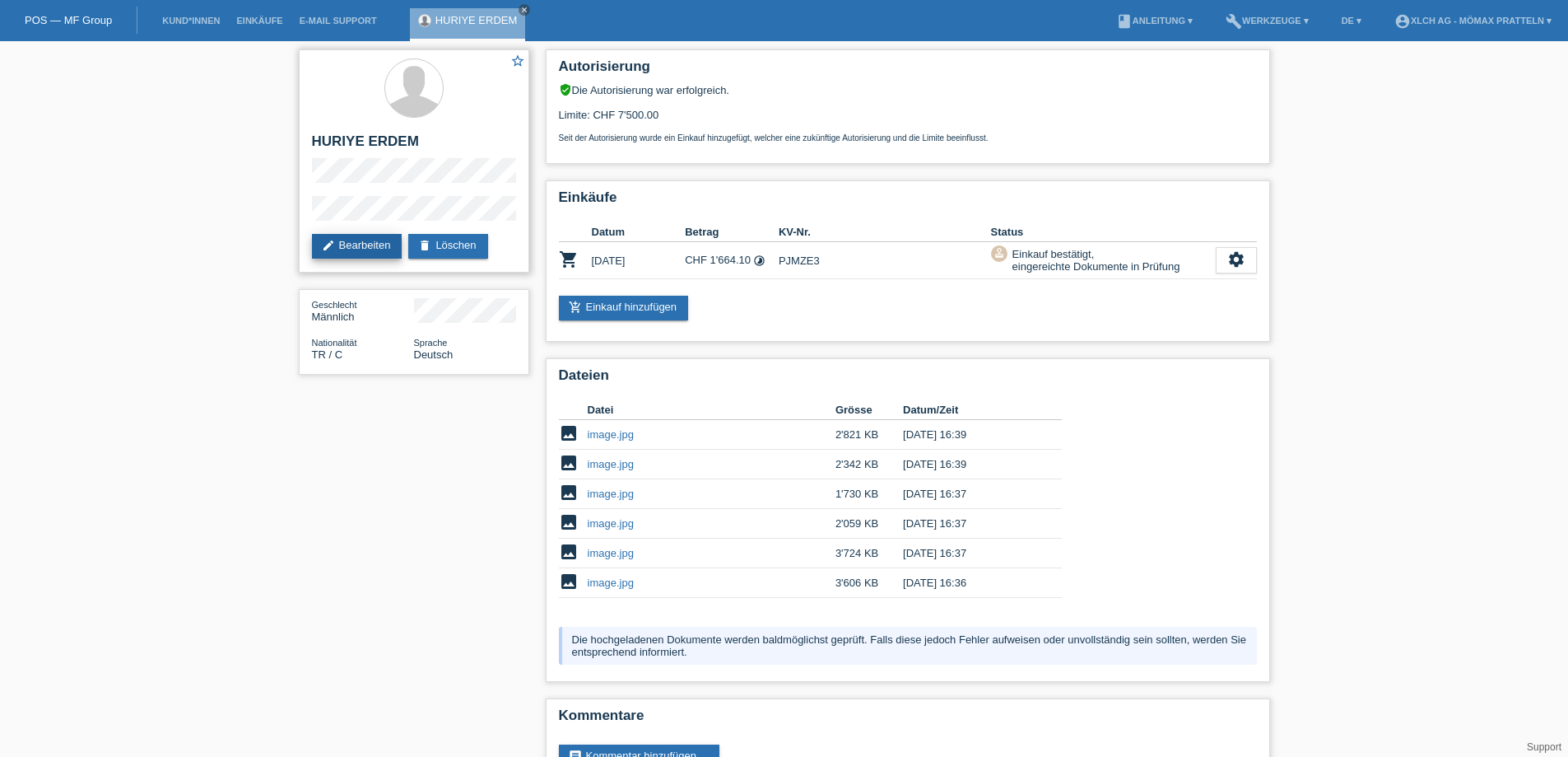
click at [382, 242] on link "edit Bearbeiten" at bounding box center [356, 246] width 90 height 24
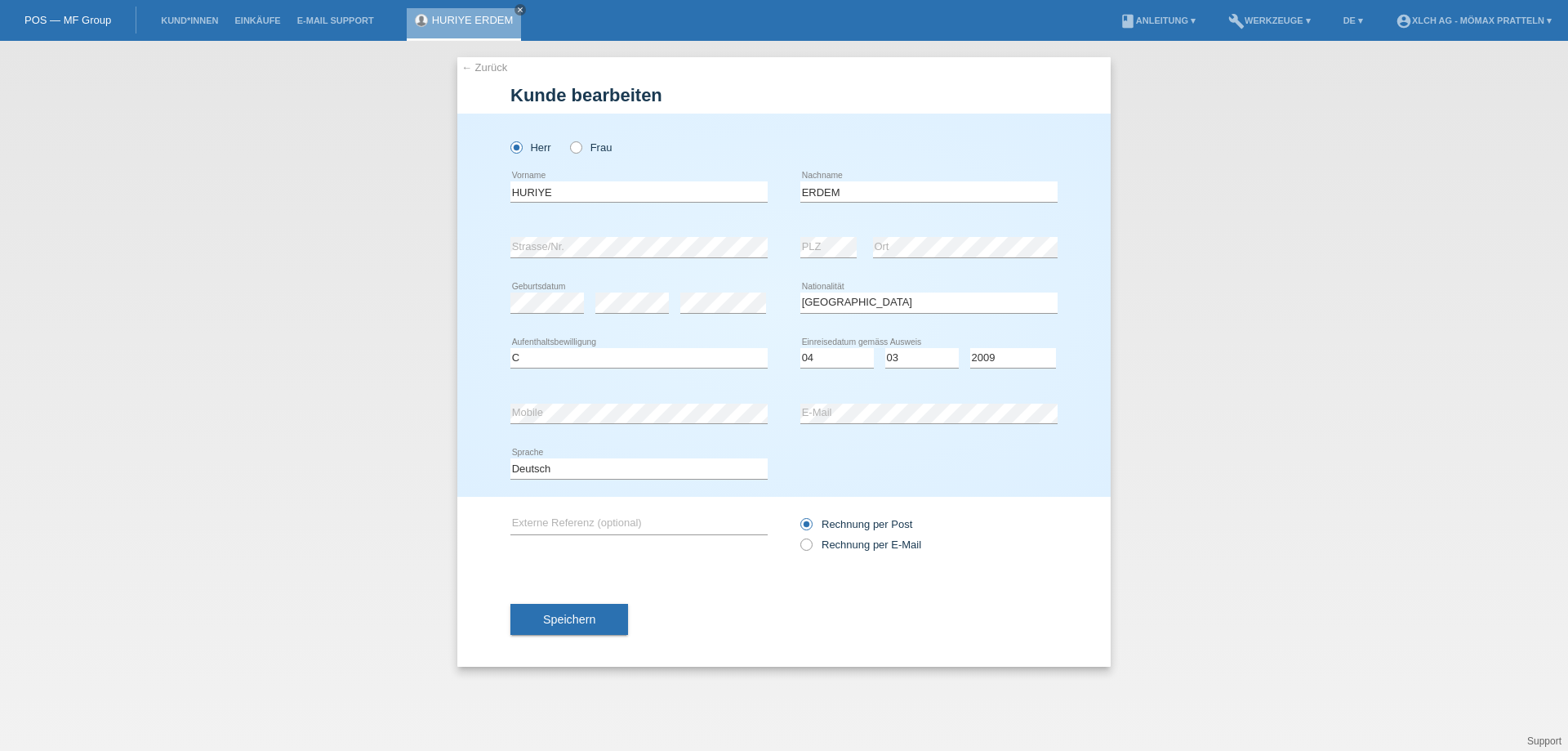
select select "TR"
select select "C"
select select "04"
select select "03"
select select "2009"
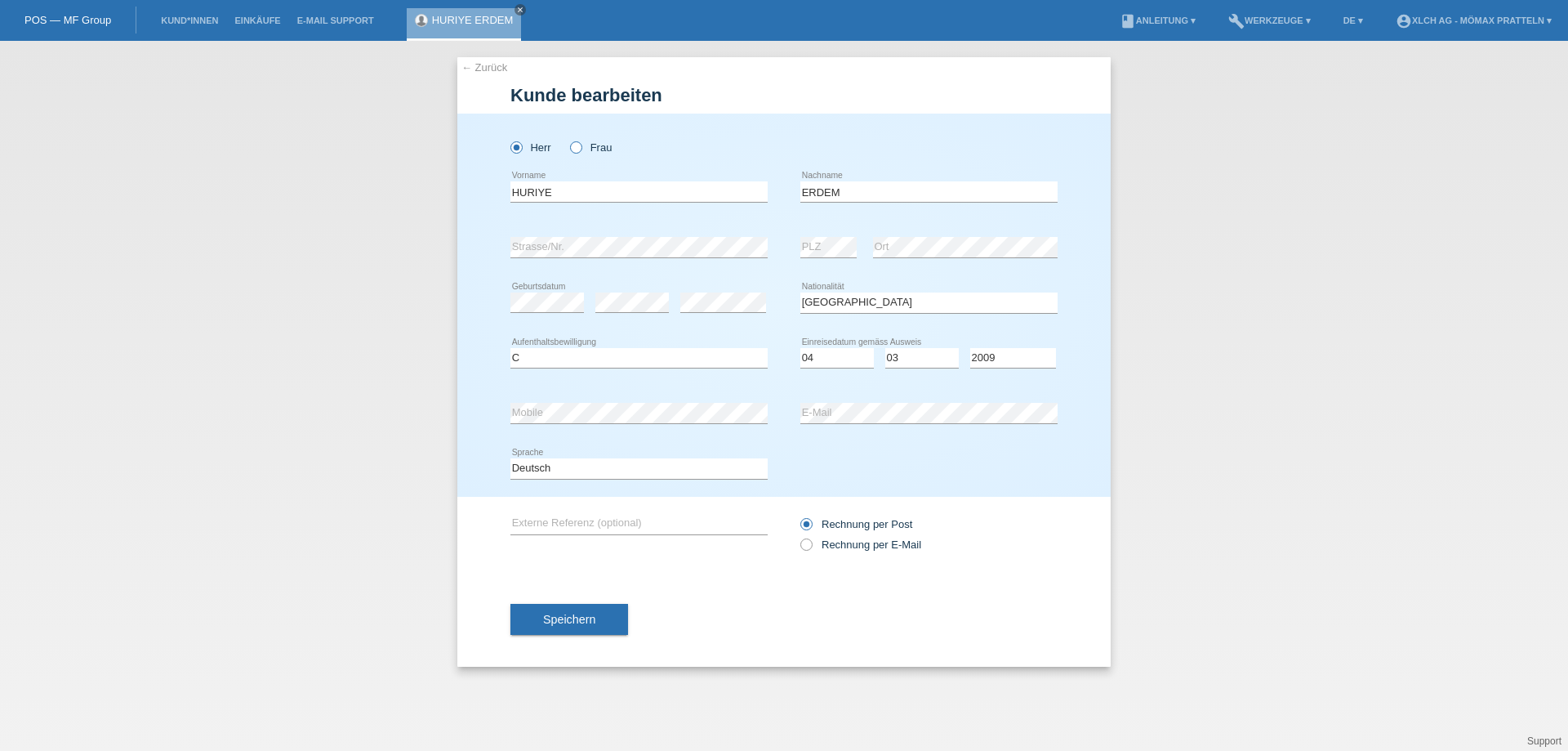
click at [568, 139] on icon at bounding box center [568, 139] width 0 height 0
click at [579, 147] on input "Frau" at bounding box center [575, 146] width 11 height 11
radio input "true"
click at [603, 609] on button "Speichern" at bounding box center [569, 619] width 118 height 31
